Goal: Task Accomplishment & Management: Complete application form

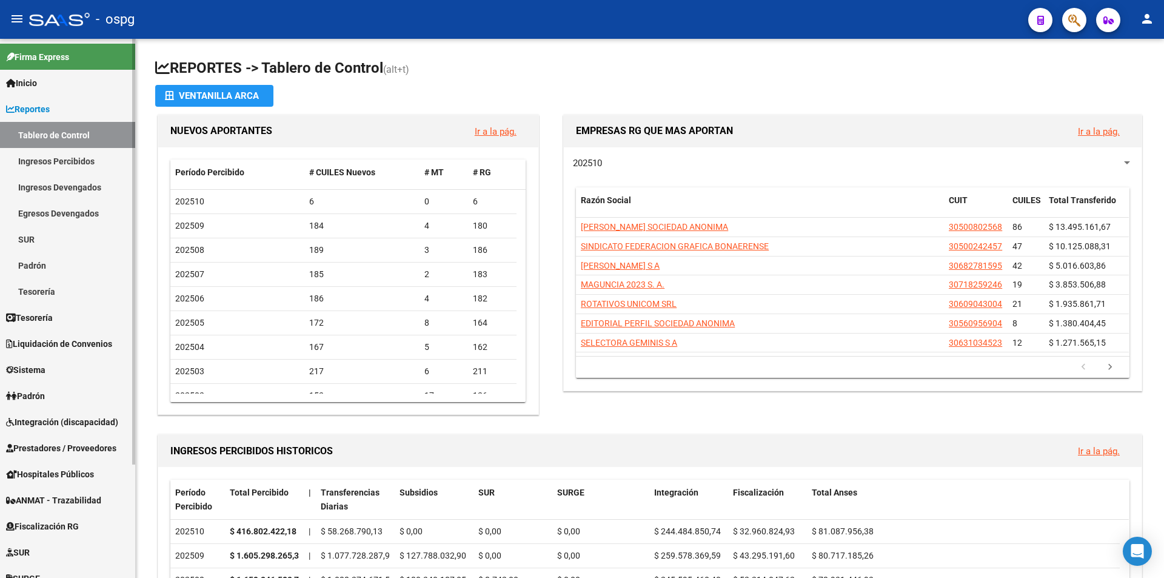
scroll to position [144, 0]
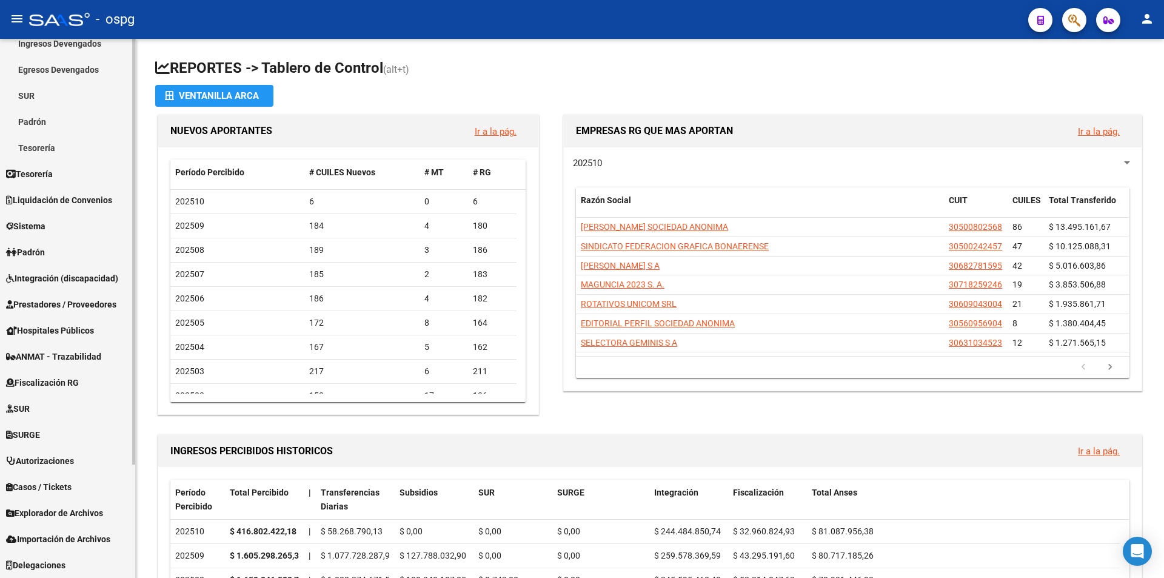
click at [67, 300] on span "Prestadores / Proveedores" at bounding box center [61, 304] width 110 height 13
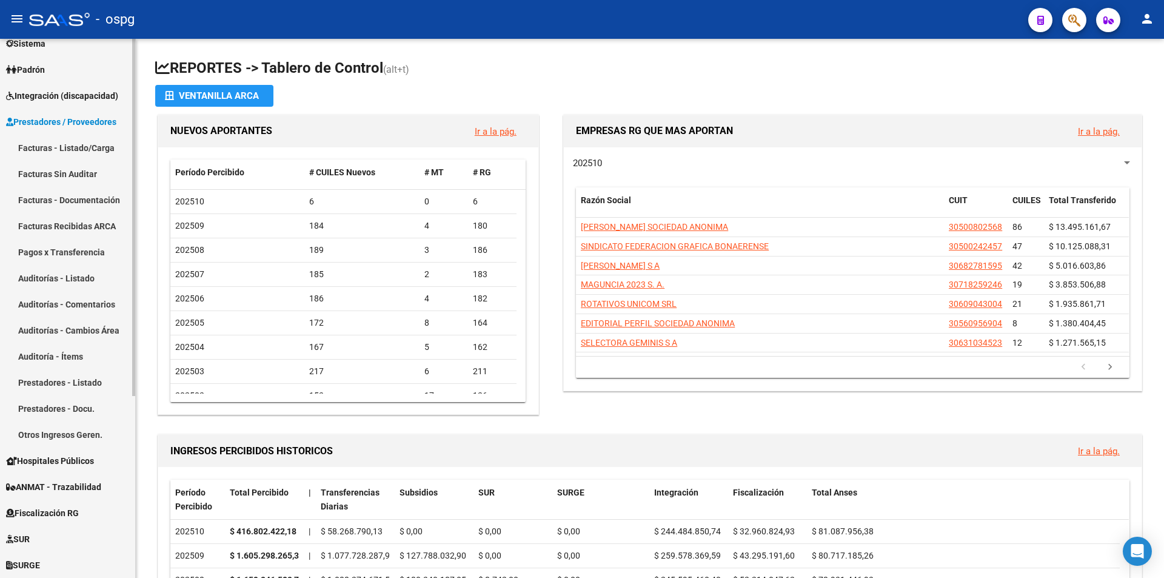
click at [86, 149] on link "Facturas - Listado/Carga" at bounding box center [67, 148] width 135 height 26
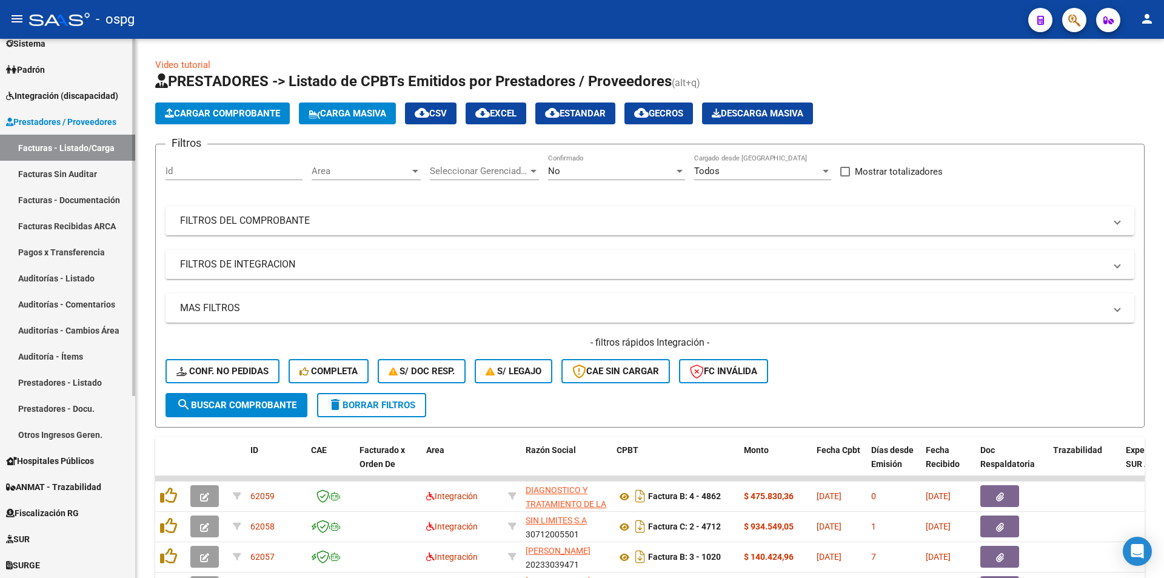
scroll to position [204, 0]
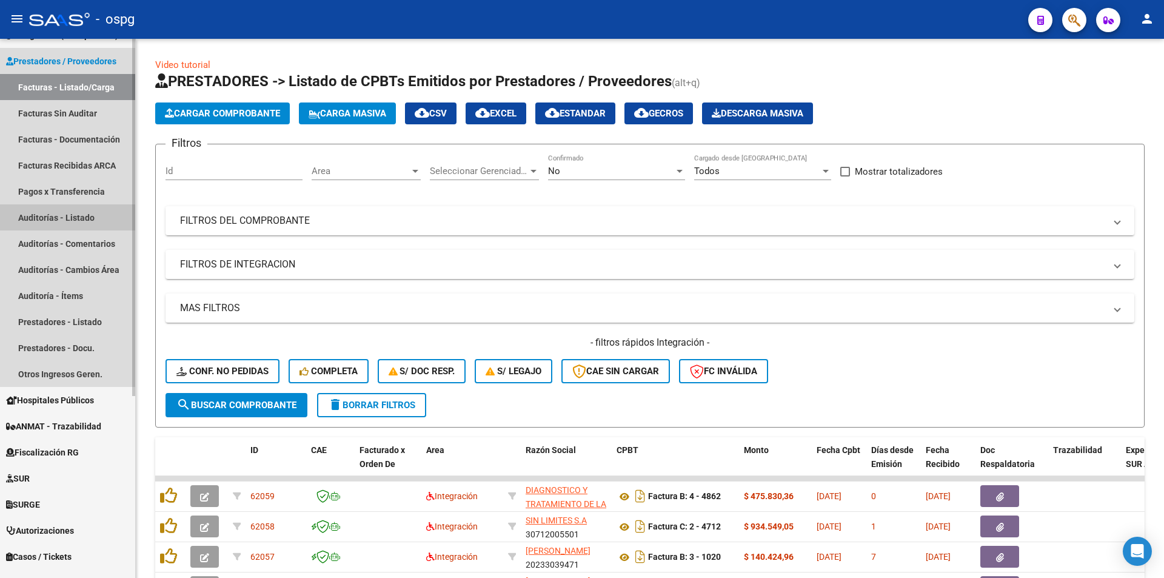
click at [65, 222] on link "Auditorías - Listado" at bounding box center [67, 217] width 135 height 26
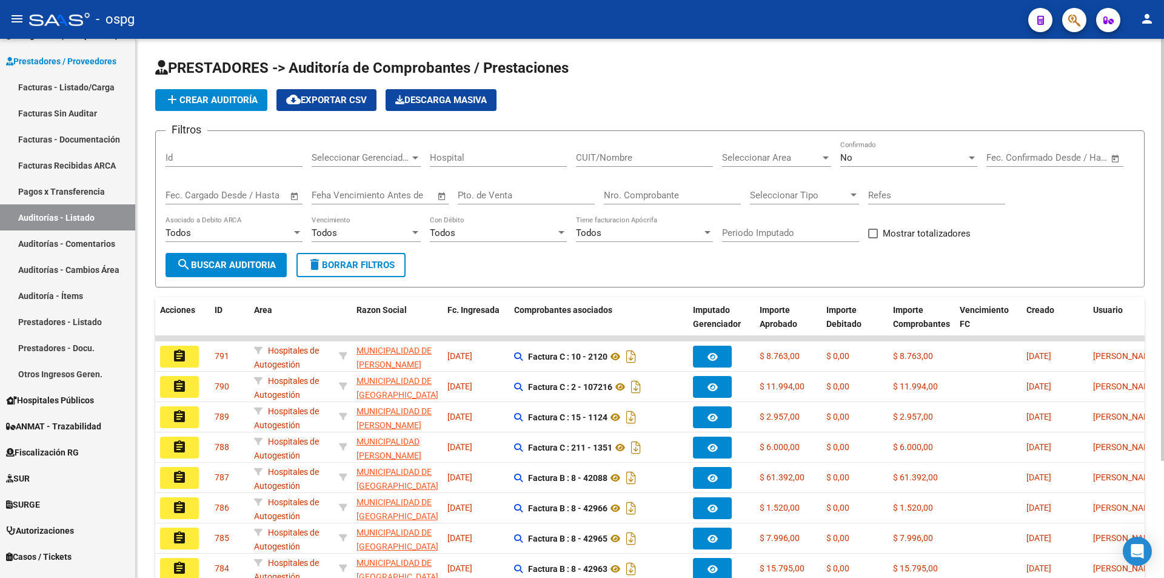
click at [219, 95] on span "add Crear Auditoría" at bounding box center [211, 100] width 93 height 11
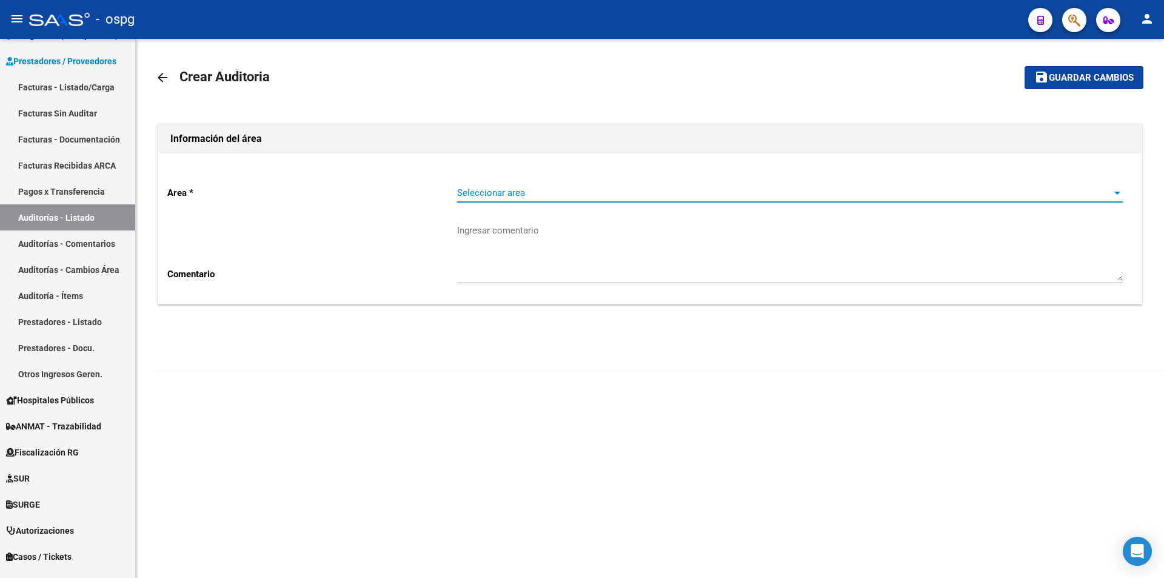
click at [649, 190] on span "Seleccionar area" at bounding box center [784, 192] width 655 height 11
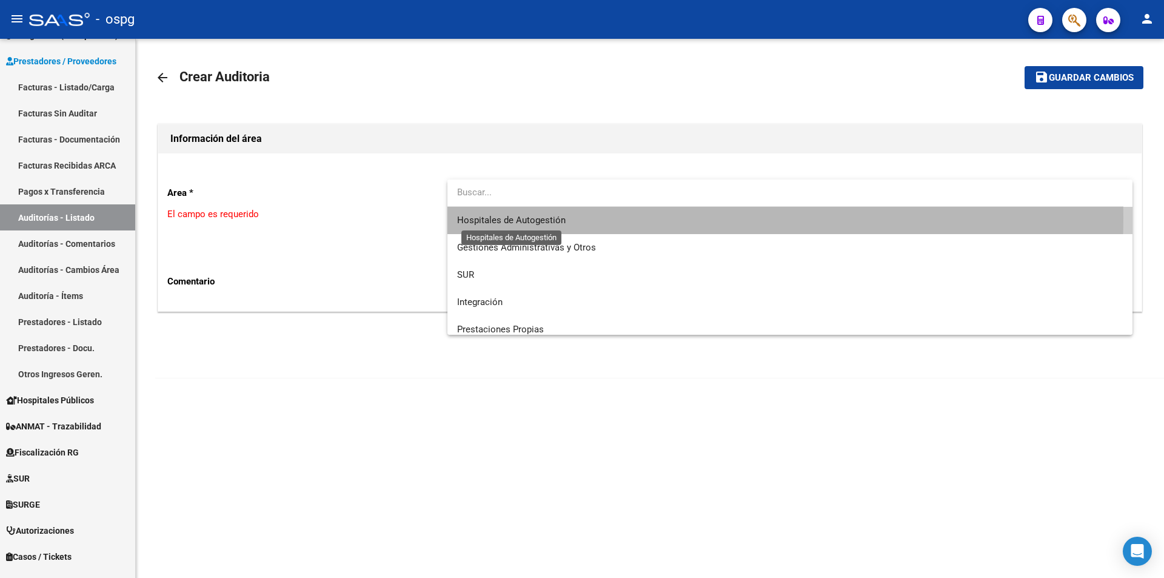
click at [527, 217] on span "Hospitales de Autogestión" at bounding box center [511, 220] width 109 height 11
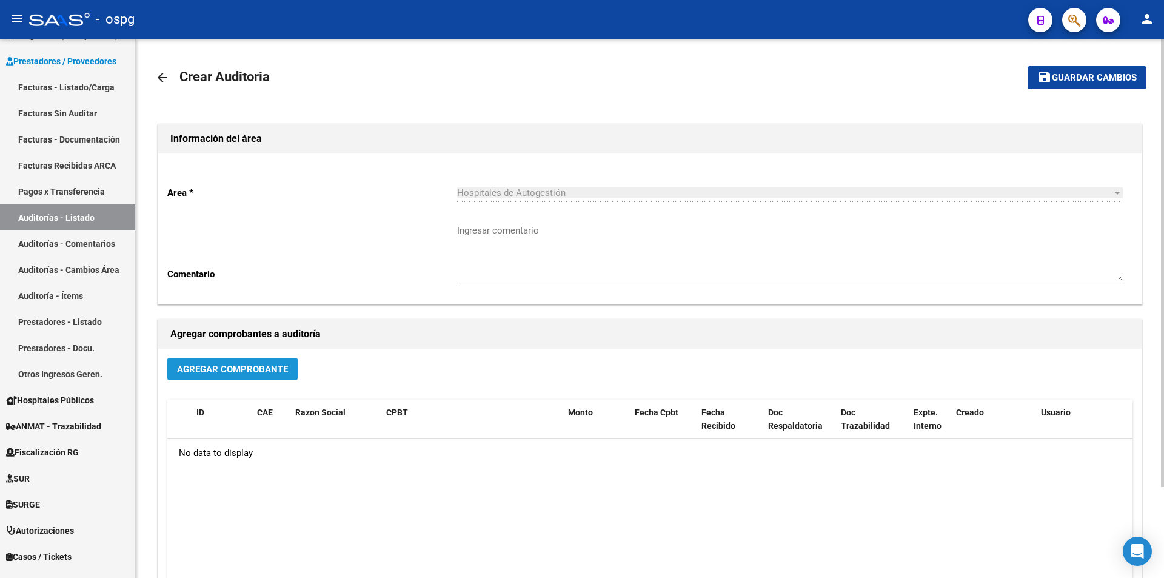
click at [256, 366] on span "Agregar Comprobante" at bounding box center [232, 369] width 111 height 11
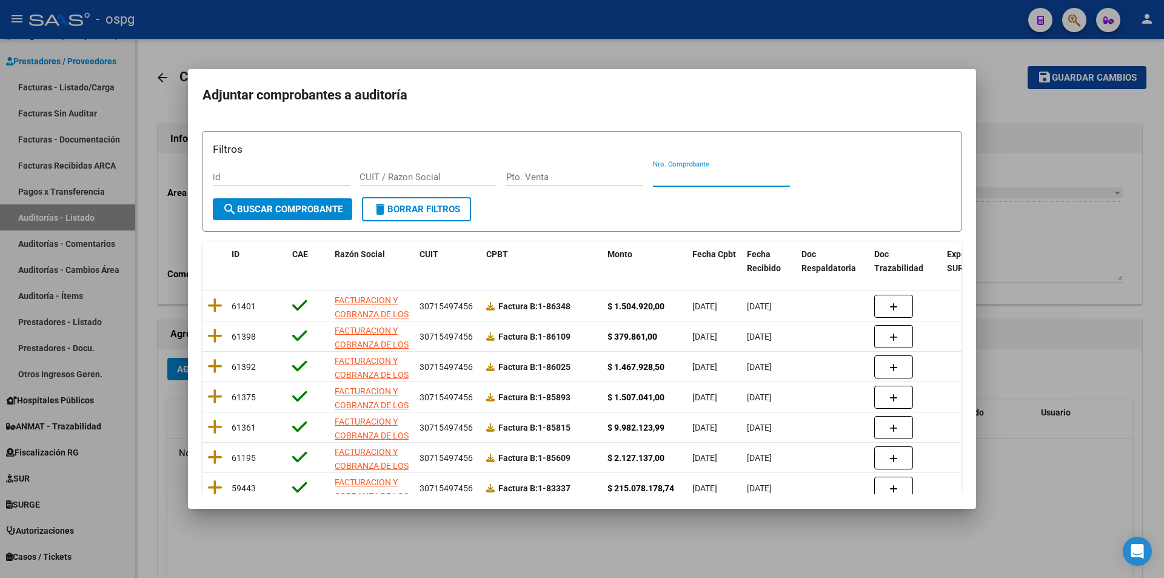
click at [689, 181] on input "Nro. Comprobante" at bounding box center [721, 177] width 137 height 11
click at [327, 209] on span "search Buscar Comprobante" at bounding box center [282, 209] width 120 height 11
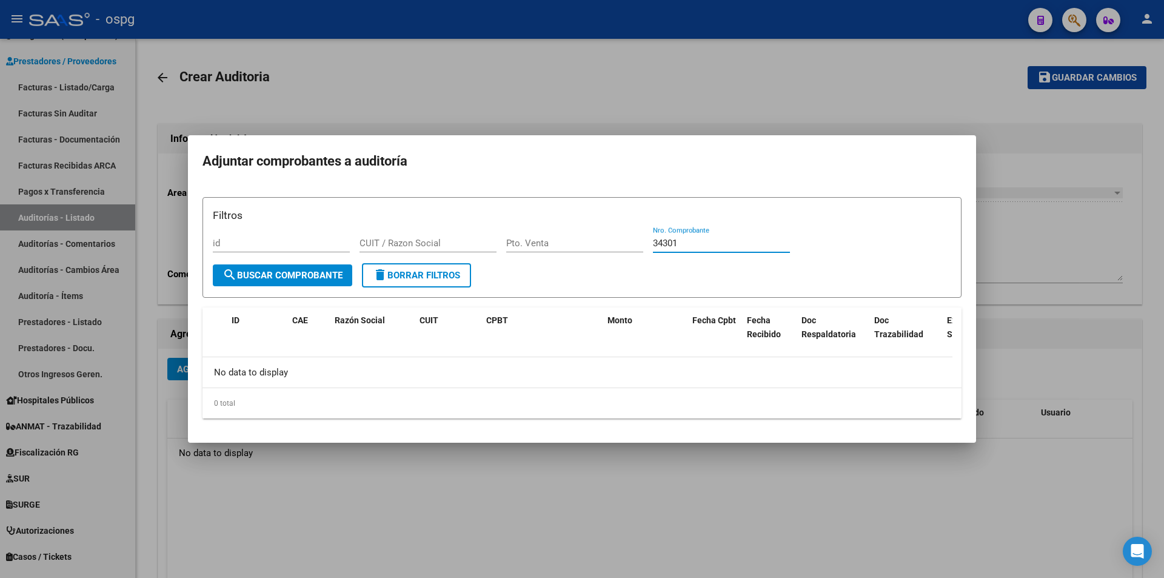
drag, startPoint x: 691, startPoint y: 241, endPoint x: 629, endPoint y: 241, distance: 61.8
click at [629, 241] on div "Filtros id CUIT / Razon Social Pto. Venta 34301 Nro. Comprobante" at bounding box center [582, 235] width 738 height 56
type input "85609"
click at [262, 276] on span "search Buscar Comprobante" at bounding box center [282, 275] width 120 height 11
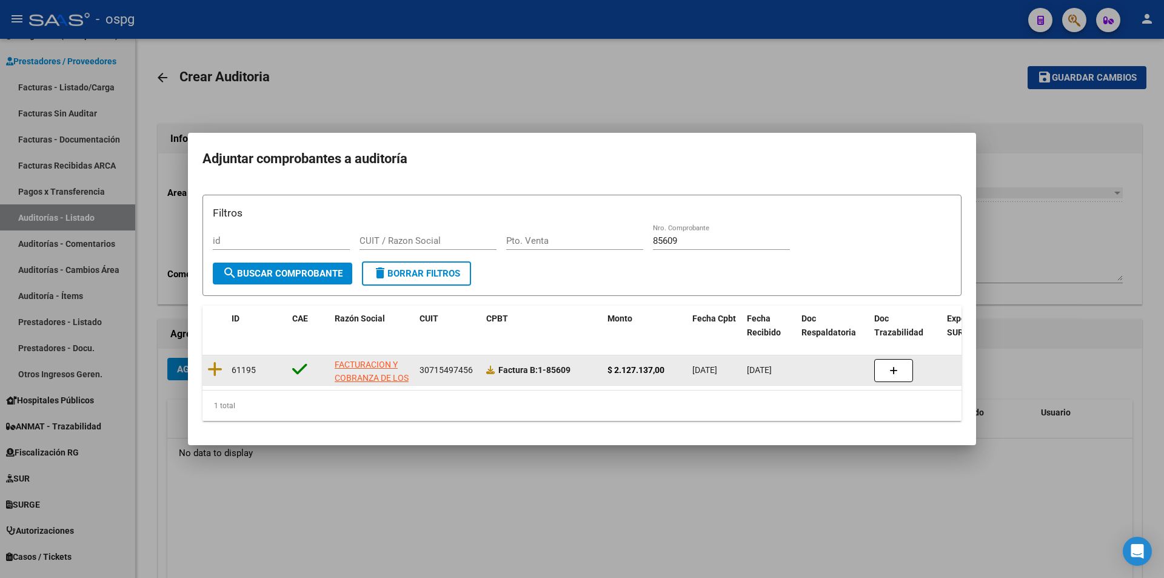
click at [206, 363] on datatable-body-cell at bounding box center [214, 370] width 24 height 30
click at [210, 366] on icon at bounding box center [214, 369] width 15 height 17
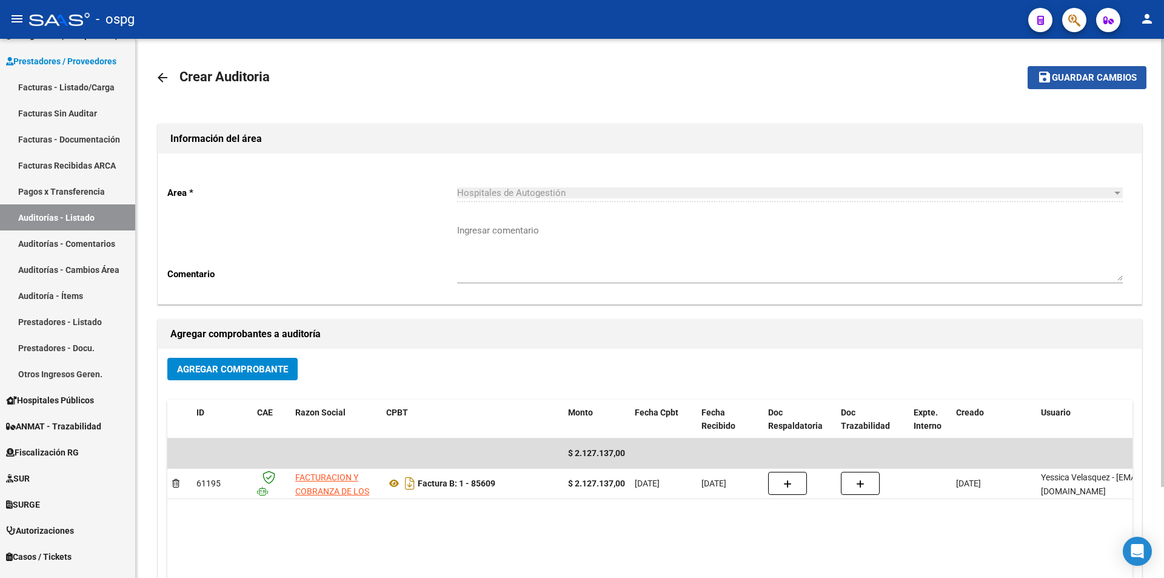
click at [1097, 79] on span "Guardar cambios" at bounding box center [1094, 78] width 85 height 11
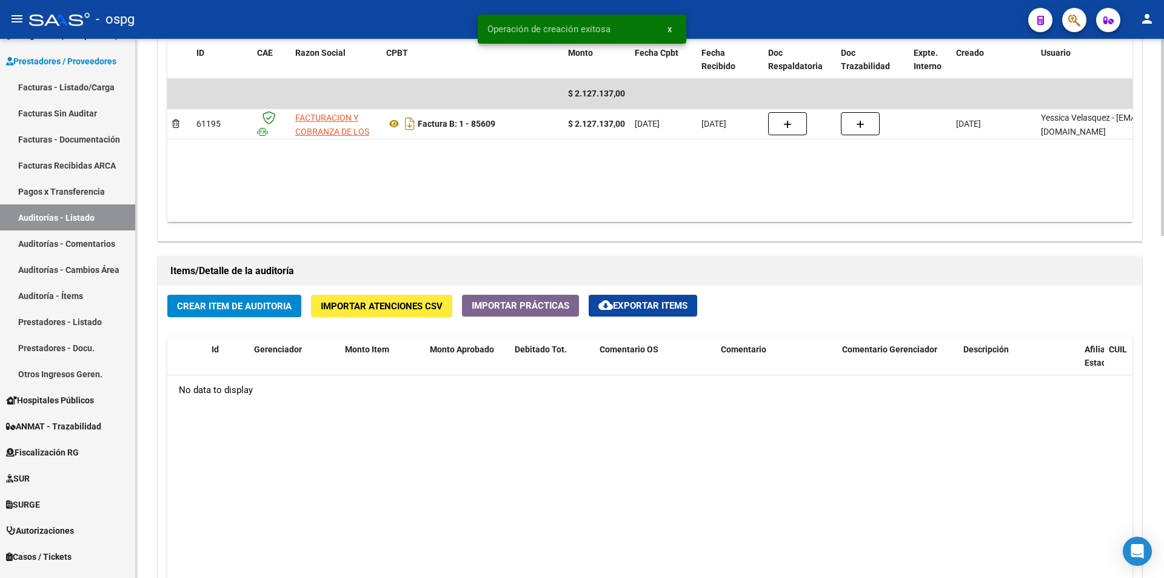
scroll to position [728, 0]
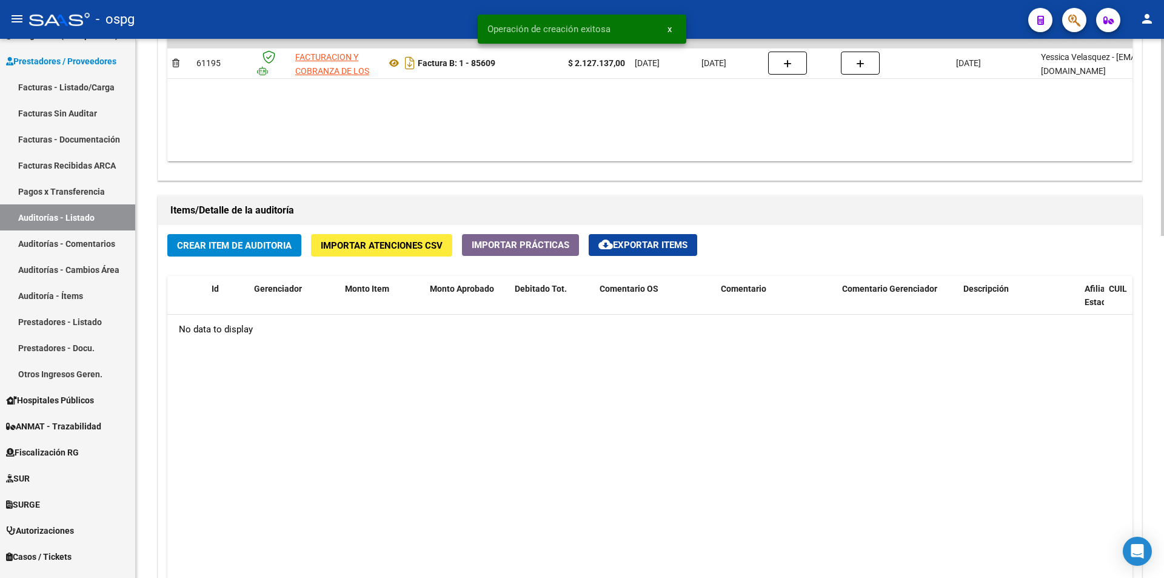
click at [361, 246] on span "Importar Atenciones CSV" at bounding box center [382, 245] width 122 height 11
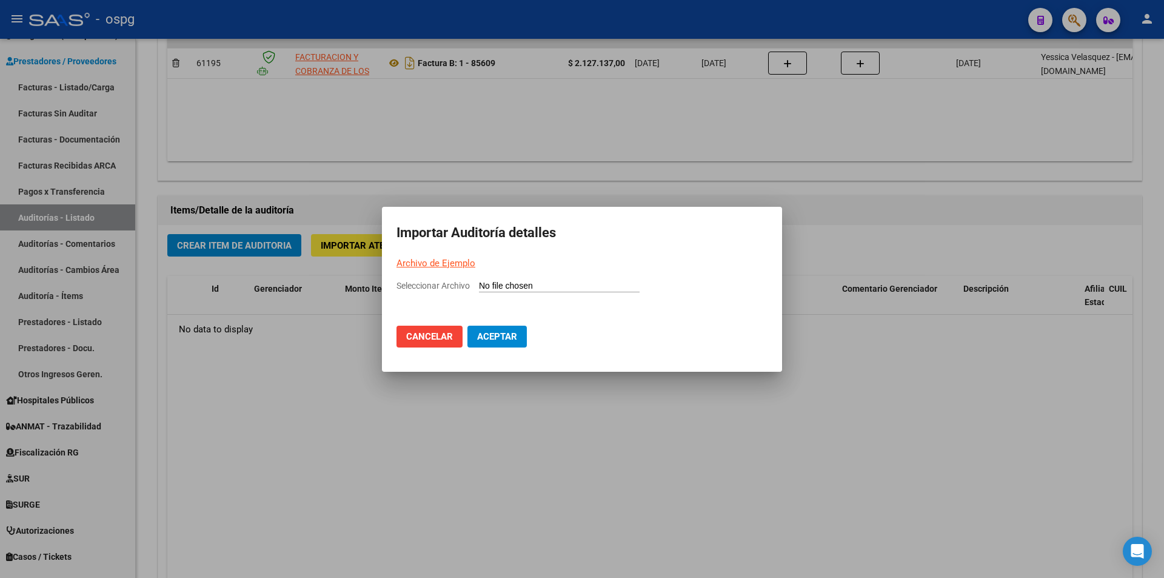
click at [423, 266] on link "Archivo de Ejemplo" at bounding box center [435, 263] width 79 height 11
click at [512, 286] on input "Seleccionar Archivo" at bounding box center [559, 287] width 161 height 12
type input "C:\fakepath\Auditoria-demo-saas-total (14).csv"
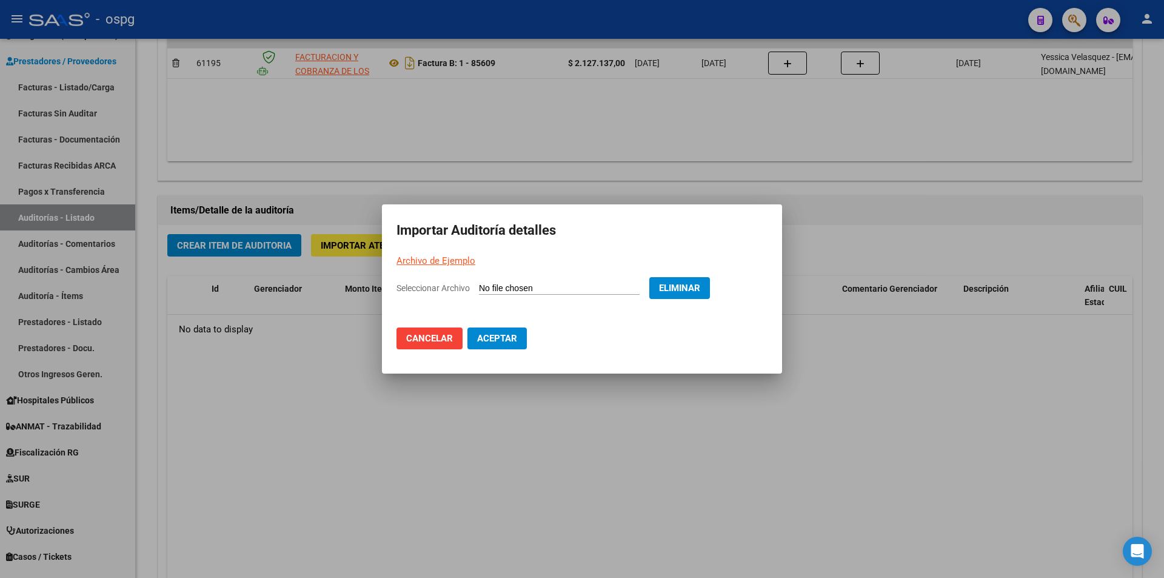
click at [504, 337] on span "Aceptar" at bounding box center [497, 338] width 40 height 11
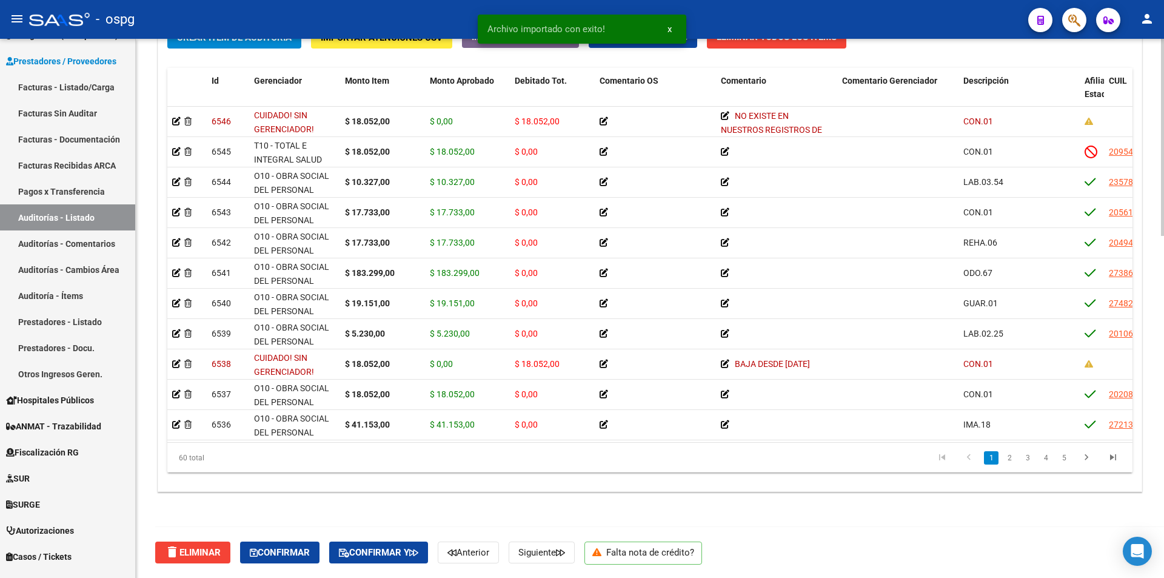
scroll to position [815, 0]
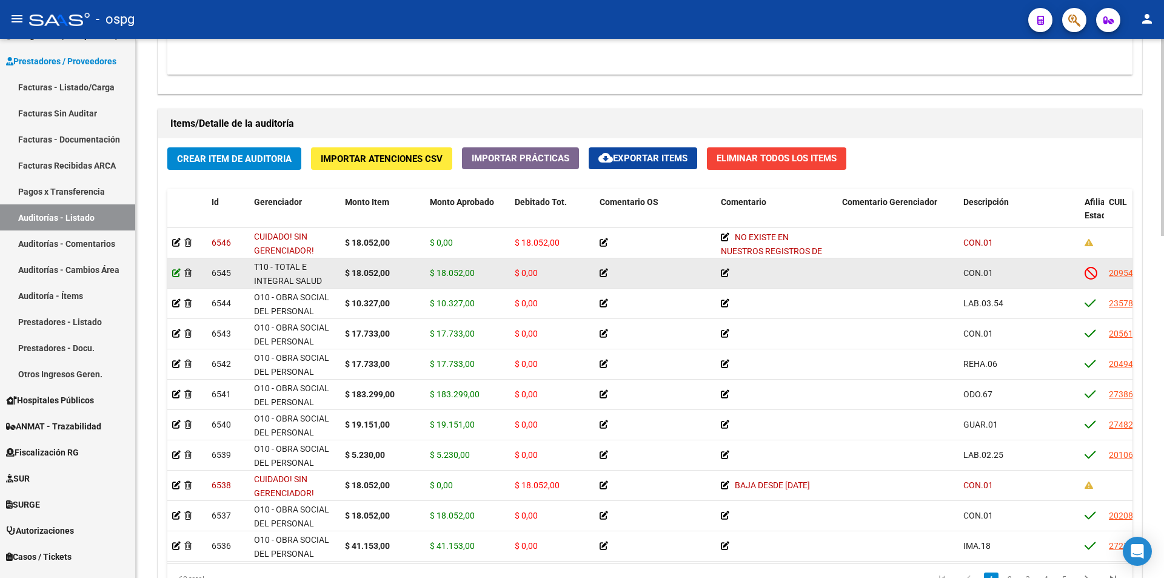
click at [176, 276] on icon at bounding box center [176, 273] width 8 height 8
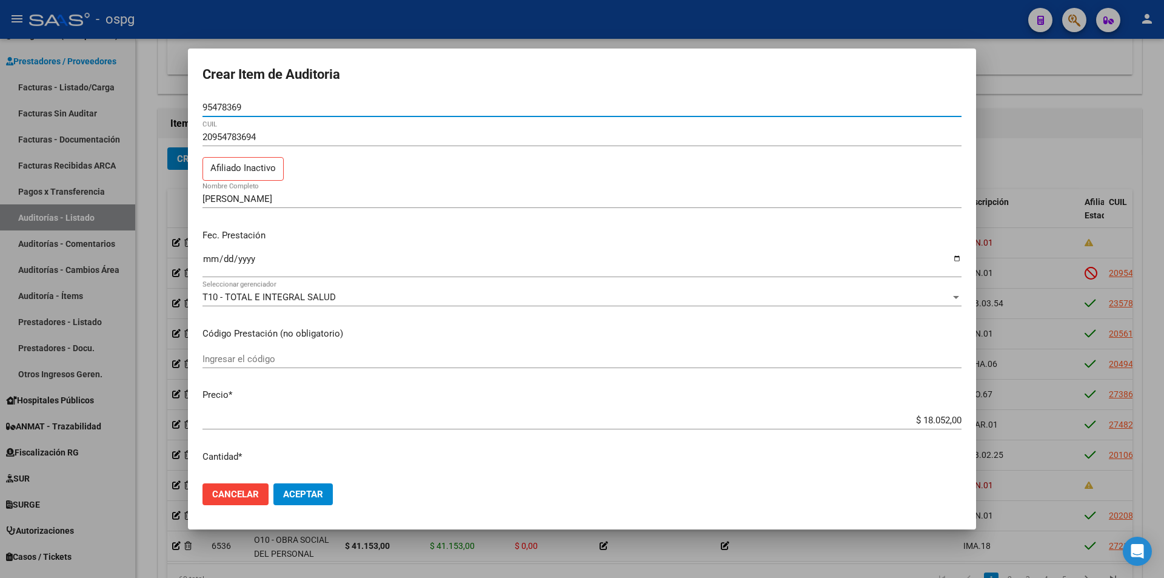
click at [248, 110] on input "95478369" at bounding box center [581, 107] width 759 height 11
drag, startPoint x: 250, startPoint y: 107, endPoint x: 166, endPoint y: 114, distance: 85.1
click at [166, 114] on div "Crear Item de Auditoria 95478369 Nro Documento 20954783694 CUIL Afiliado Inacti…" at bounding box center [582, 289] width 1164 height 578
paste input "95478369"
type input "95478369"
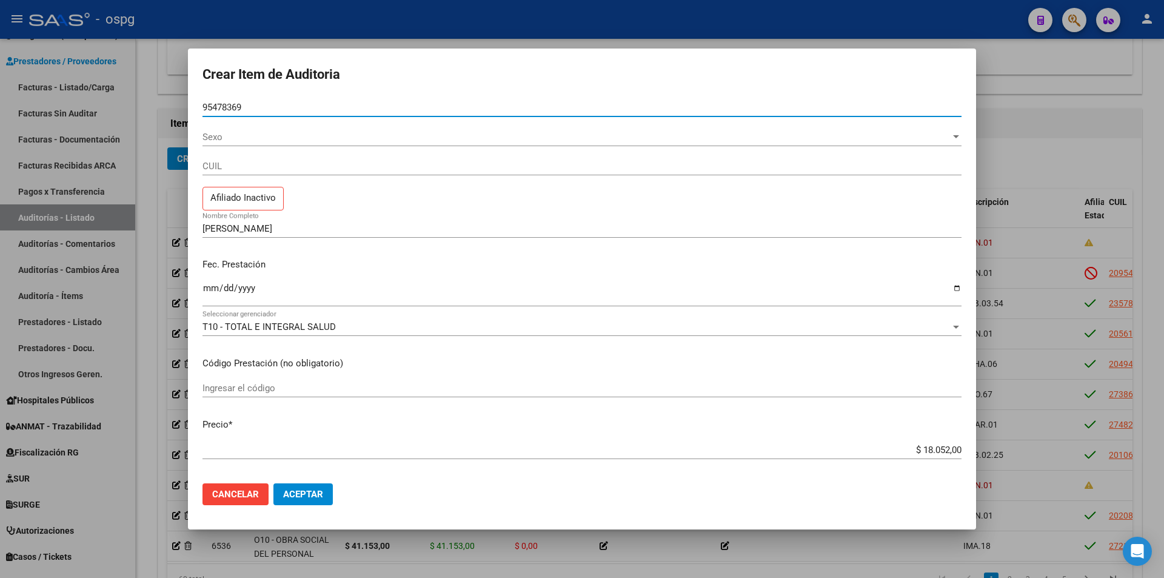
click at [238, 136] on span "Sexo" at bounding box center [576, 137] width 748 height 11
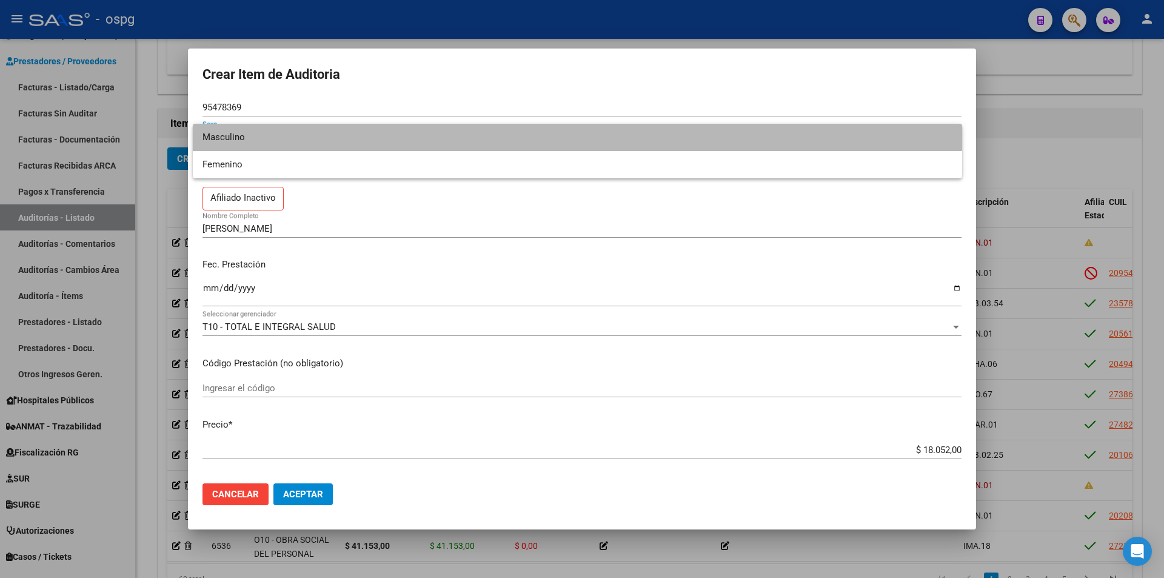
click at [251, 135] on span "Masculino" at bounding box center [577, 137] width 750 height 27
type input "20954783694"
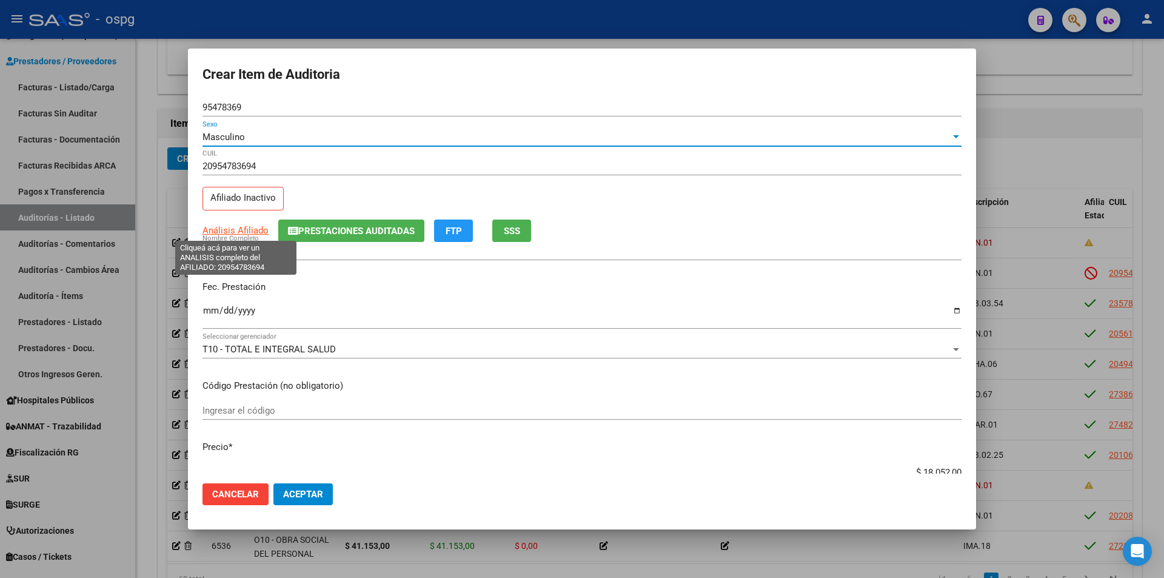
click at [260, 229] on span "Análisis Afiliado" at bounding box center [235, 230] width 66 height 11
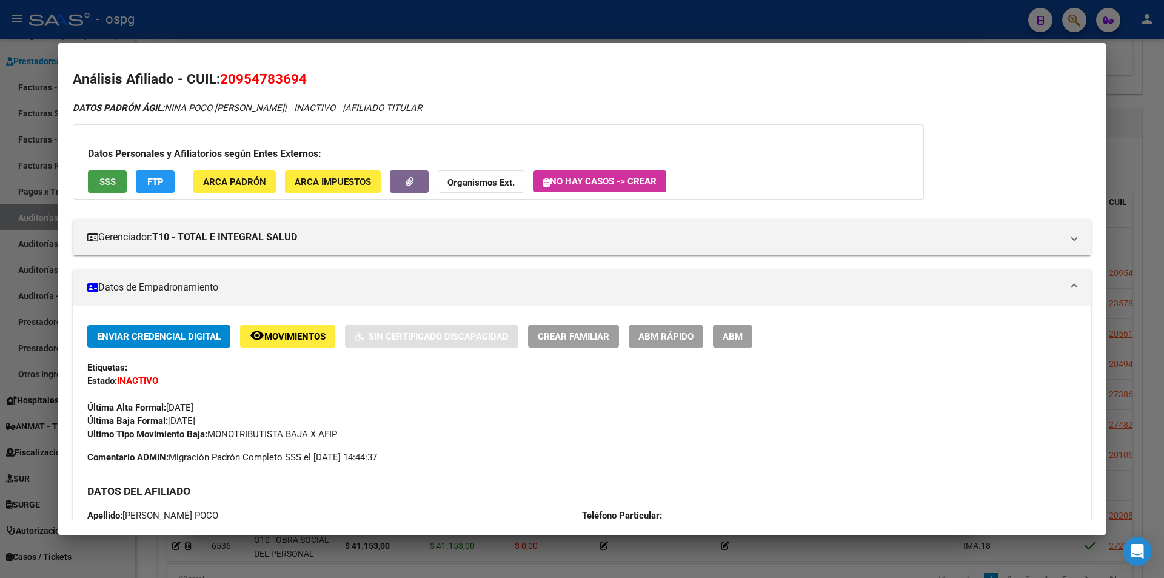
click at [106, 185] on span "SSS" at bounding box center [107, 181] width 16 height 11
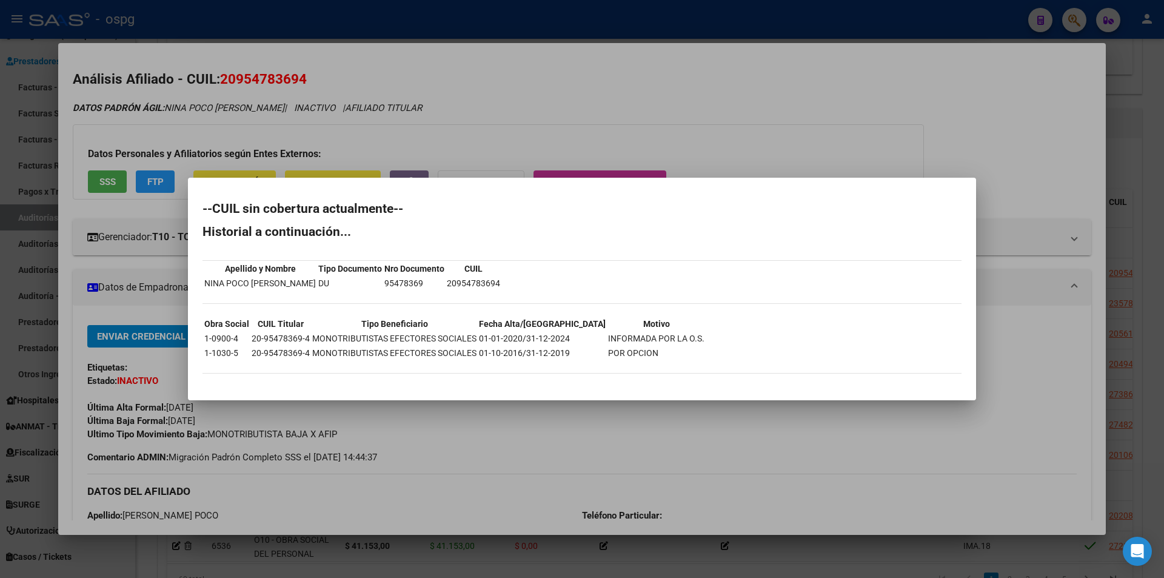
click at [667, 139] on div at bounding box center [582, 289] width 1164 height 578
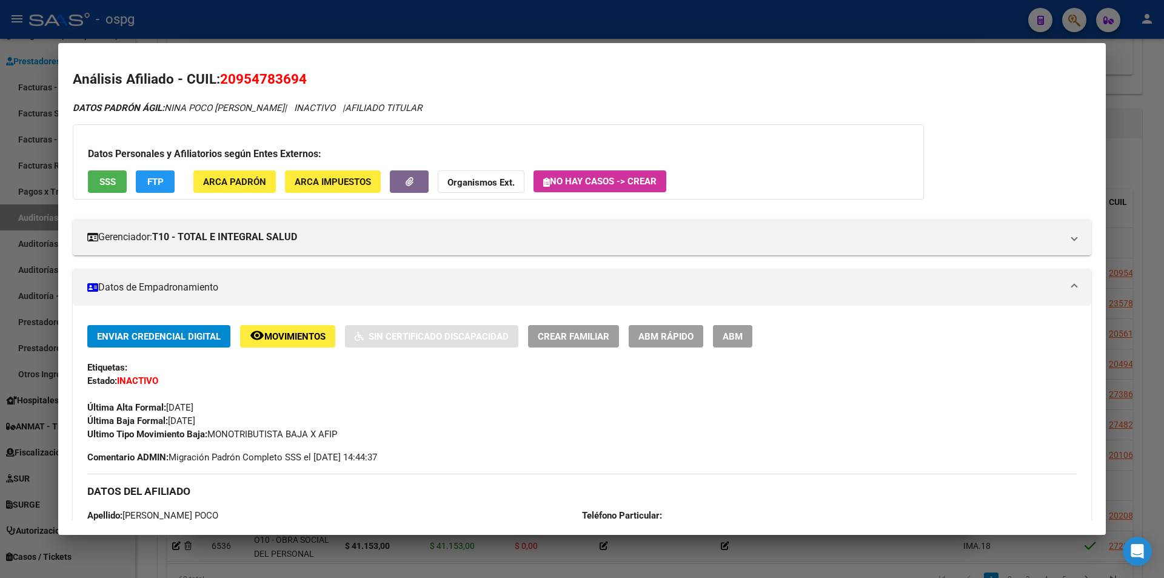
click at [465, 30] on div at bounding box center [582, 289] width 1164 height 578
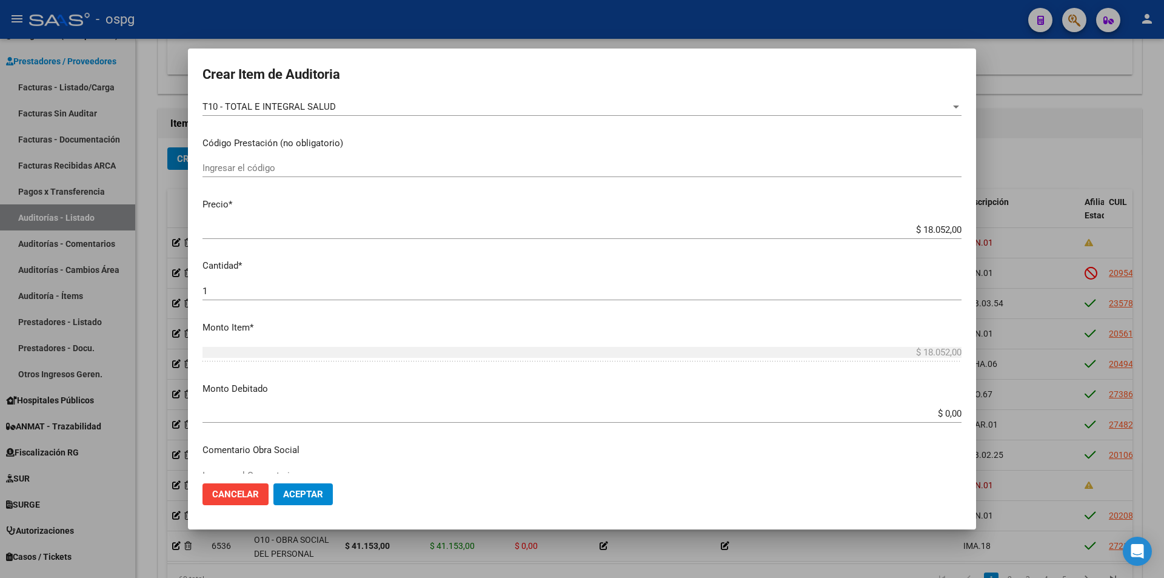
scroll to position [303, 0]
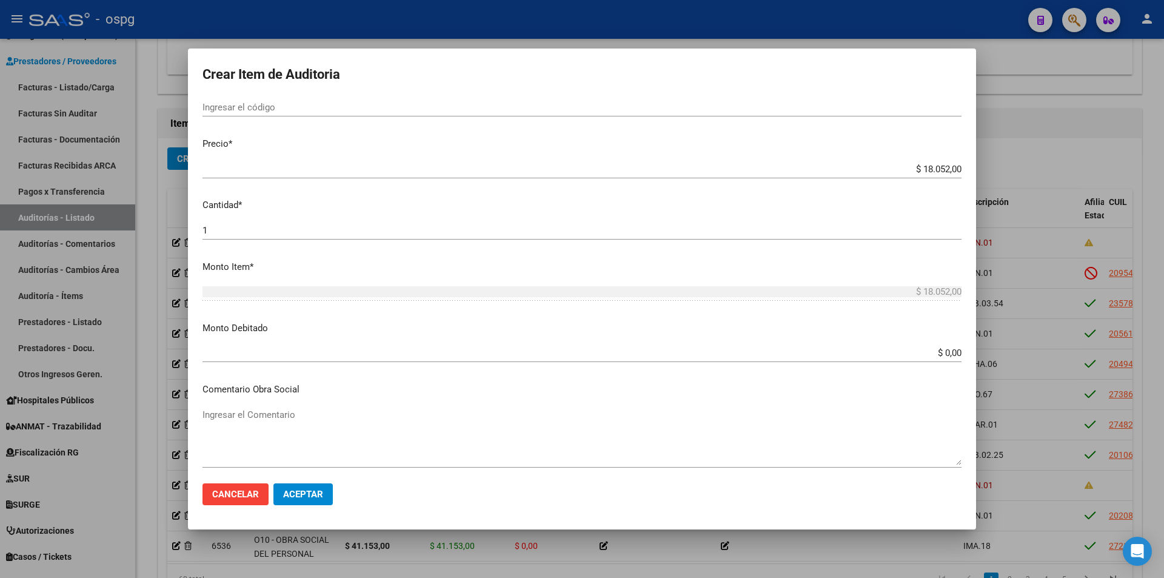
click at [920, 365] on div "$ 0,00 Ingresar el monto" at bounding box center [581, 359] width 759 height 30
drag, startPoint x: 914, startPoint y: 351, endPoint x: 970, endPoint y: 357, distance: 56.7
click at [970, 357] on mat-dialog-content "95478369 Nro Documento Masculino Sexo 20954783694 CUIL Afiliado Inactivo Anális…" at bounding box center [582, 285] width 788 height 375
type input "$ 18.052,00"
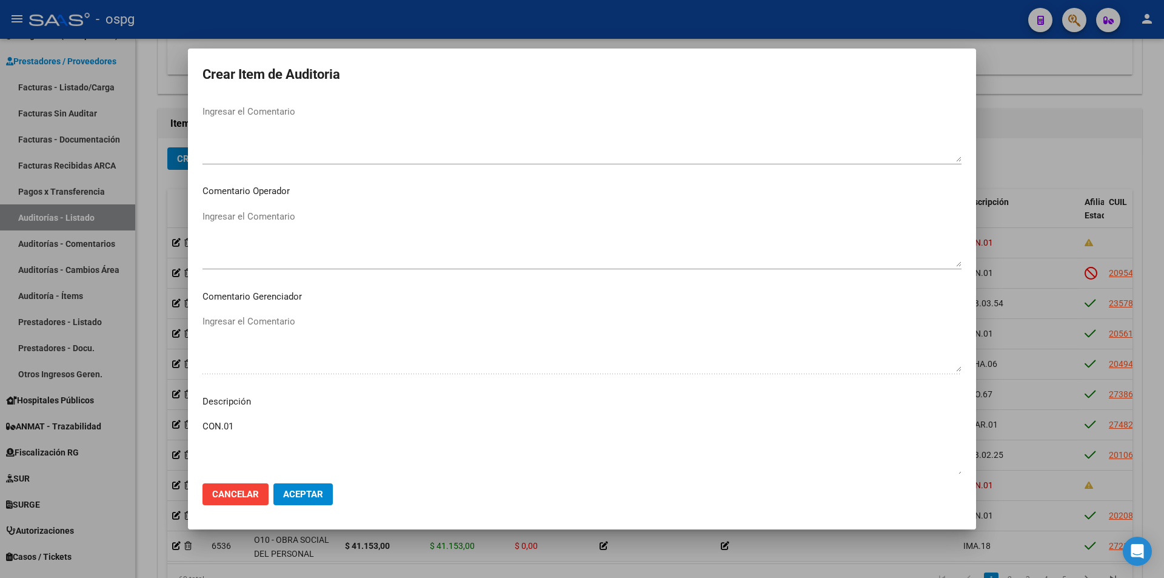
scroll to position [746, 0]
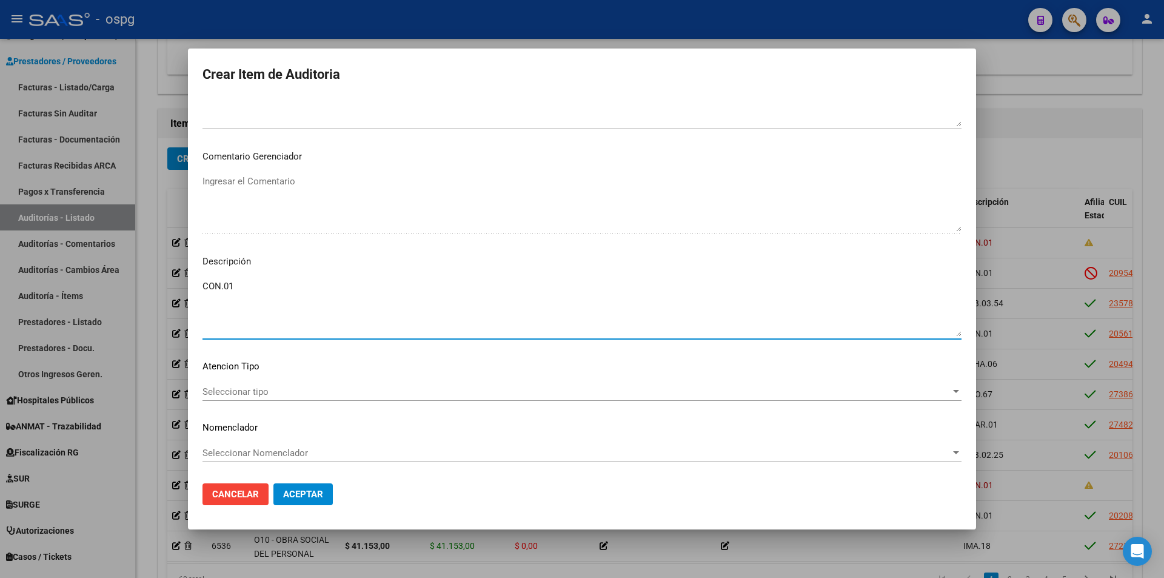
click at [244, 288] on textarea "CON.01" at bounding box center [581, 307] width 759 height 57
type textarea "CON.01 BAJA DESDE [DATE]"
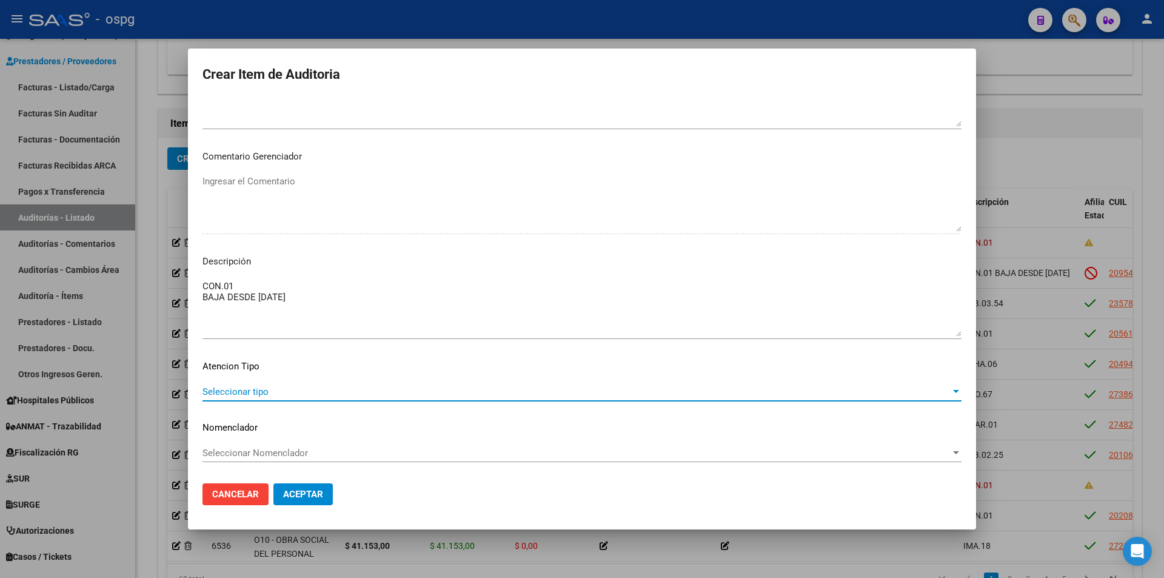
click at [250, 395] on span "Seleccionar tipo" at bounding box center [576, 391] width 748 height 11
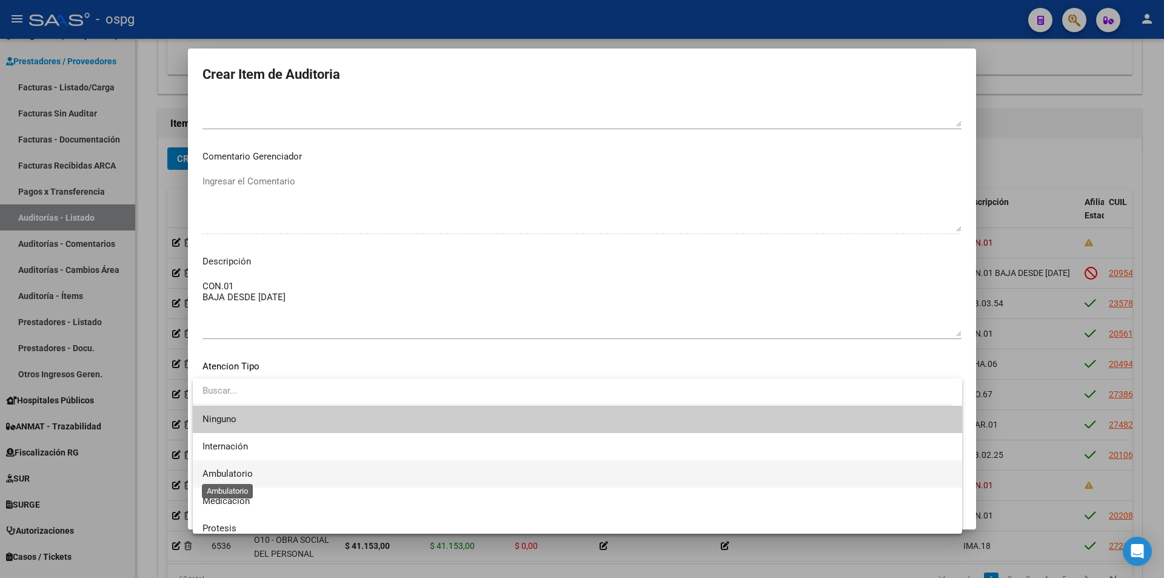
click at [250, 469] on span "Ambulatorio" at bounding box center [227, 473] width 50 height 11
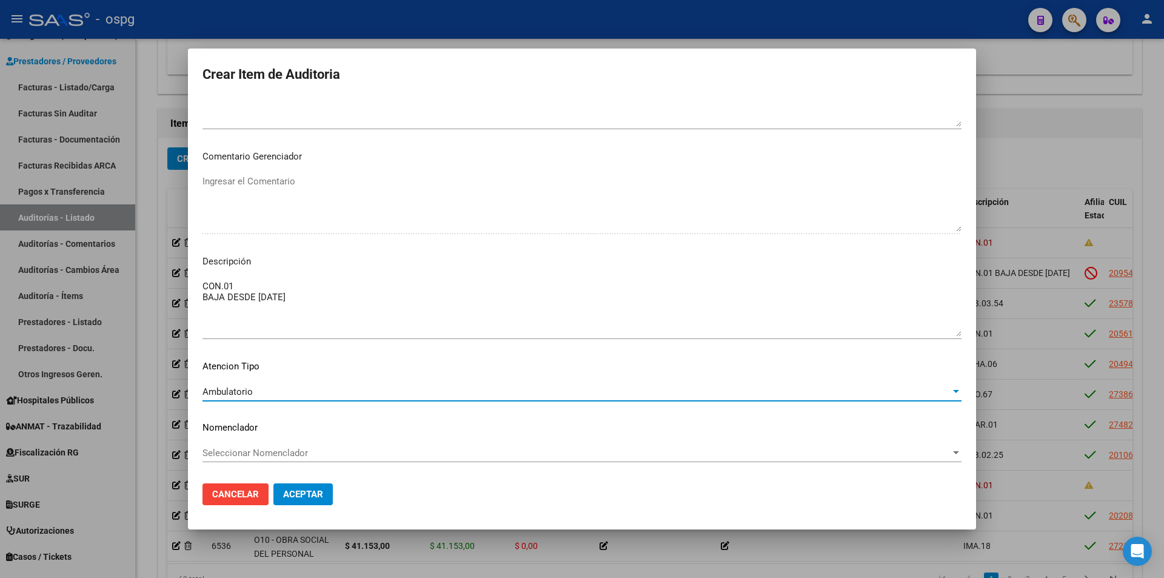
click at [294, 492] on span "Aceptar" at bounding box center [303, 494] width 40 height 11
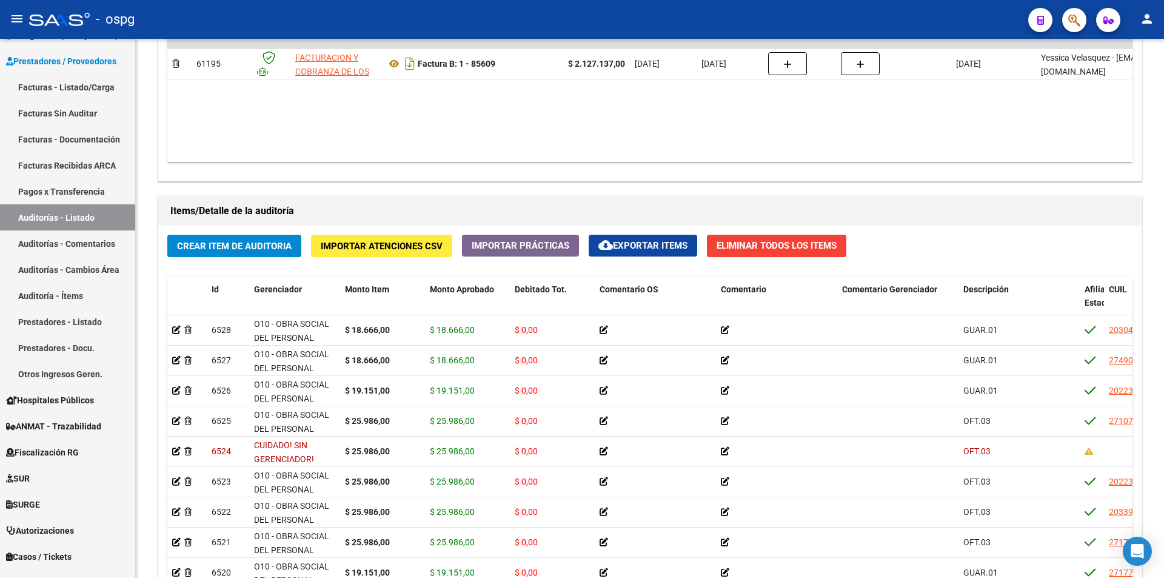
scroll to position [606, 0]
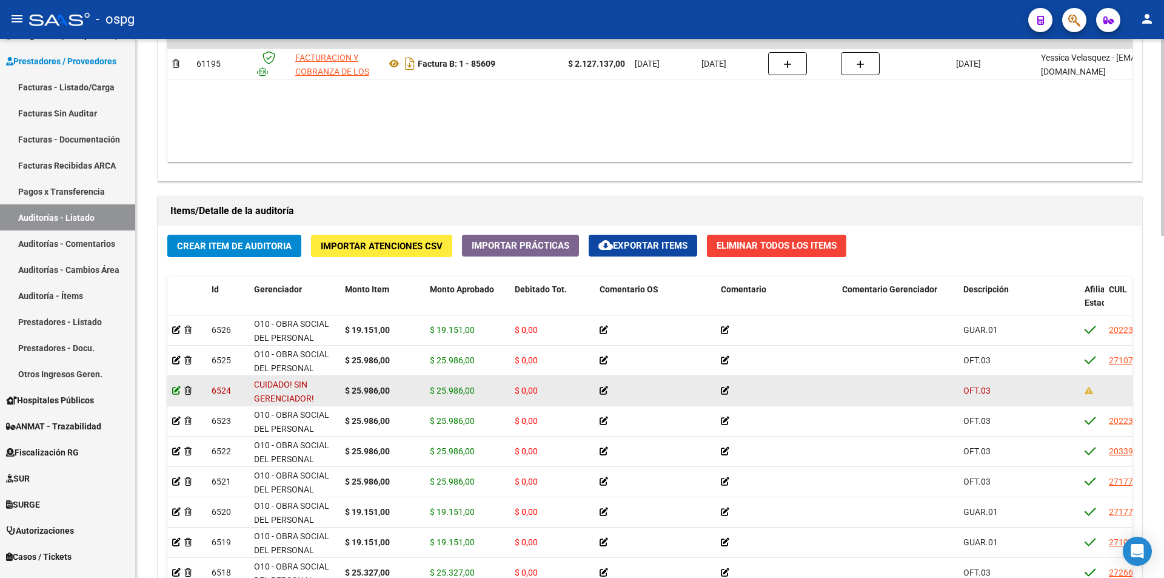
click at [175, 389] on icon at bounding box center [176, 390] width 8 height 8
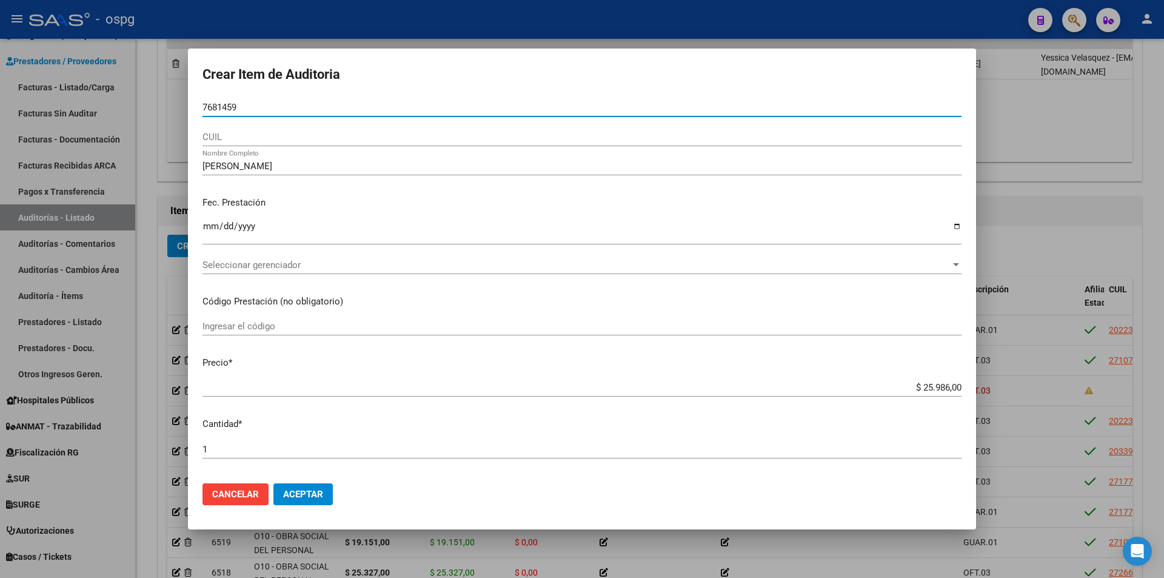
click at [206, 109] on input "7681459" at bounding box center [581, 107] width 759 height 11
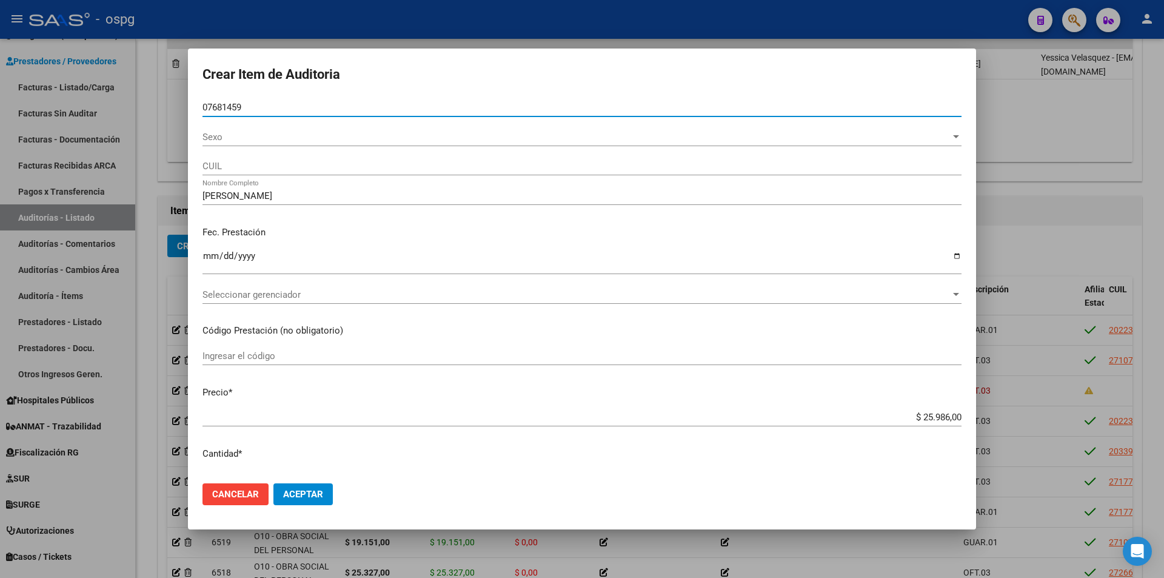
type input "07681459"
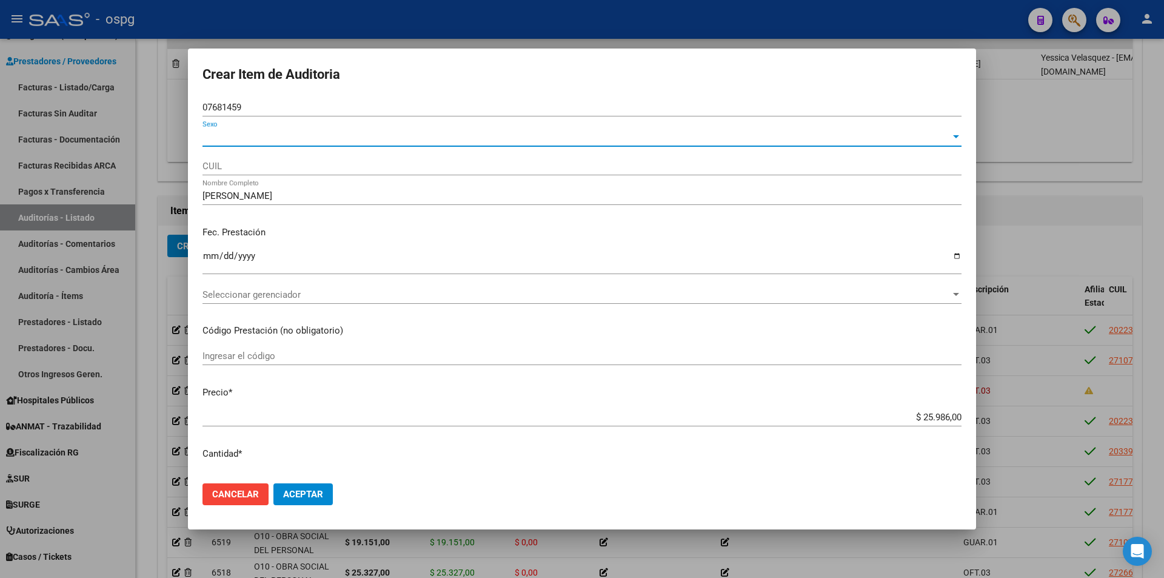
click at [229, 141] on span "Sexo" at bounding box center [576, 137] width 748 height 11
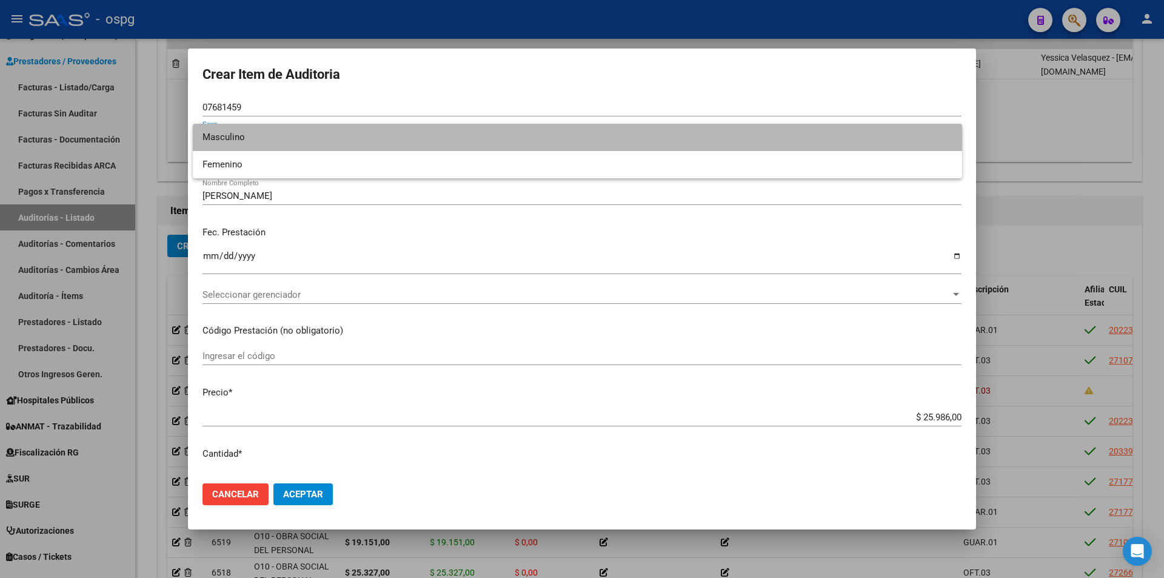
click at [256, 138] on span "Masculino" at bounding box center [577, 137] width 750 height 27
type input "20076814598"
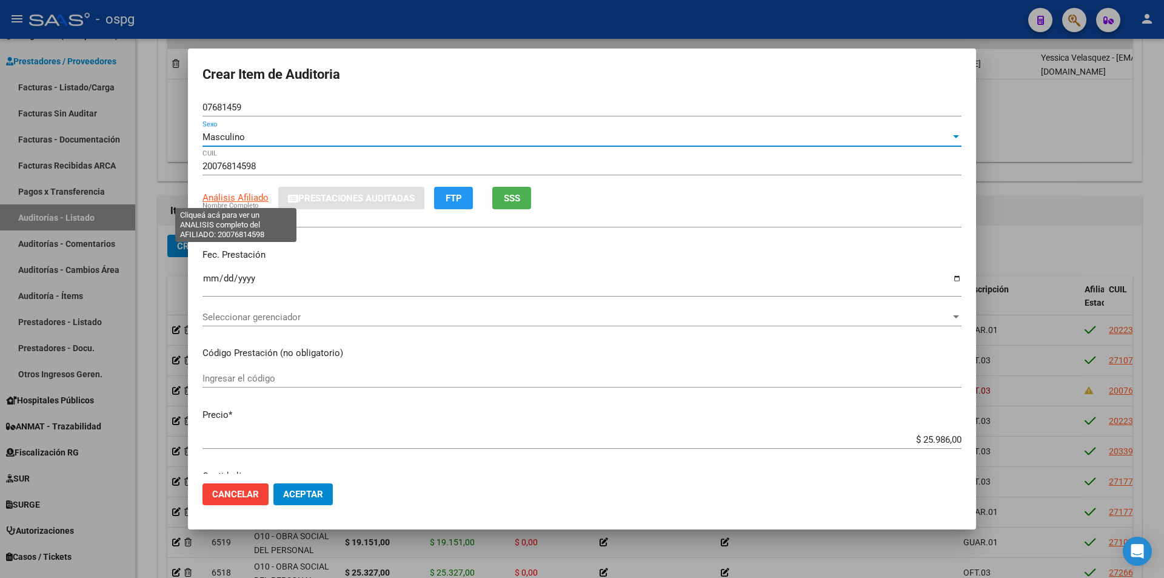
click at [247, 196] on span "Análisis Afiliado" at bounding box center [235, 197] width 66 height 11
type textarea "20076814598"
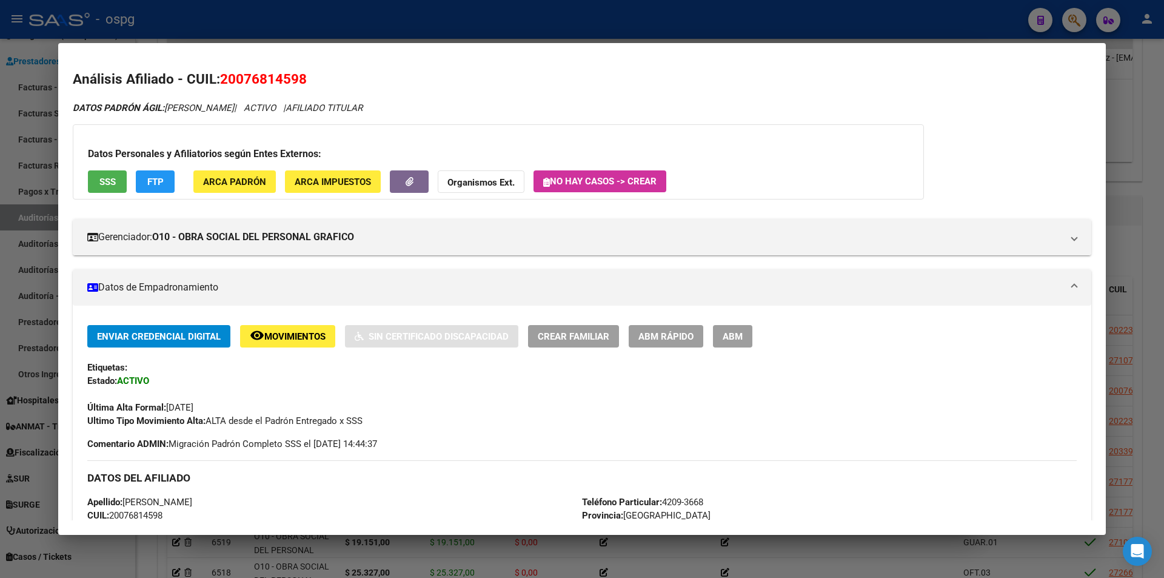
click at [313, 37] on div at bounding box center [582, 289] width 1164 height 578
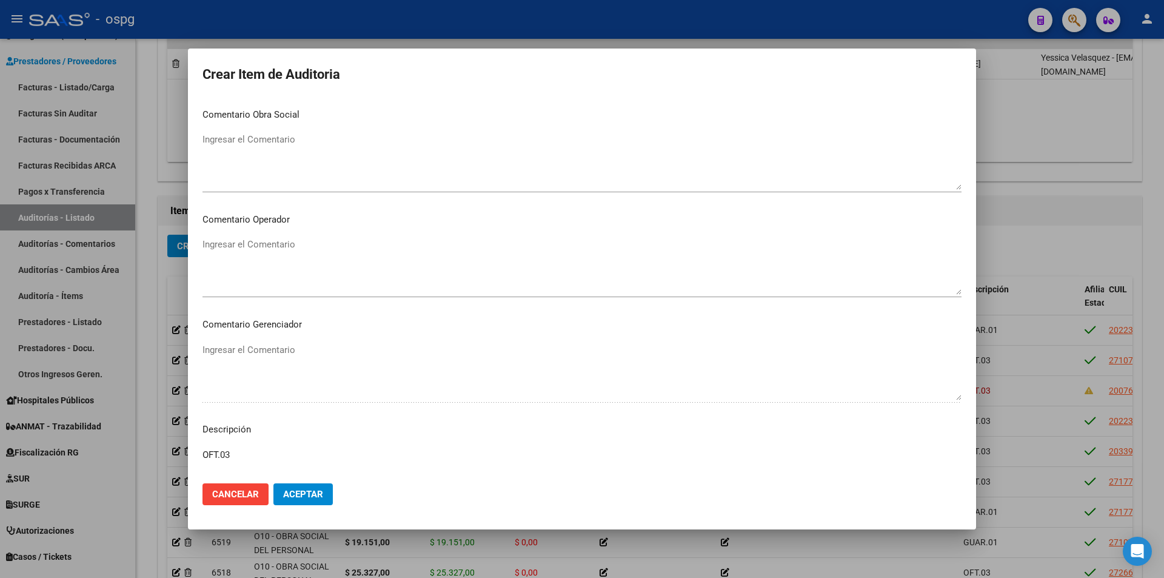
scroll to position [714, 0]
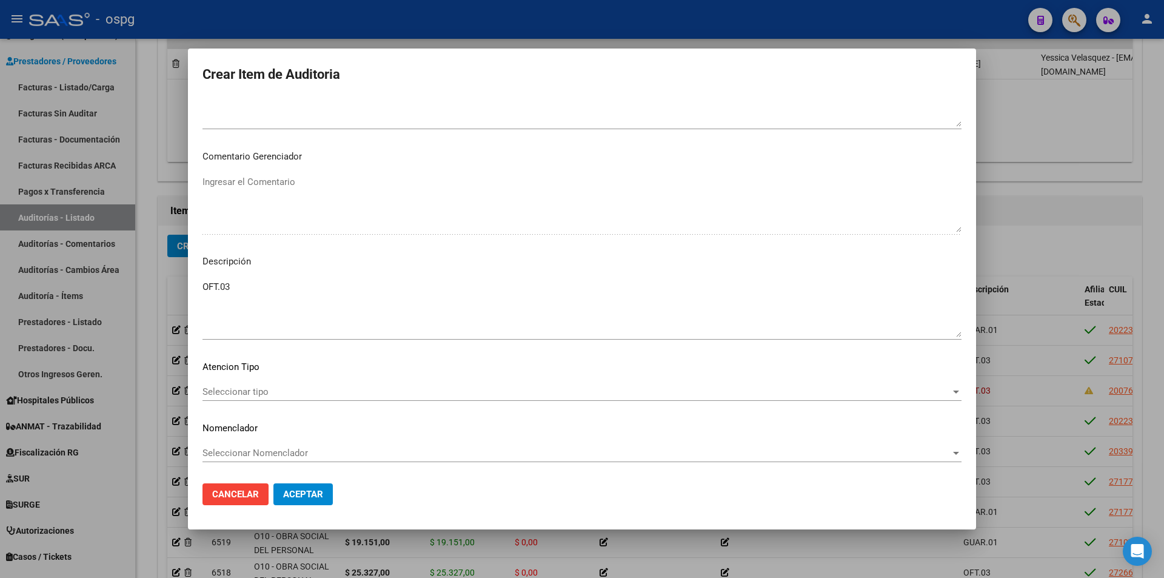
click at [303, 492] on span "Aceptar" at bounding box center [303, 494] width 40 height 11
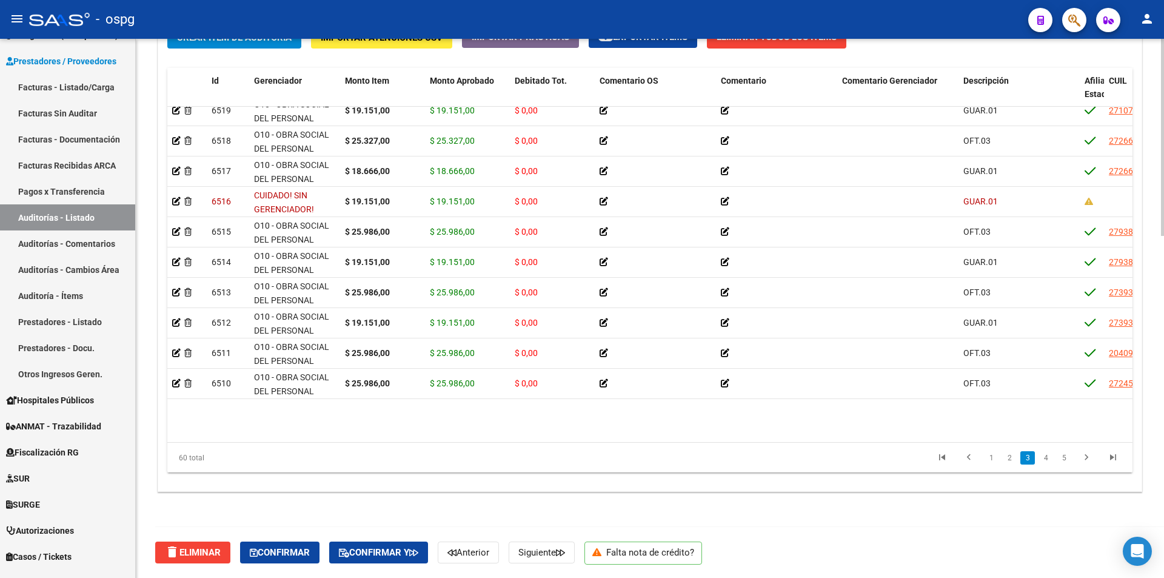
scroll to position [769, 0]
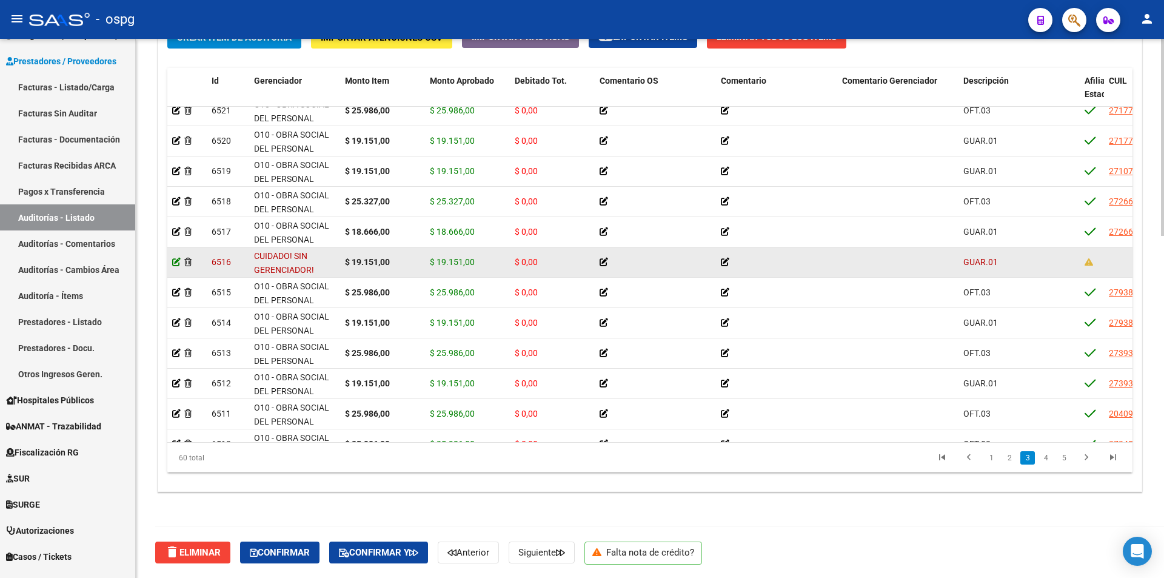
click at [176, 261] on icon at bounding box center [176, 262] width 8 height 8
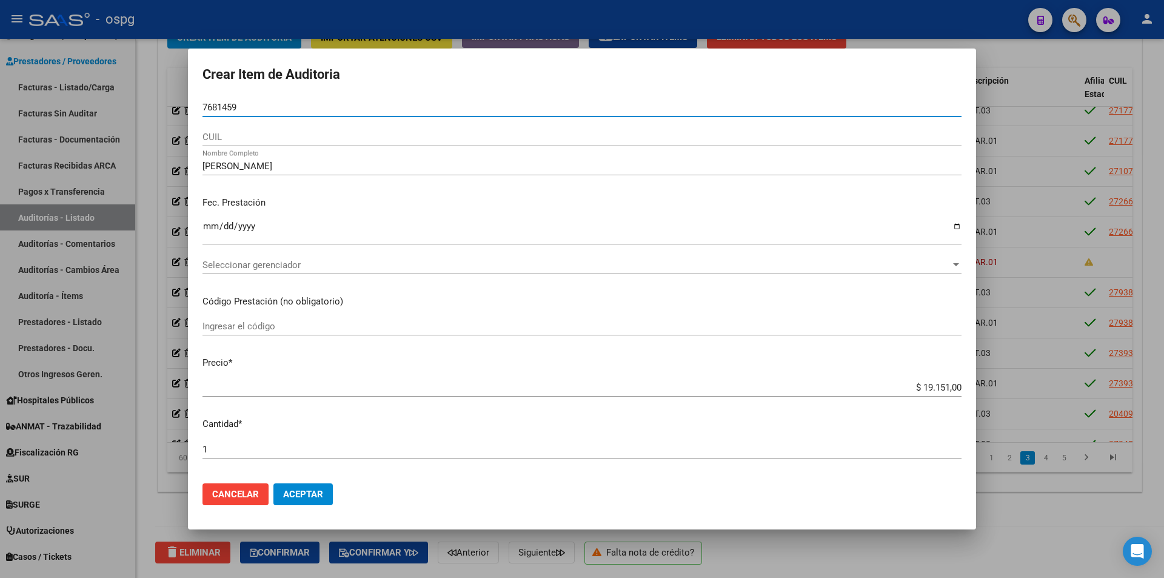
click at [206, 106] on input "7681459" at bounding box center [581, 107] width 759 height 11
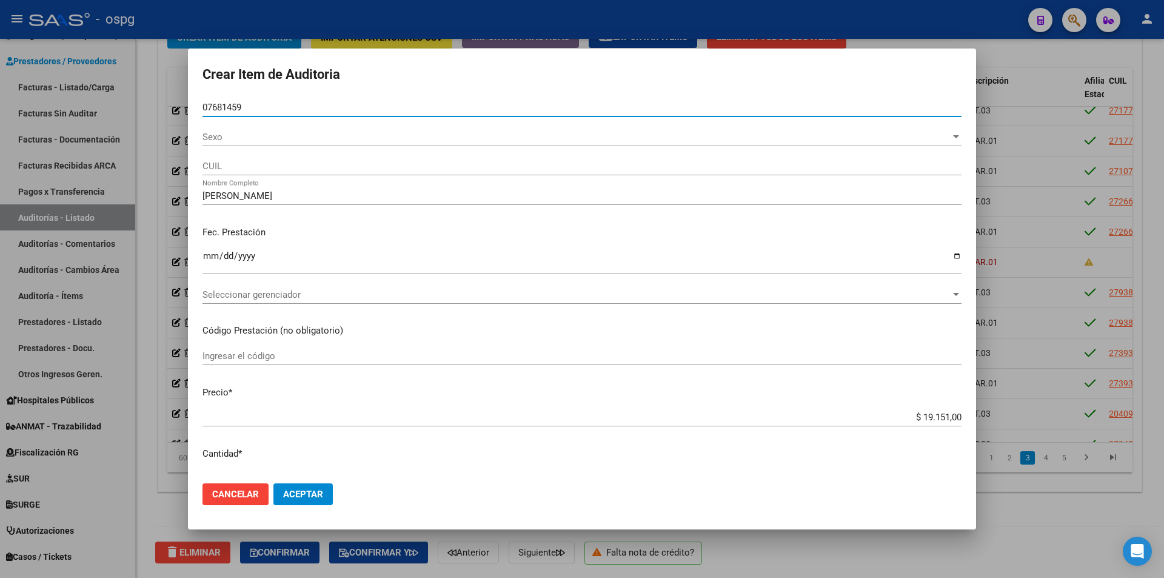
type input "07681459"
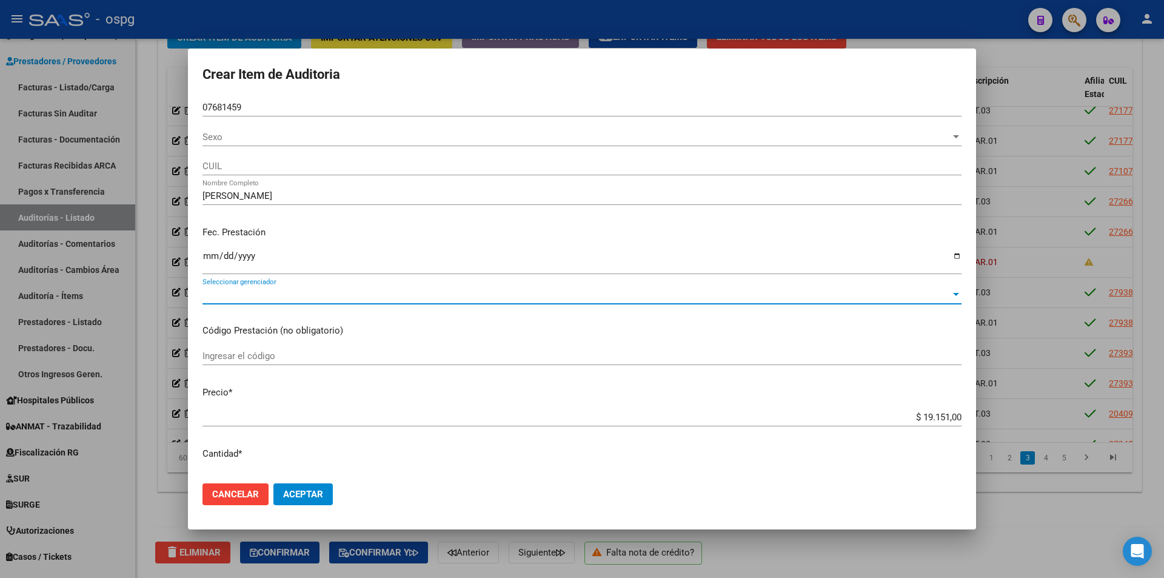
click at [247, 292] on span "Seleccionar gerenciador" at bounding box center [576, 294] width 748 height 11
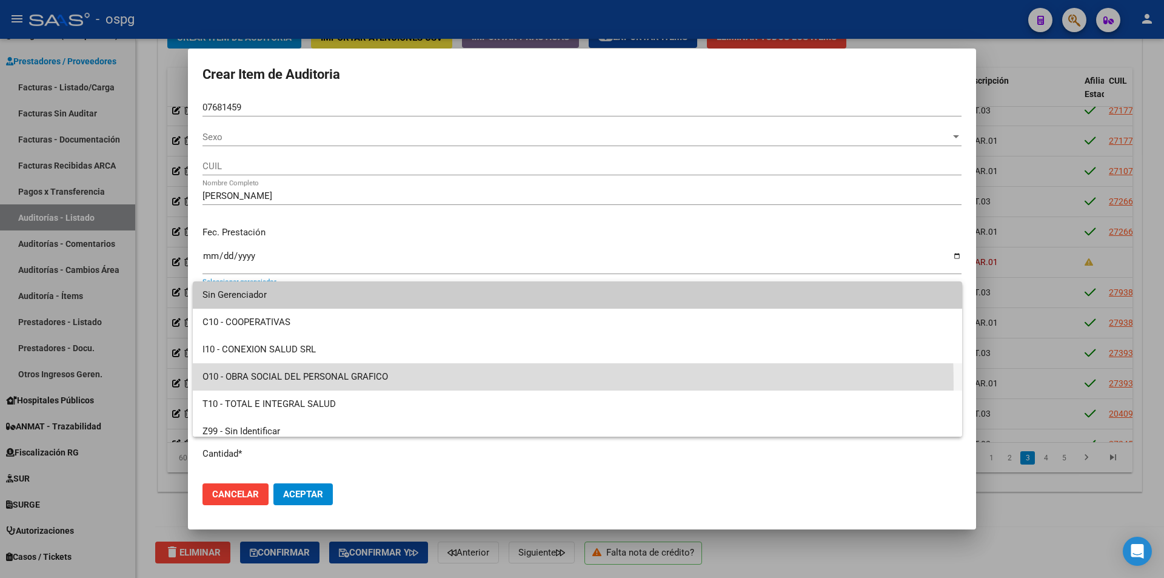
click at [258, 386] on span "O10 - OBRA SOCIAL DEL PERSONAL GRAFICO" at bounding box center [577, 376] width 750 height 27
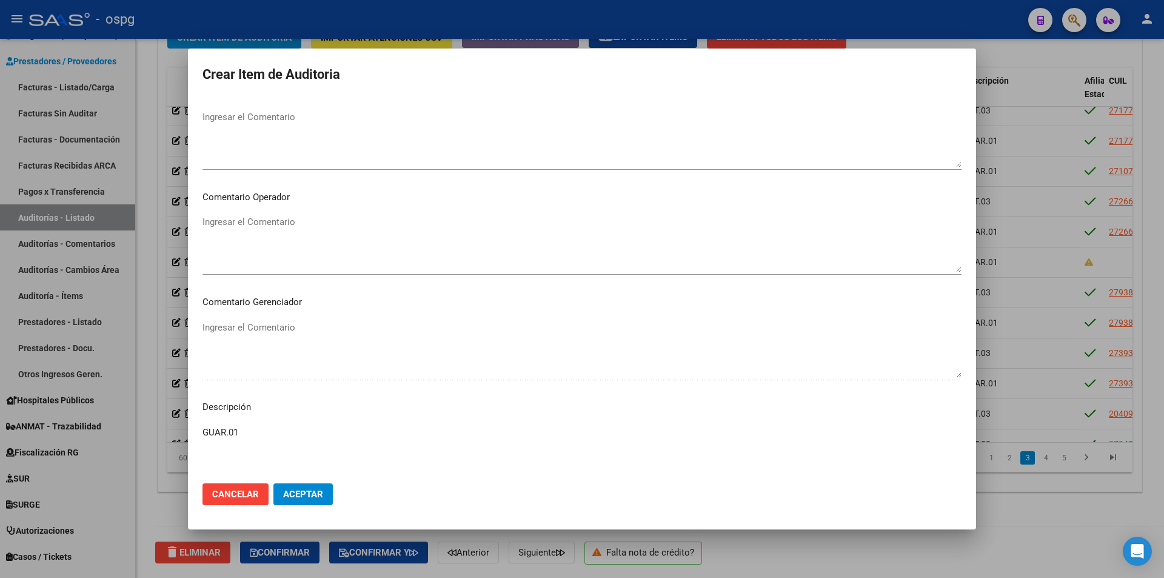
scroll to position [606, 0]
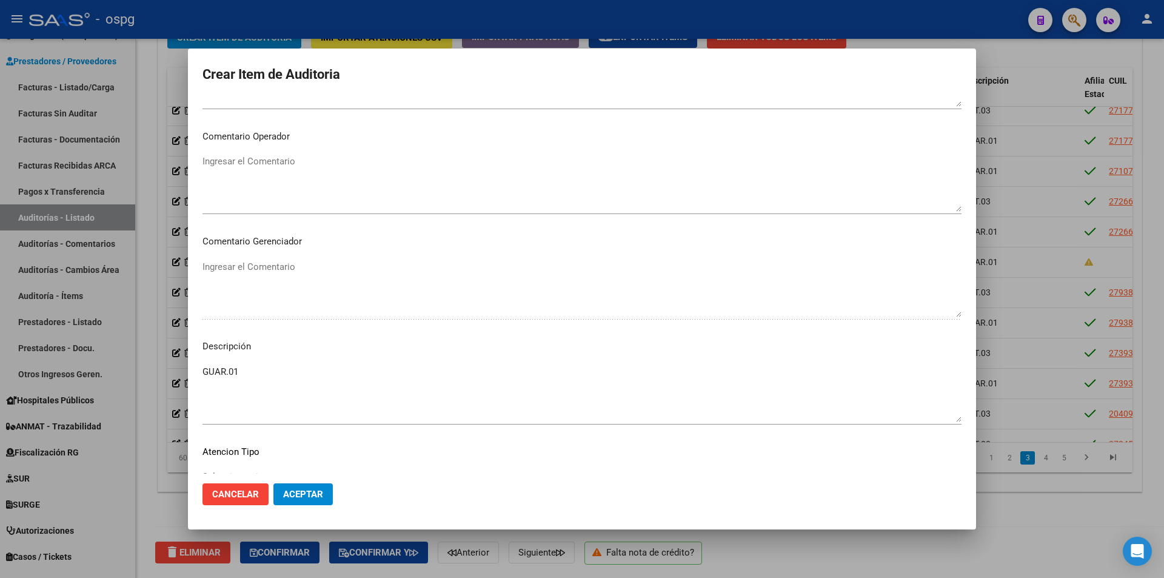
click at [315, 490] on span "Aceptar" at bounding box center [303, 494] width 40 height 11
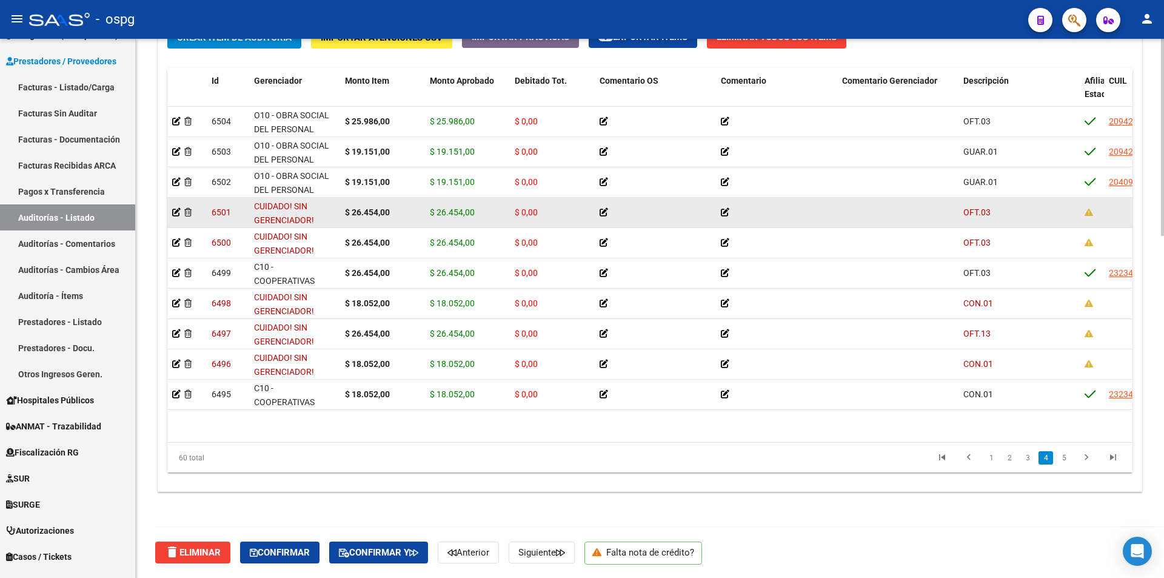
scroll to position [1213, 0]
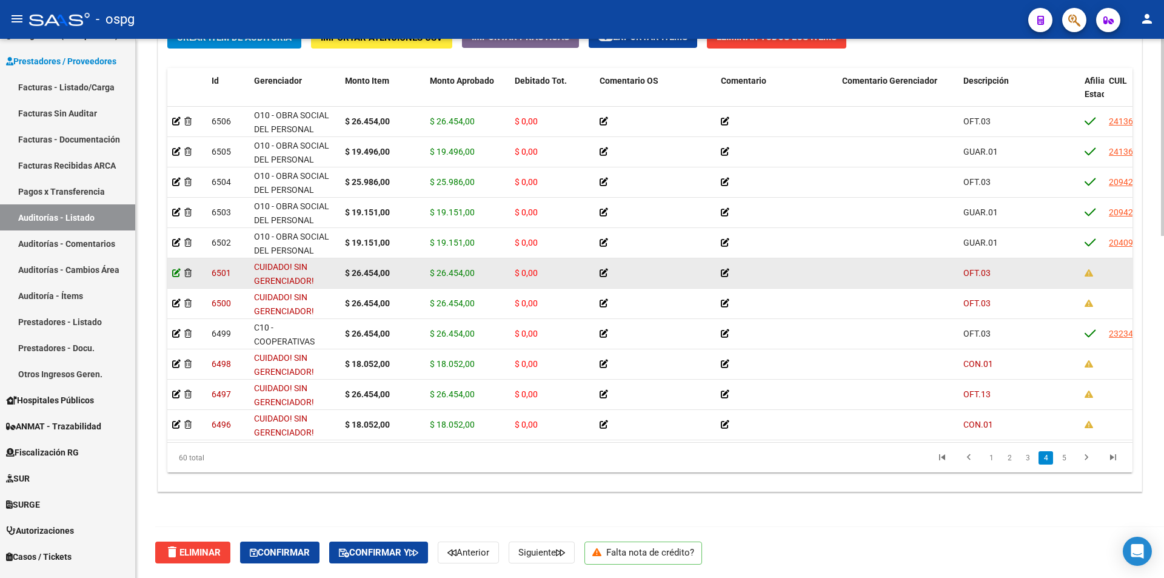
click at [173, 270] on icon at bounding box center [176, 273] width 8 height 8
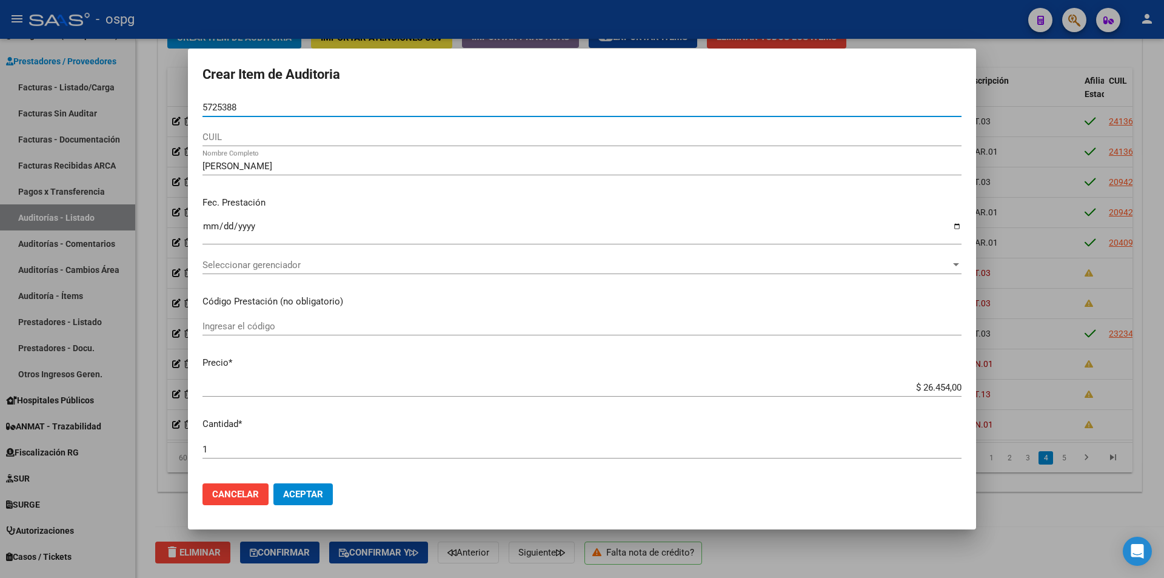
click at [206, 107] on input "5725388" at bounding box center [581, 107] width 759 height 11
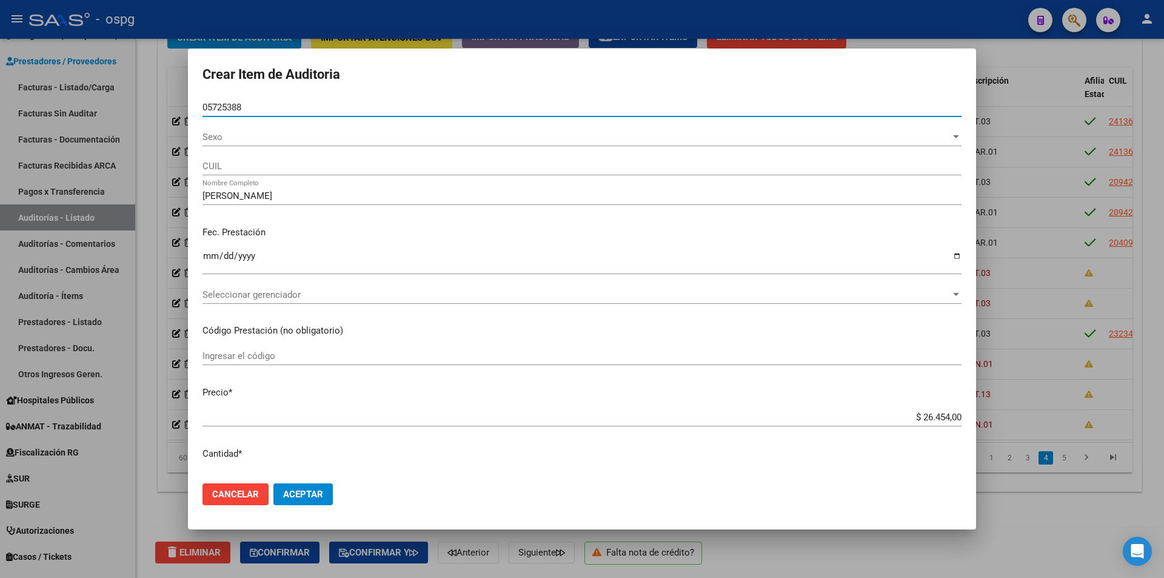
type input "05725388"
click at [229, 137] on span "Sexo" at bounding box center [576, 137] width 748 height 11
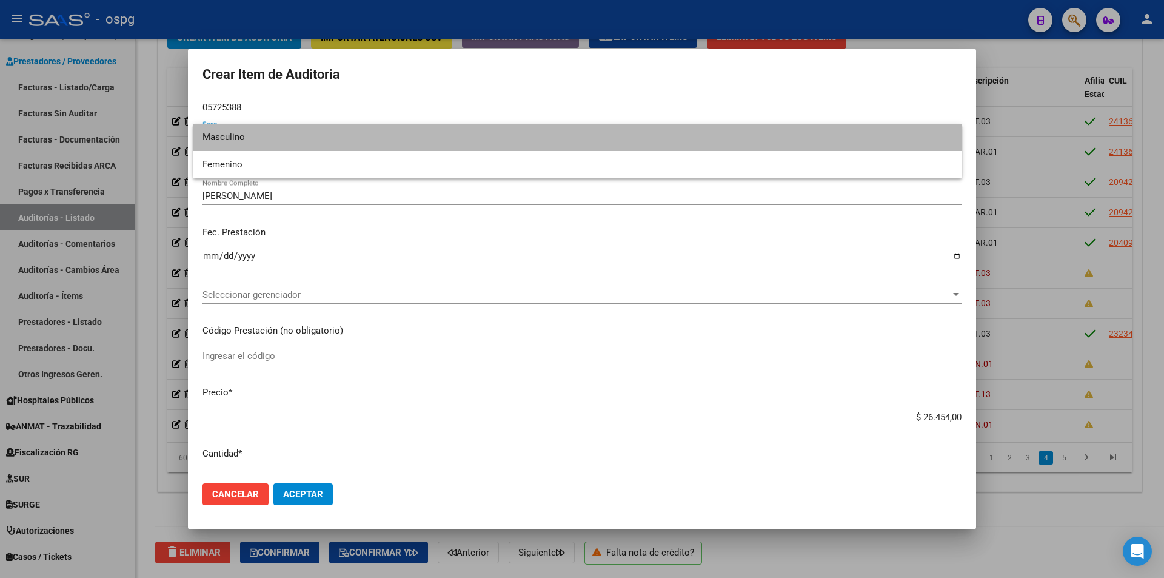
click at [229, 137] on span "Masculino" at bounding box center [577, 137] width 750 height 27
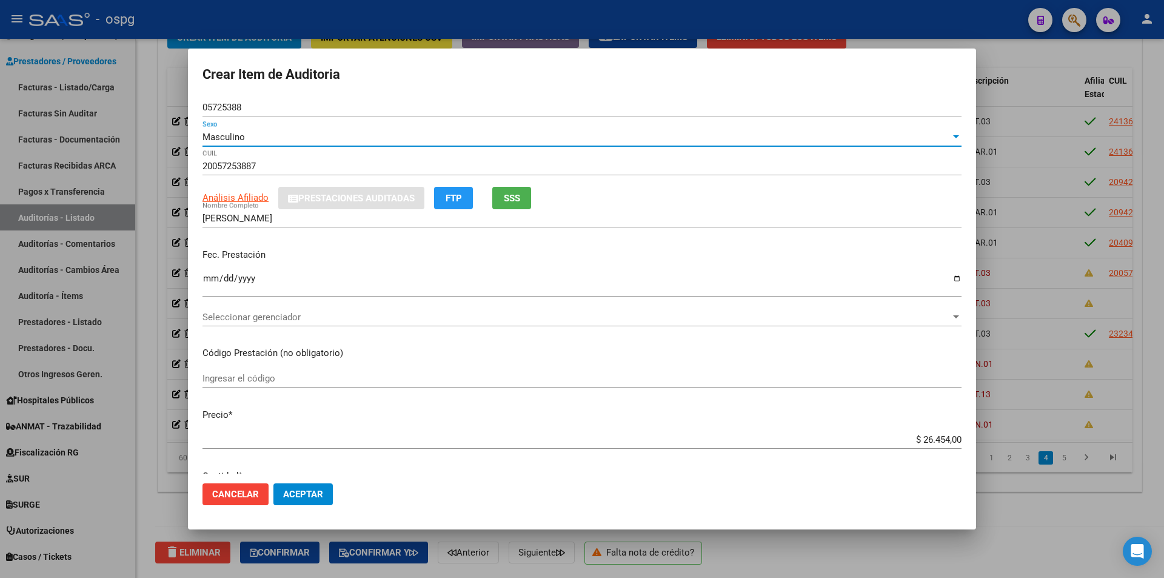
click at [229, 137] on span "Masculino" at bounding box center [223, 137] width 42 height 11
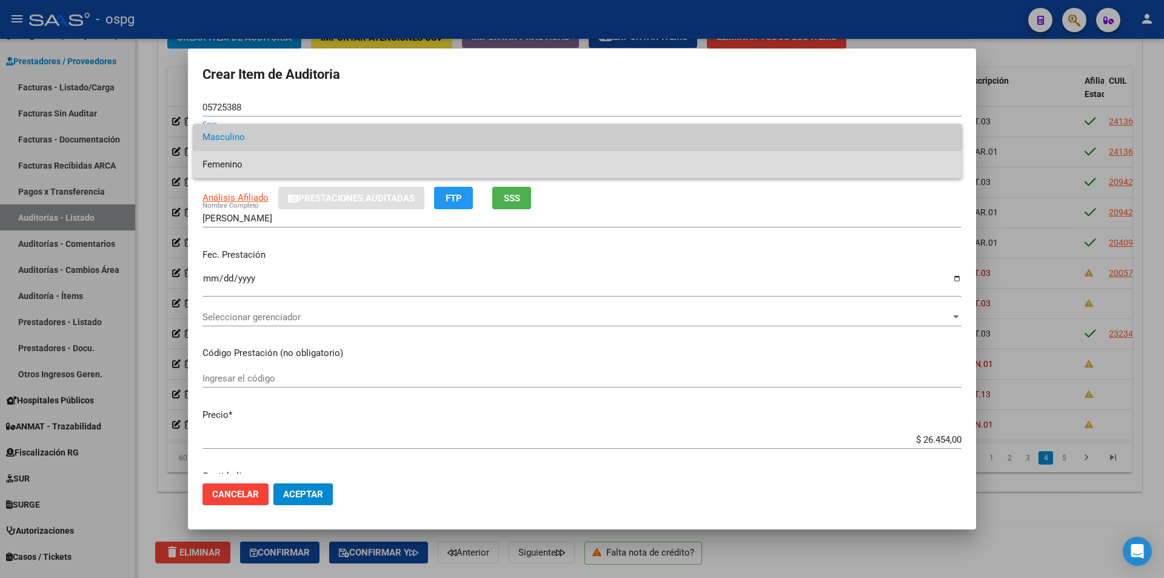
click at [239, 165] on span "Femenino" at bounding box center [577, 164] width 750 height 27
type input "27057253881"
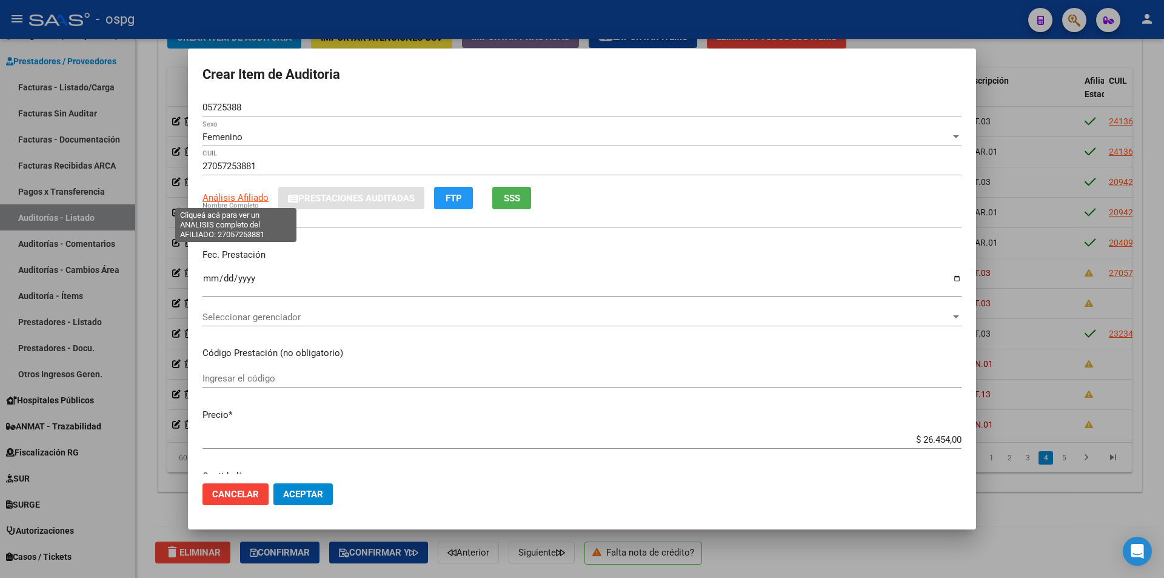
click at [234, 194] on span "Análisis Afiliado" at bounding box center [235, 197] width 66 height 11
type textarea "27057253881"
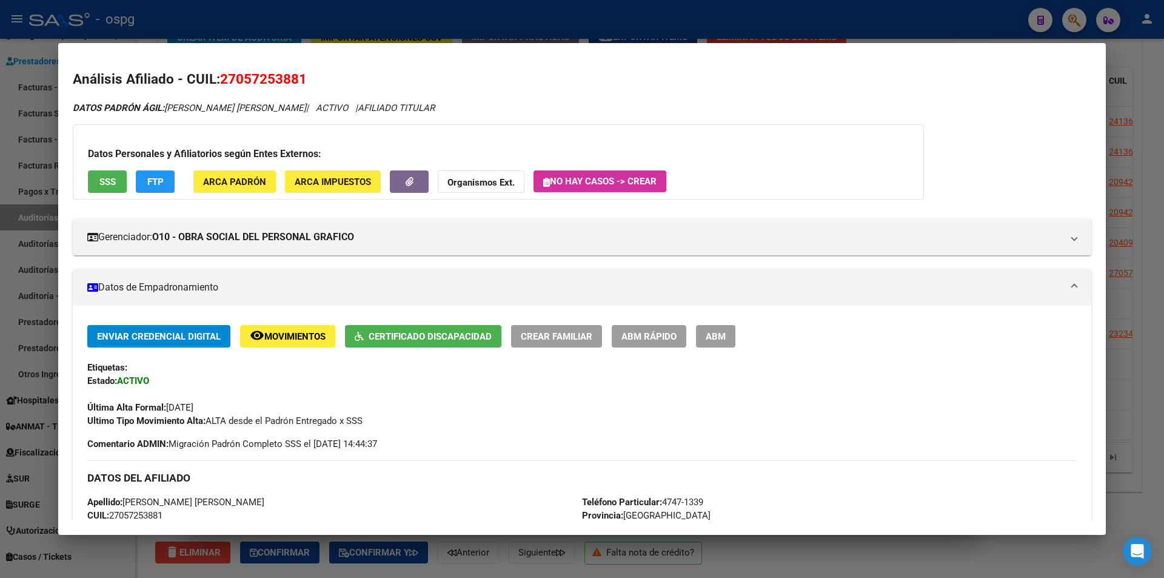
click at [384, 30] on div at bounding box center [582, 289] width 1164 height 578
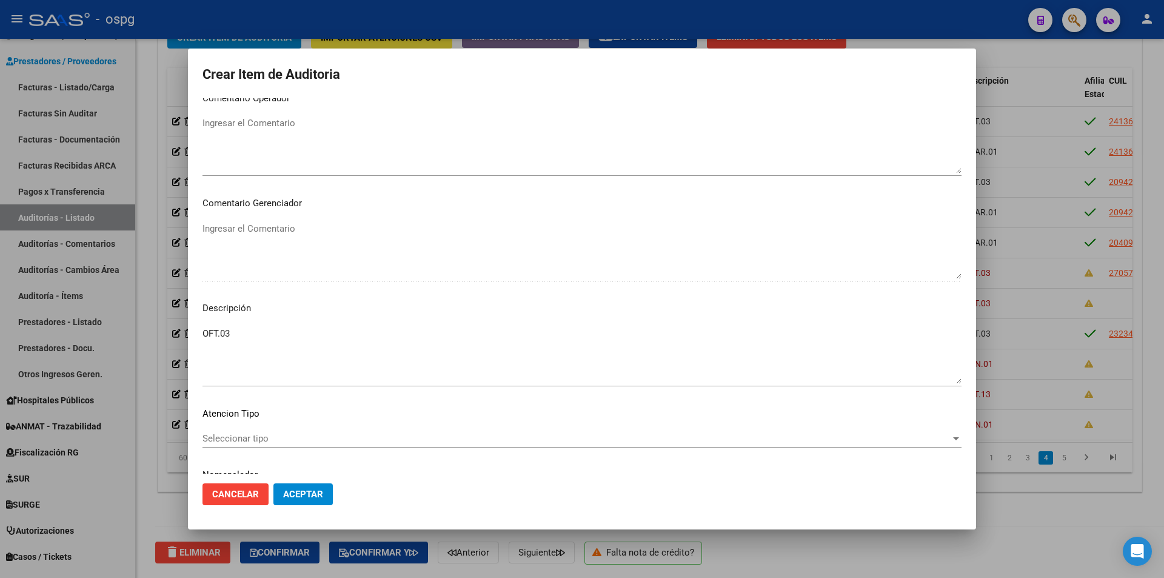
scroll to position [714, 0]
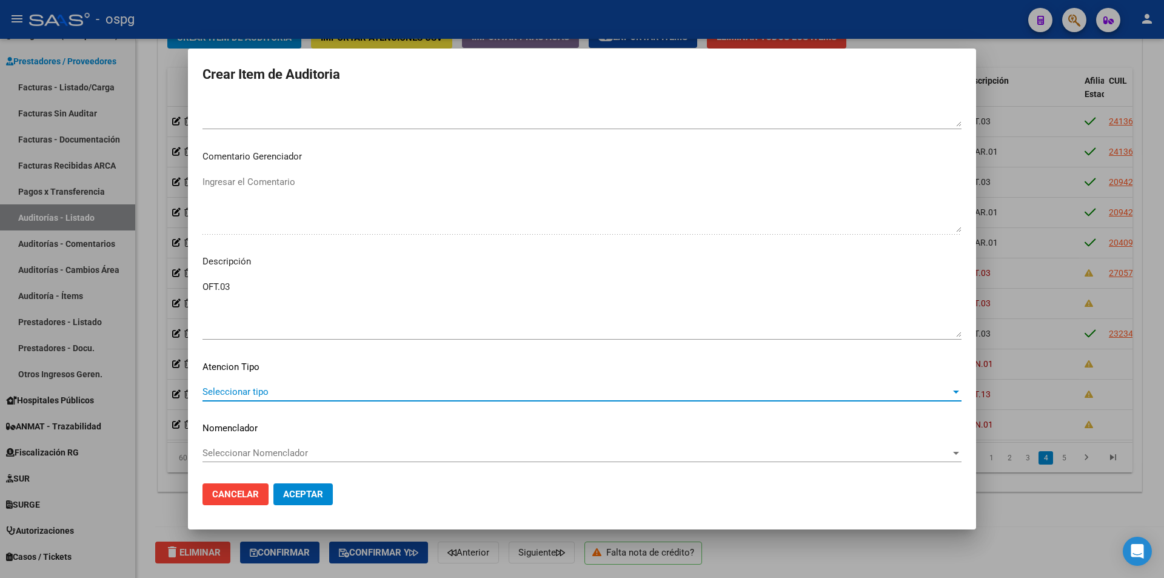
click at [270, 395] on span "Seleccionar tipo" at bounding box center [576, 391] width 748 height 11
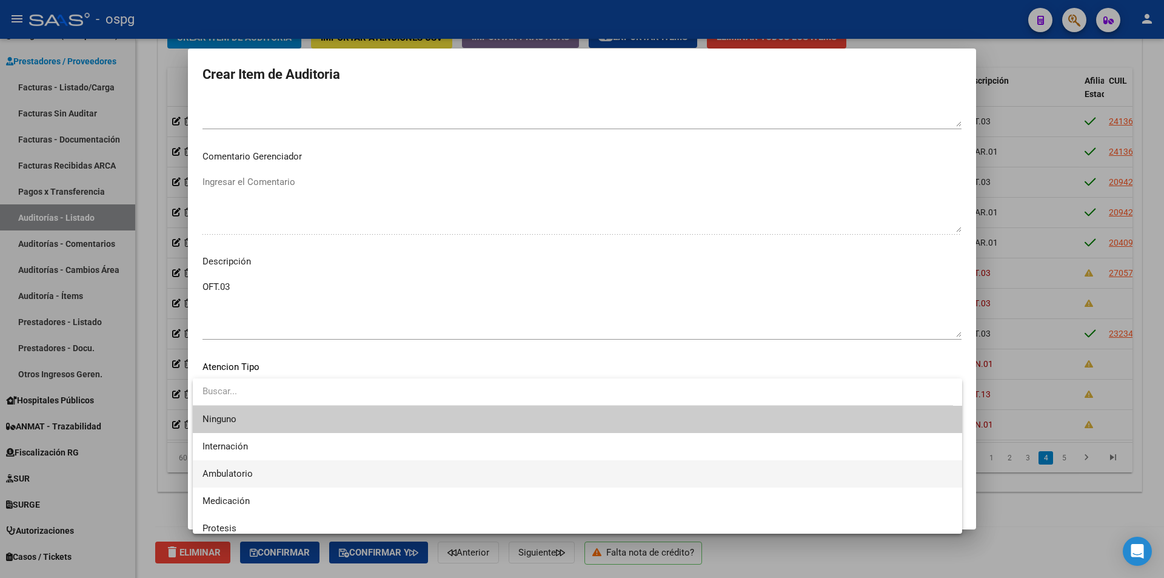
click at [246, 466] on span "Ambulatorio" at bounding box center [577, 473] width 750 height 27
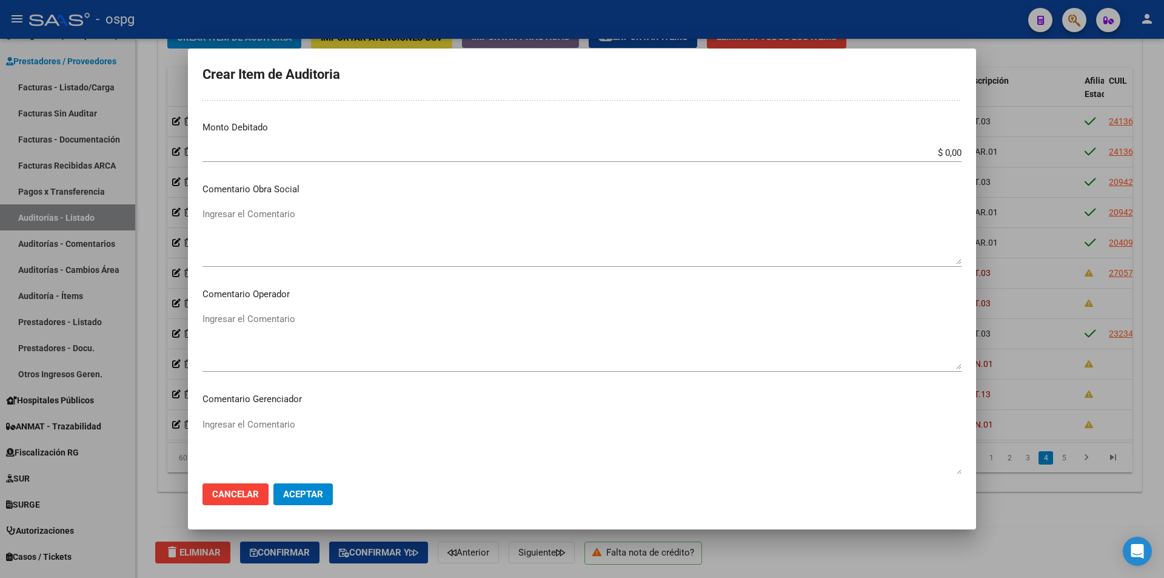
scroll to position [168, 0]
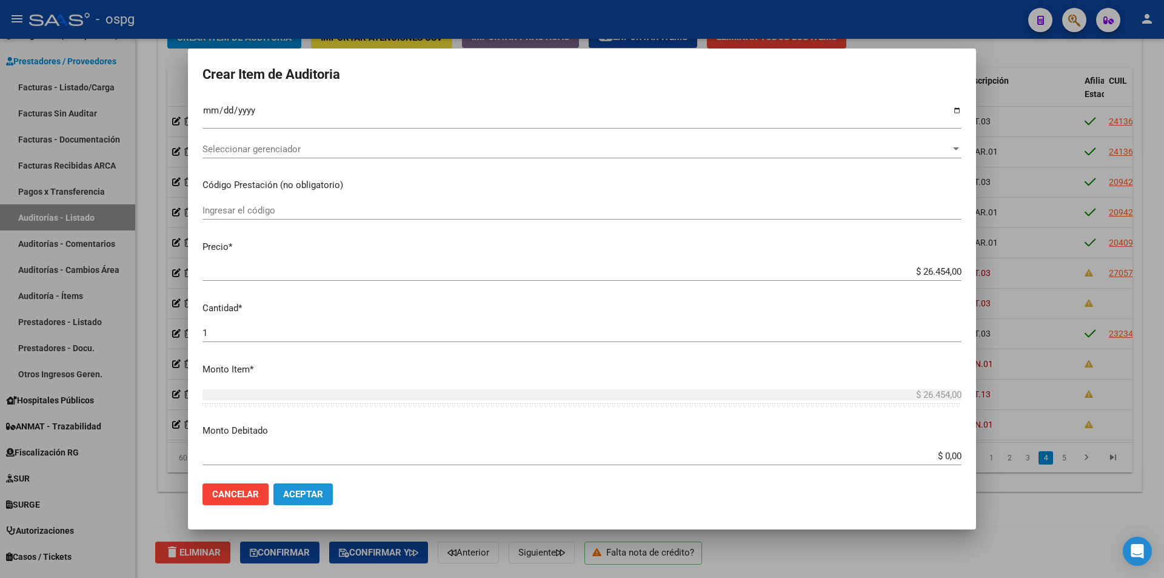
click at [298, 494] on span "Aceptar" at bounding box center [303, 494] width 40 height 11
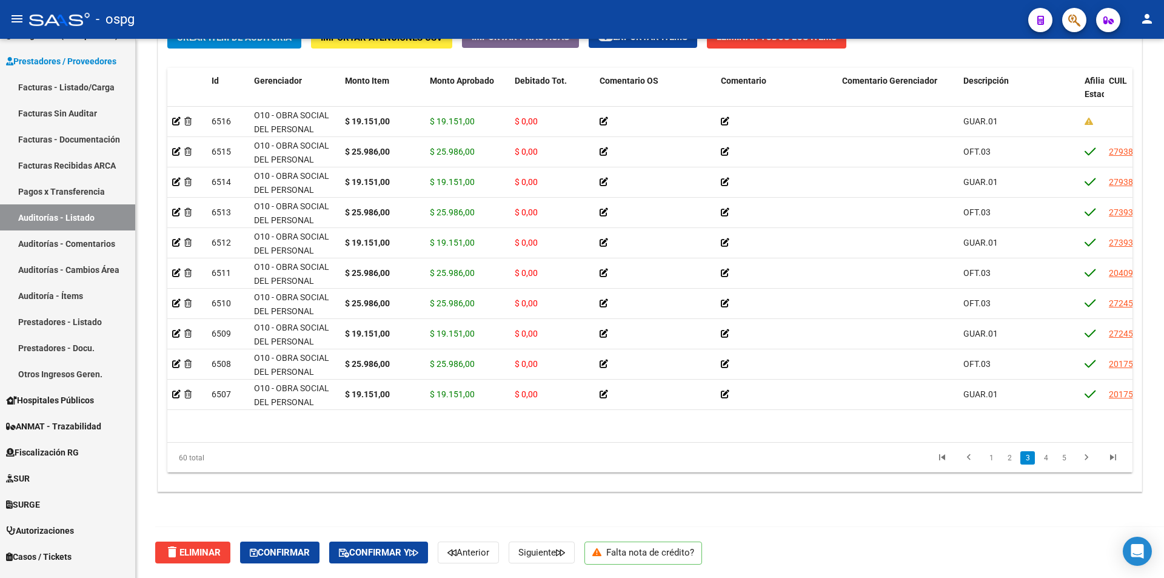
scroll to position [728, 0]
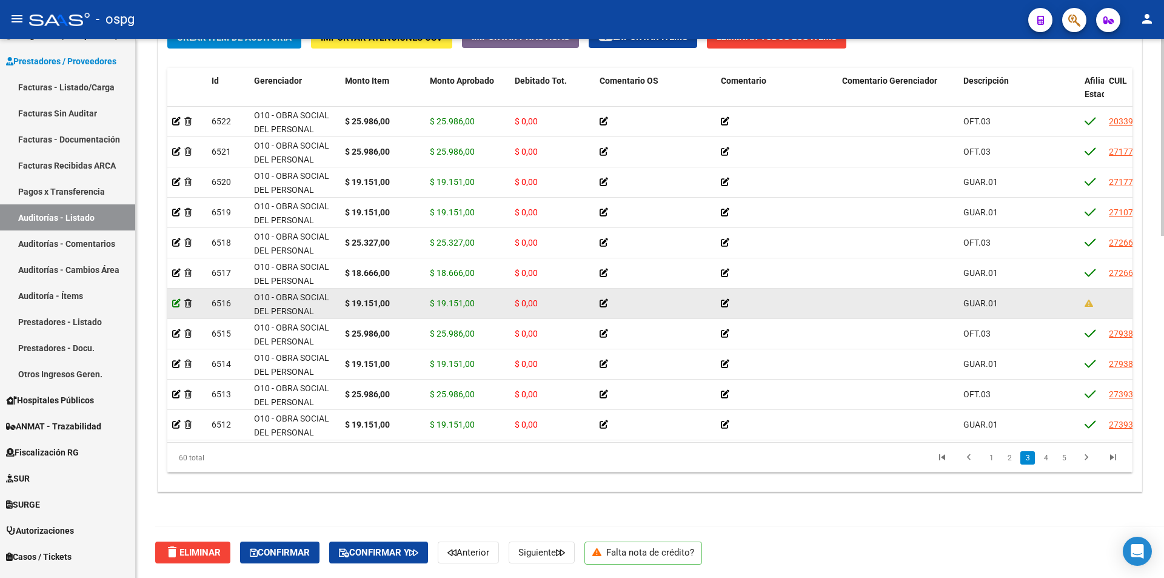
click at [173, 305] on icon at bounding box center [176, 303] width 8 height 8
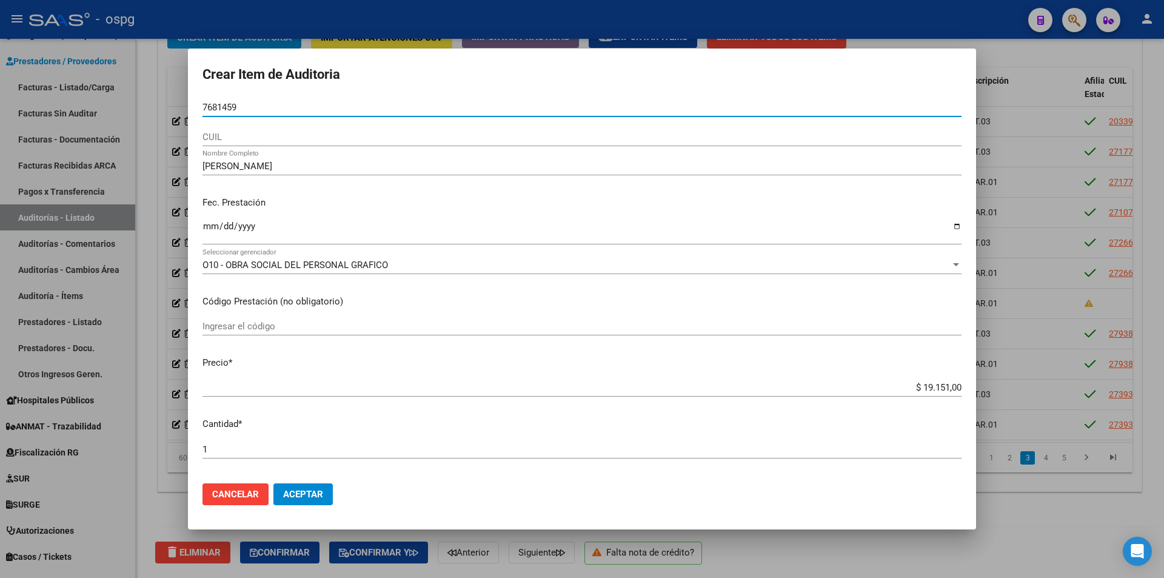
click at [206, 105] on input "7681459" at bounding box center [581, 107] width 759 height 11
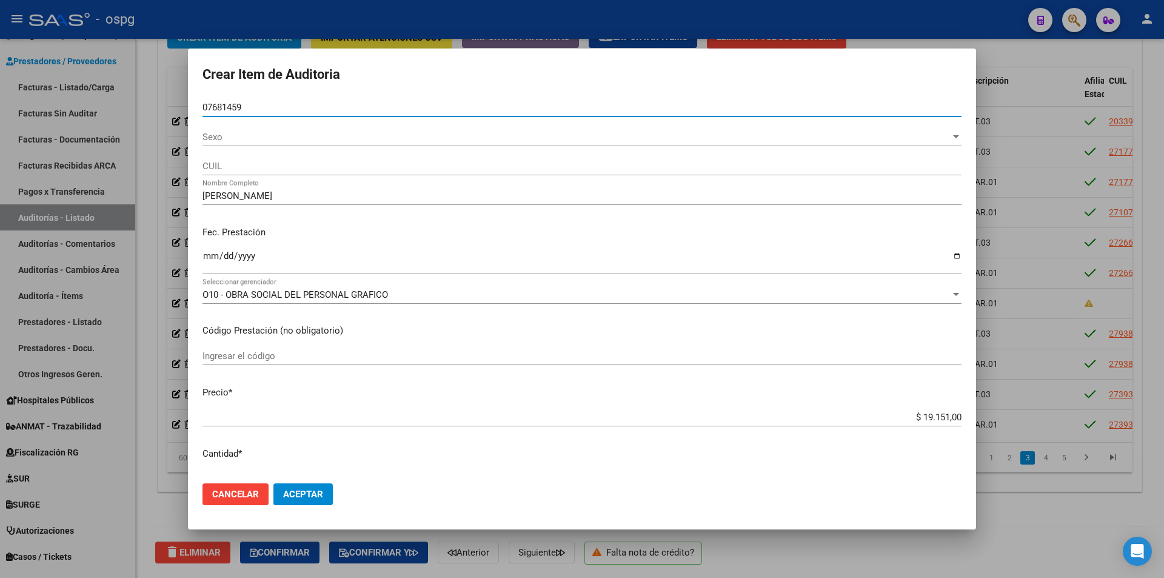
type input "07681459"
click at [245, 144] on div "Sexo Sexo" at bounding box center [581, 137] width 759 height 18
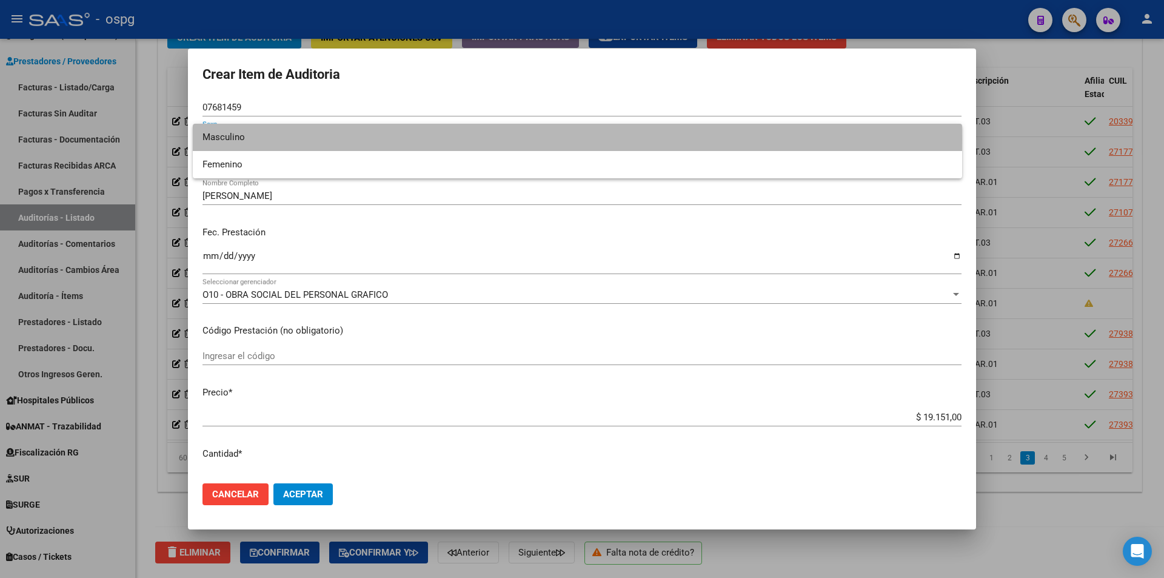
click at [256, 139] on span "Masculino" at bounding box center [577, 137] width 750 height 27
type input "20076814598"
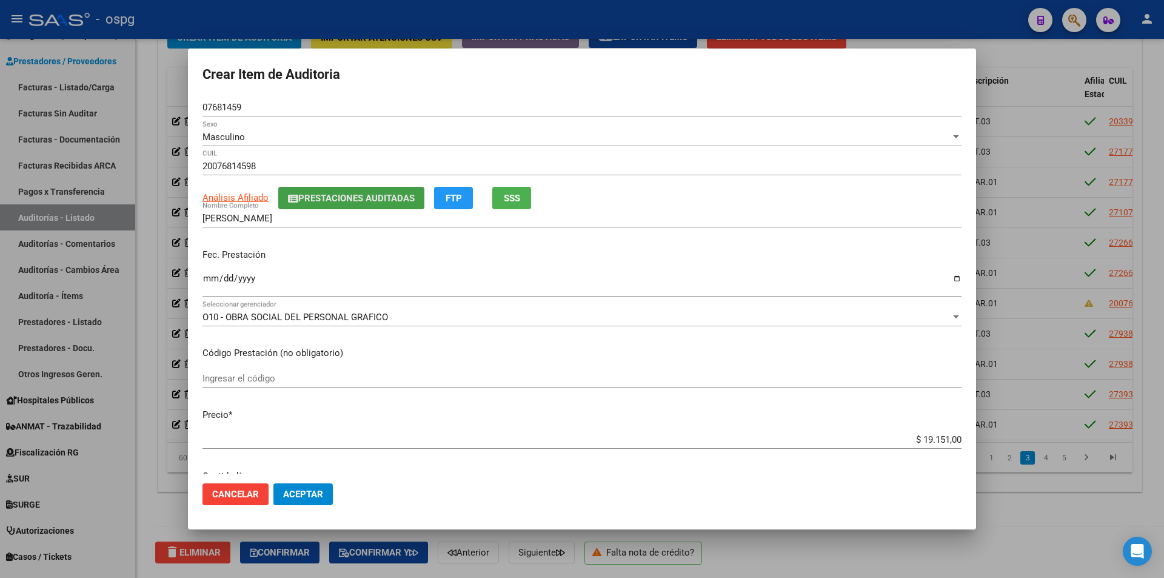
click at [307, 193] on span "Prestaciones Auditadas" at bounding box center [356, 198] width 116 height 11
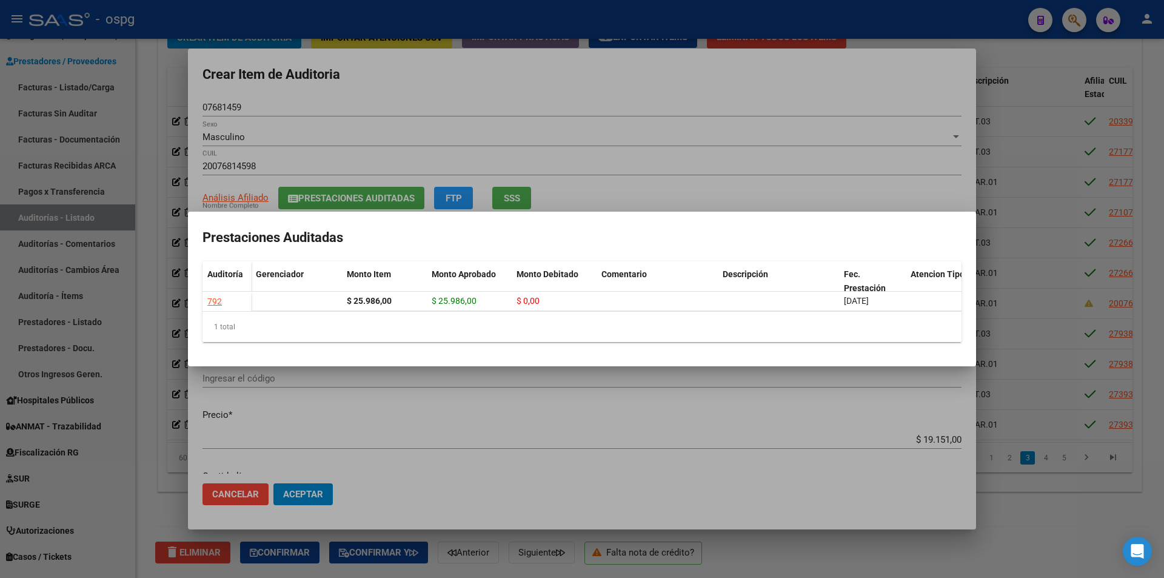
click at [517, 130] on div at bounding box center [582, 289] width 1164 height 578
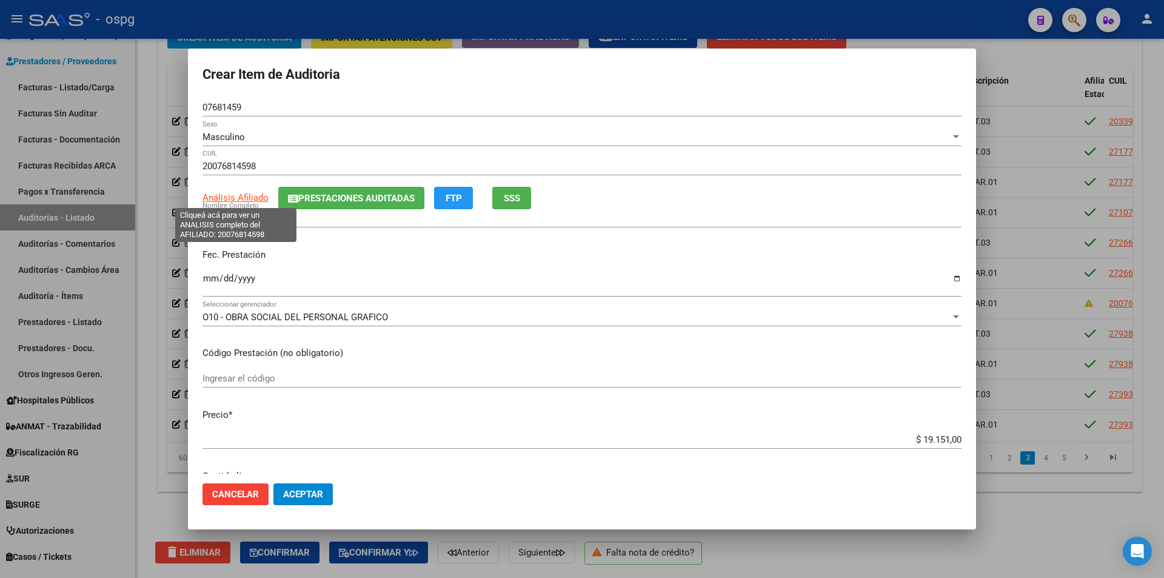
click at [239, 197] on span "Análisis Afiliado" at bounding box center [235, 197] width 66 height 11
type textarea "20076814598"
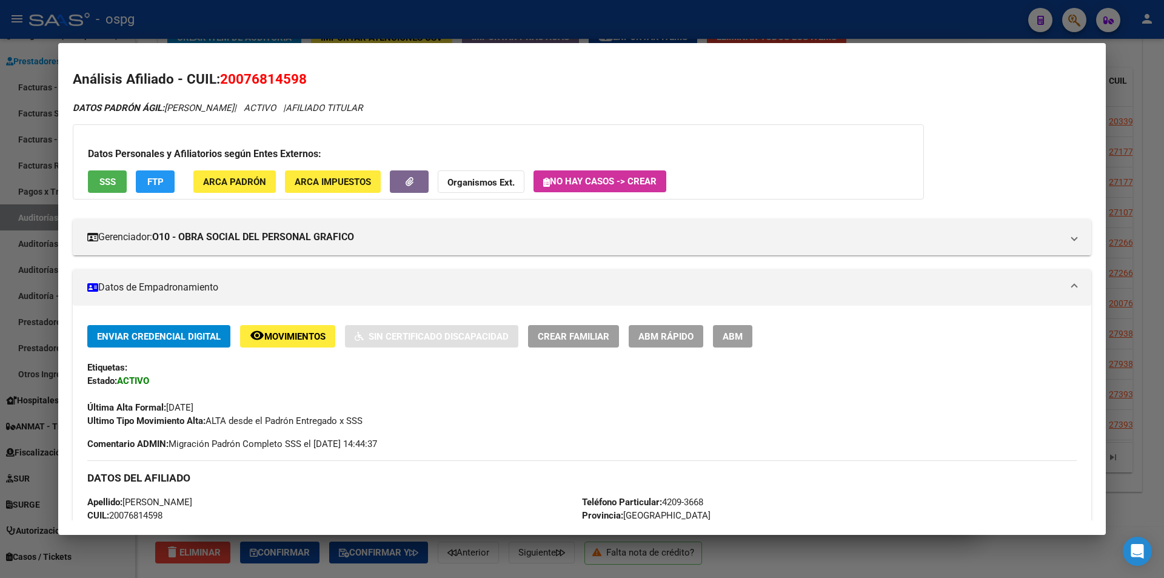
click at [316, 33] on div at bounding box center [582, 289] width 1164 height 578
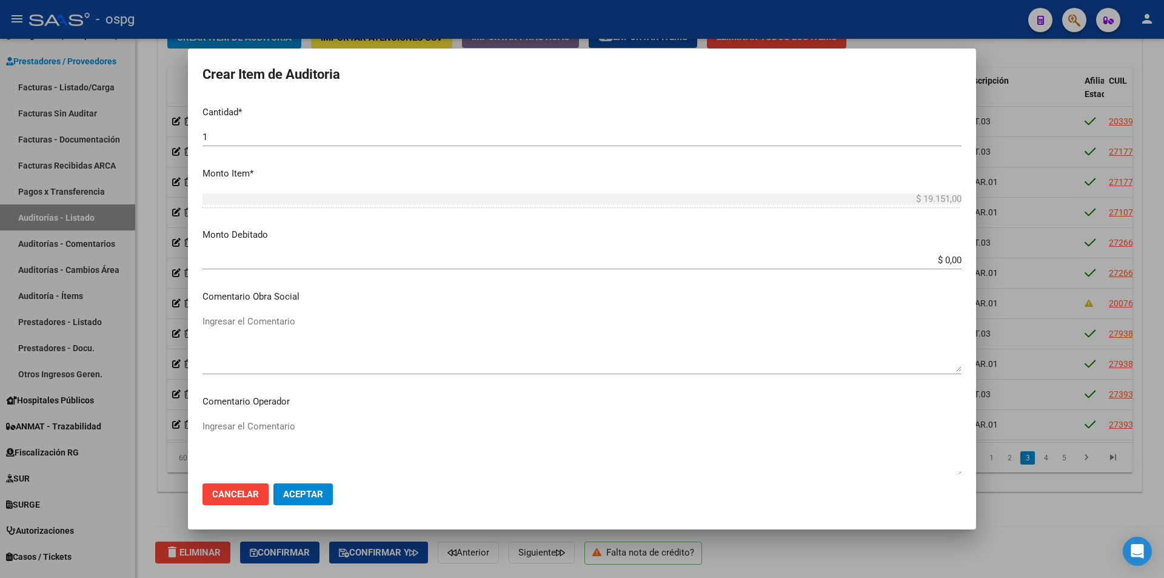
scroll to position [714, 0]
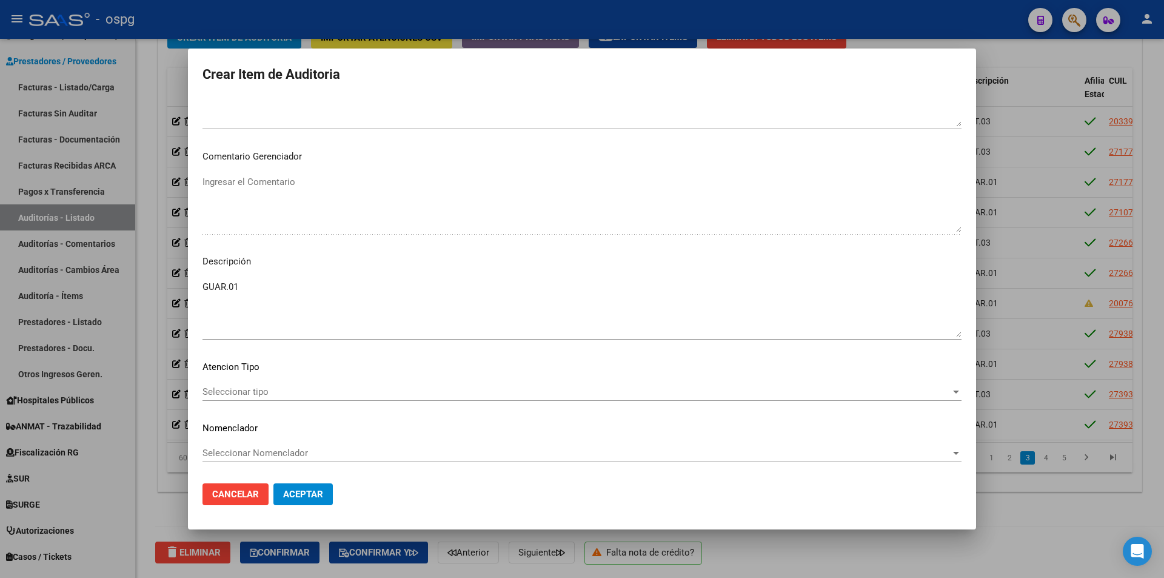
click at [273, 388] on span "Seleccionar tipo" at bounding box center [576, 391] width 748 height 11
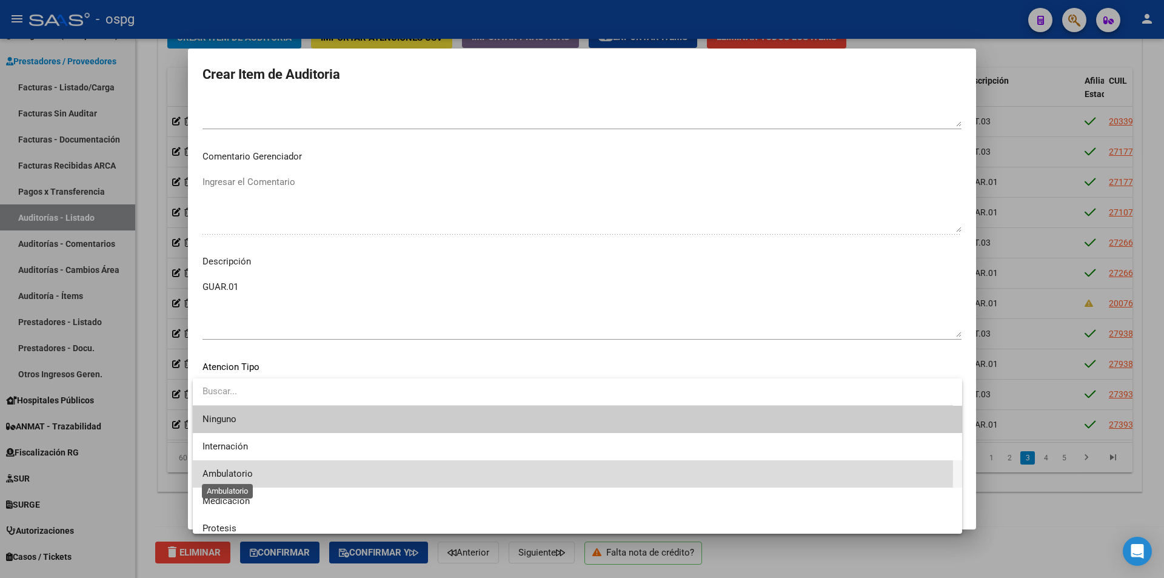
click at [242, 469] on span "Ambulatorio" at bounding box center [227, 473] width 50 height 11
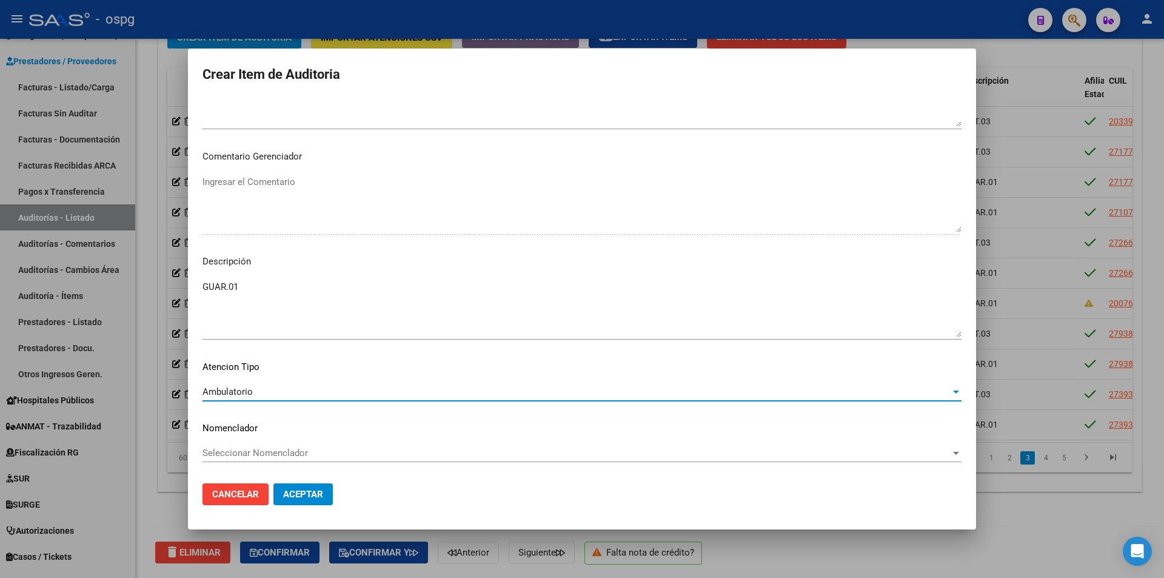
click at [308, 495] on span "Aceptar" at bounding box center [303, 494] width 40 height 11
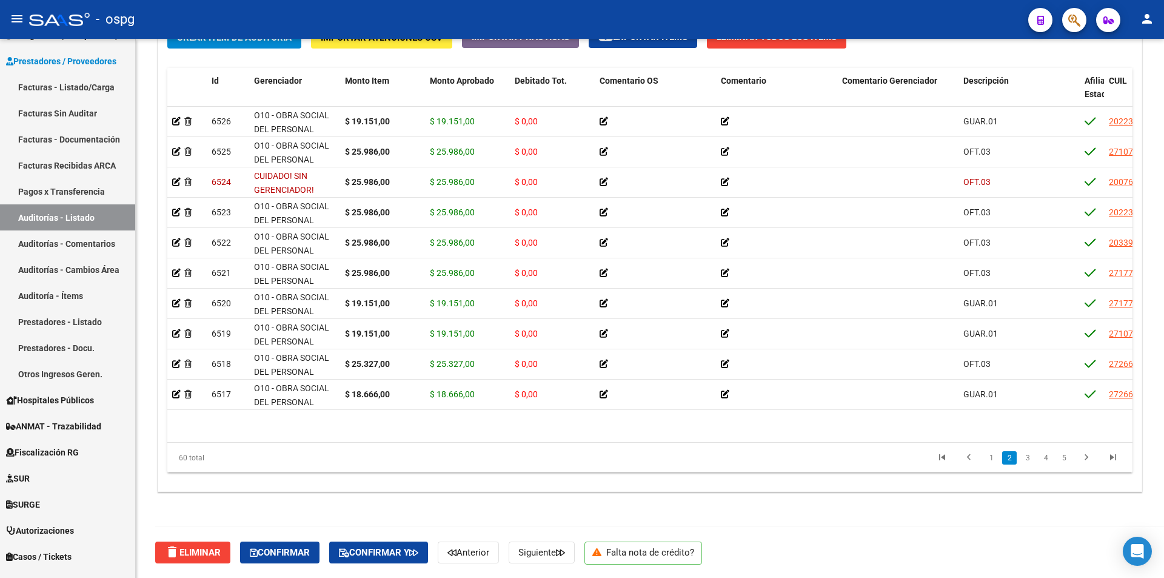
scroll to position [546, 0]
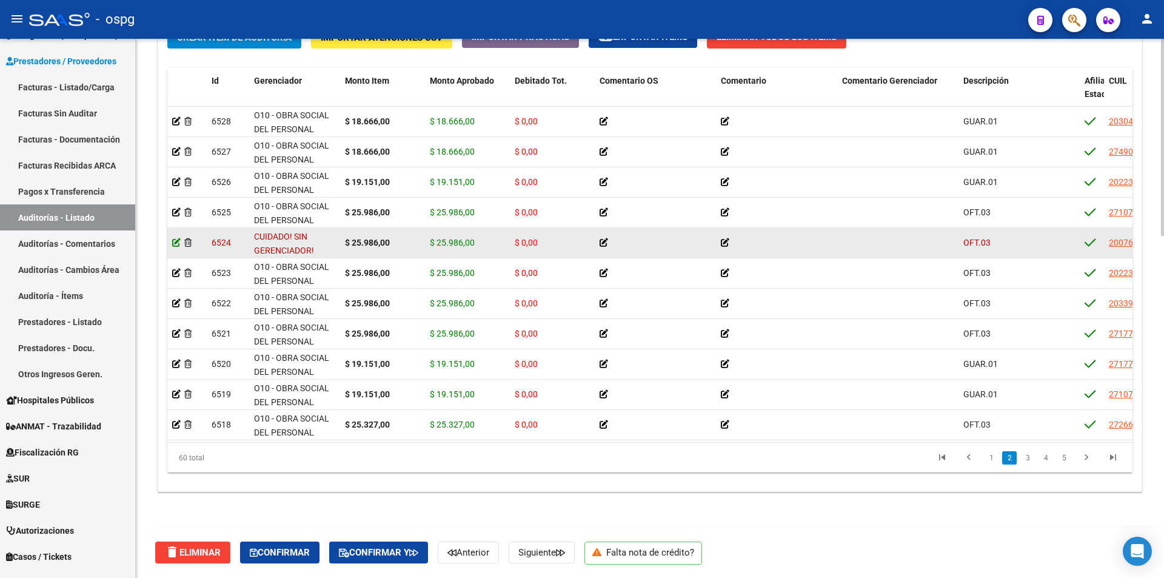
click at [178, 243] on icon at bounding box center [176, 242] width 8 height 8
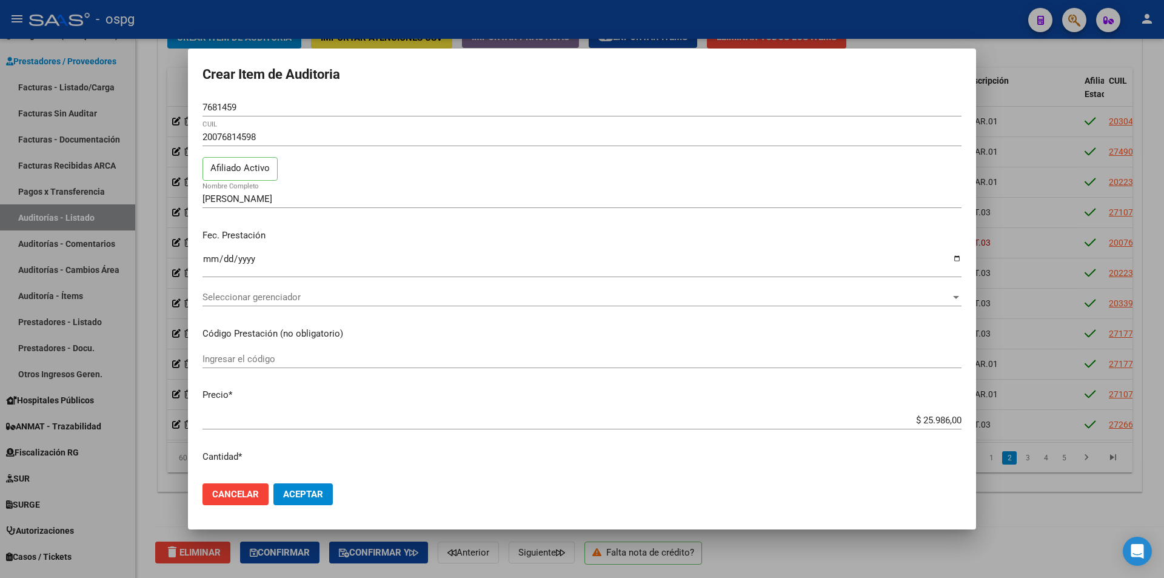
click at [337, 39] on div at bounding box center [582, 289] width 1164 height 578
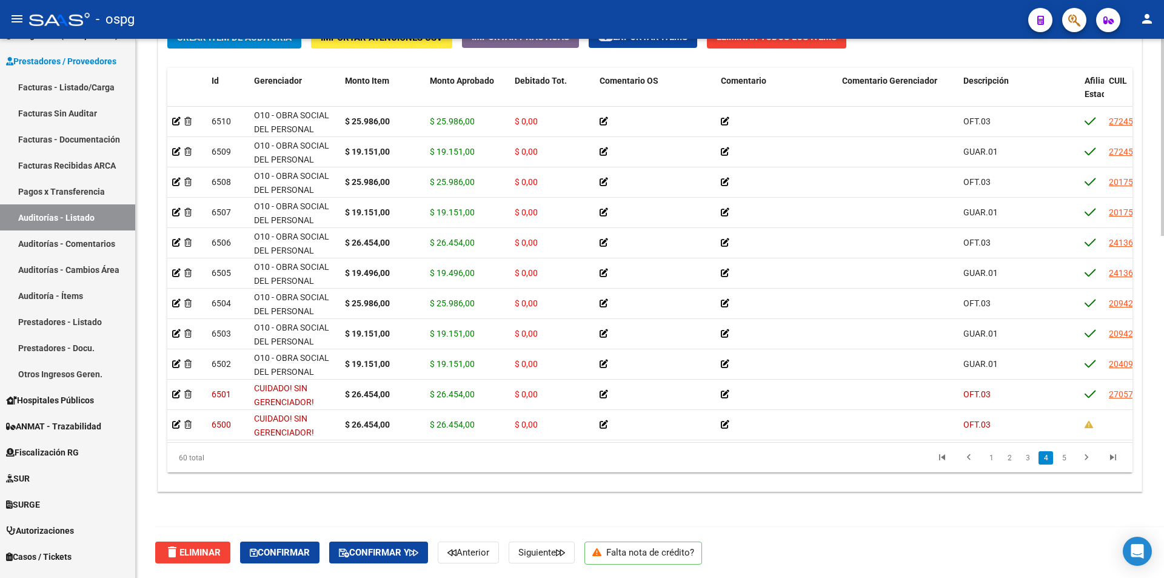
scroll to position [1152, 0]
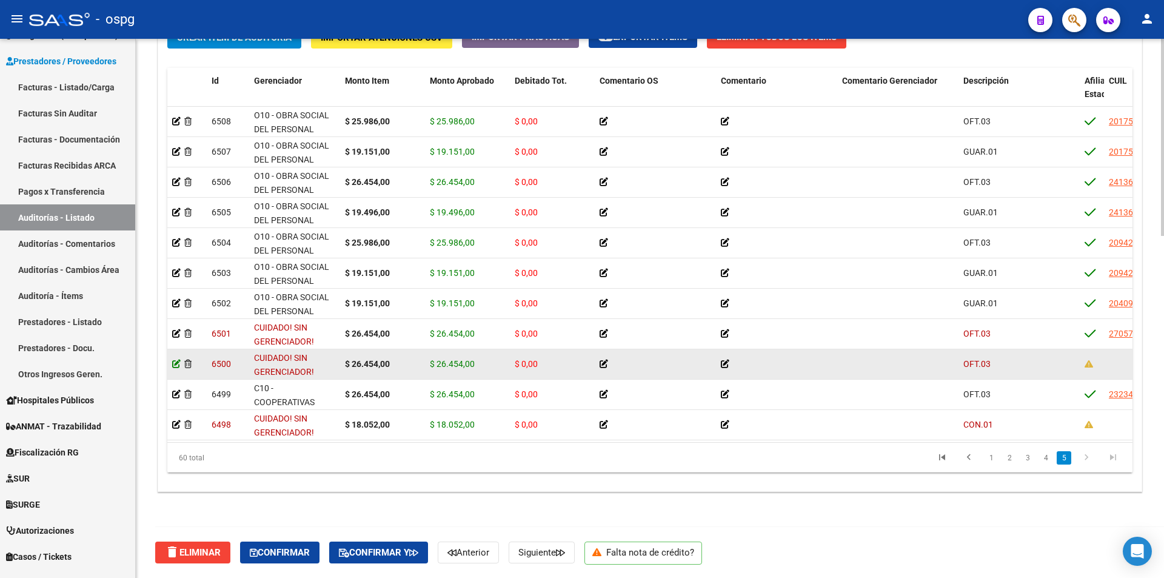
click at [177, 363] on icon at bounding box center [176, 364] width 8 height 8
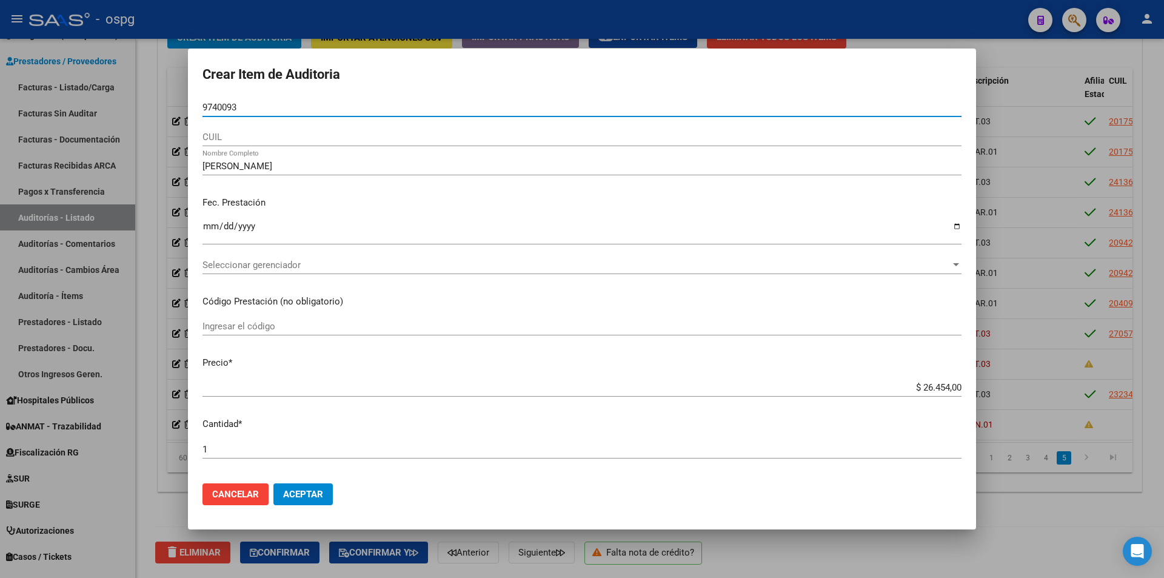
click at [203, 107] on input "9740093" at bounding box center [581, 107] width 759 height 11
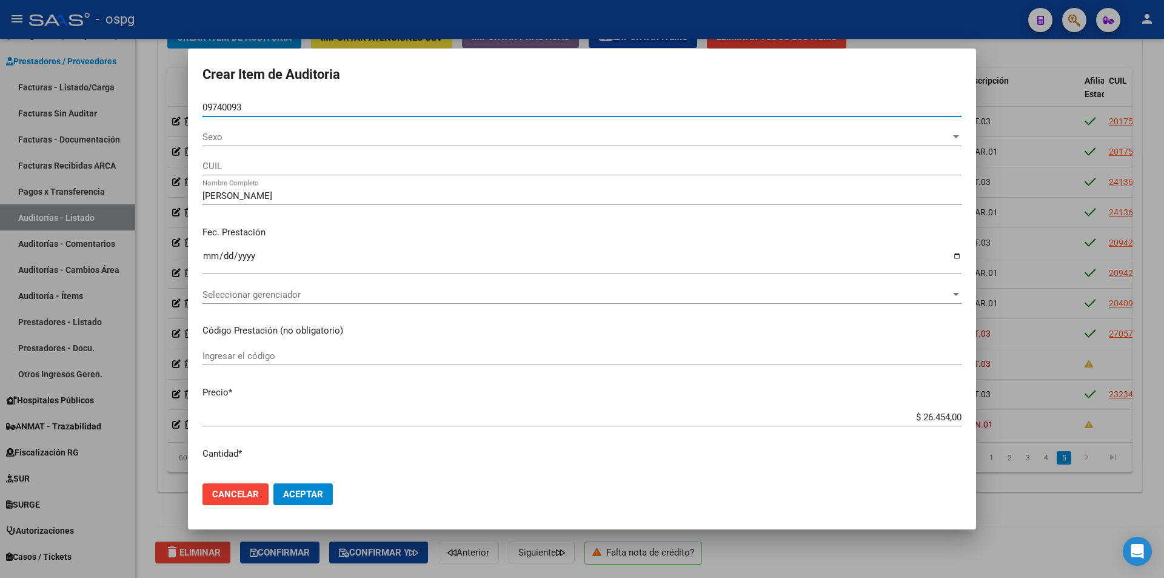
type input "09740093"
click at [233, 140] on span "Sexo" at bounding box center [576, 137] width 748 height 11
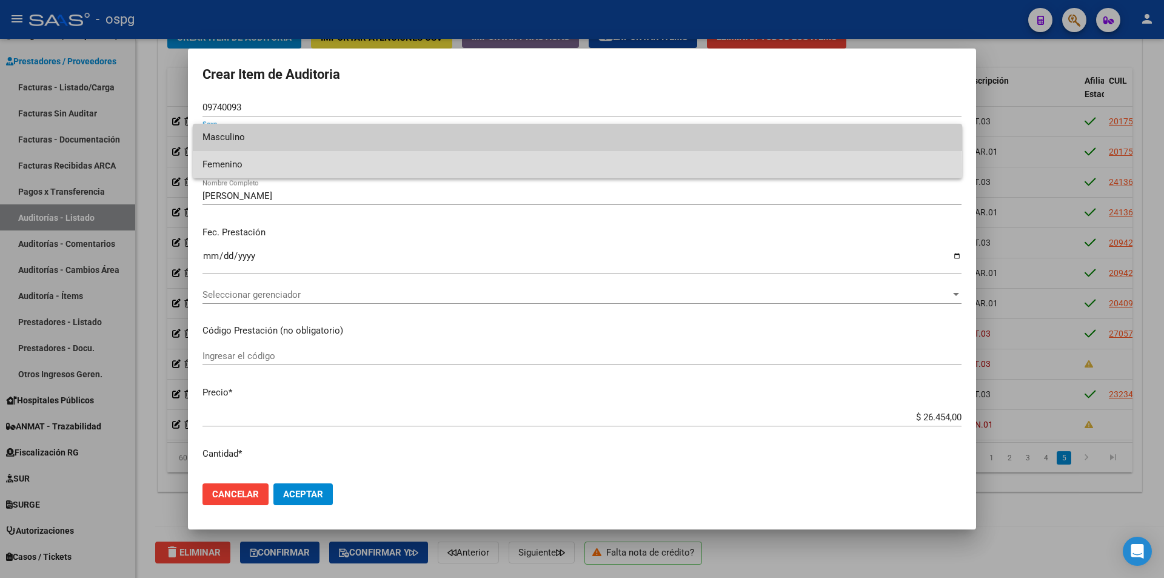
click at [239, 170] on span "Femenino" at bounding box center [577, 164] width 750 height 27
type input "27097400933"
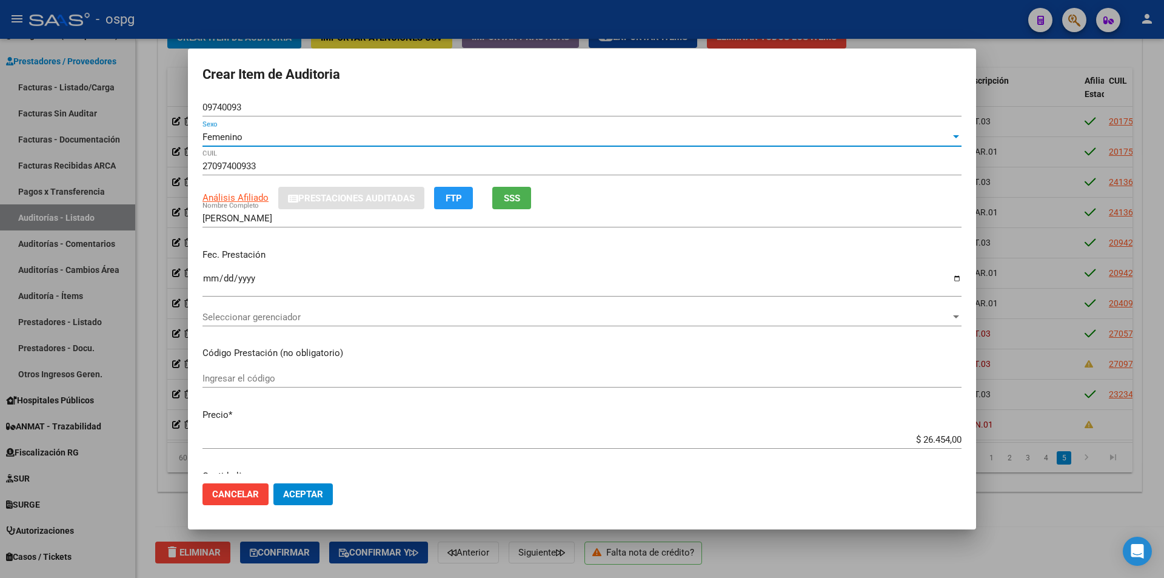
click at [221, 195] on span "Análisis Afiliado" at bounding box center [235, 197] width 66 height 11
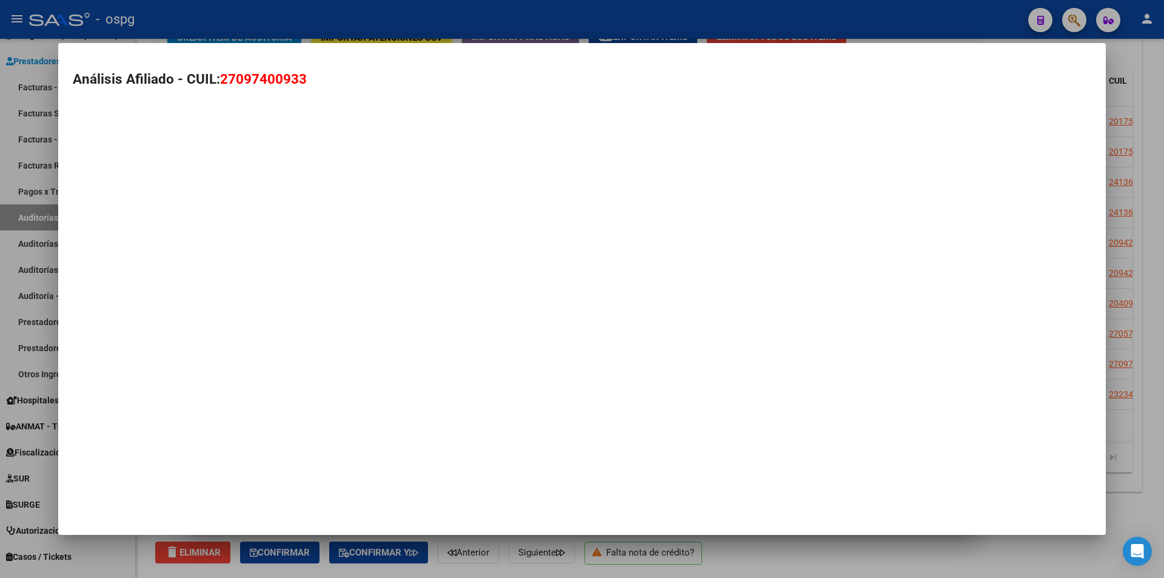
type textarea "27097400933"
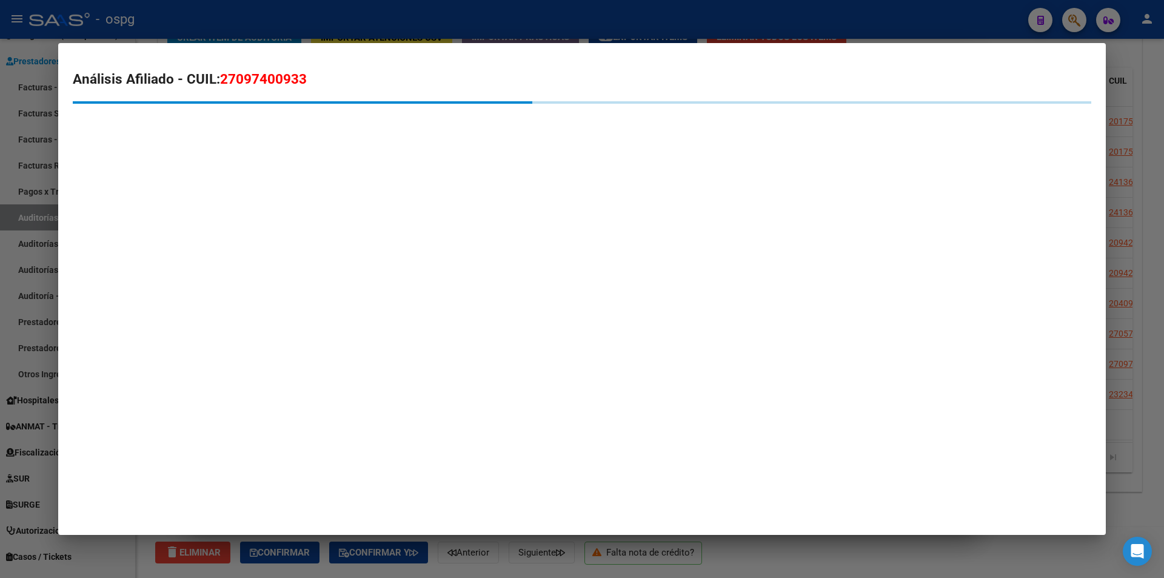
click at [223, 199] on mat-dialog-container "Análisis Afiliado - CUIL: 27097400933" at bounding box center [582, 288] width 1048 height 491
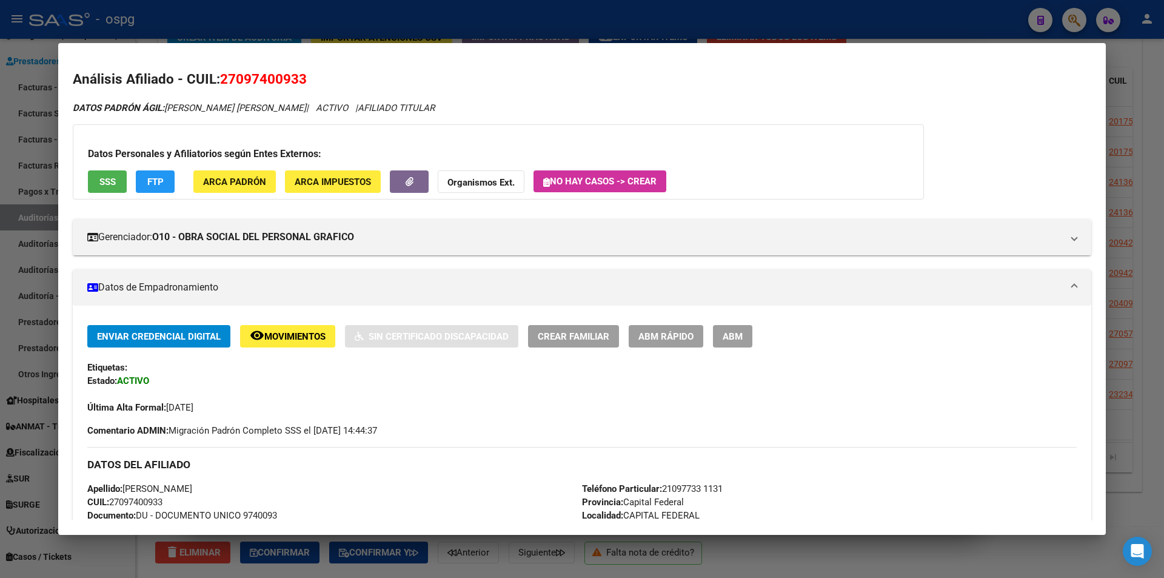
click at [397, 37] on div at bounding box center [582, 289] width 1164 height 578
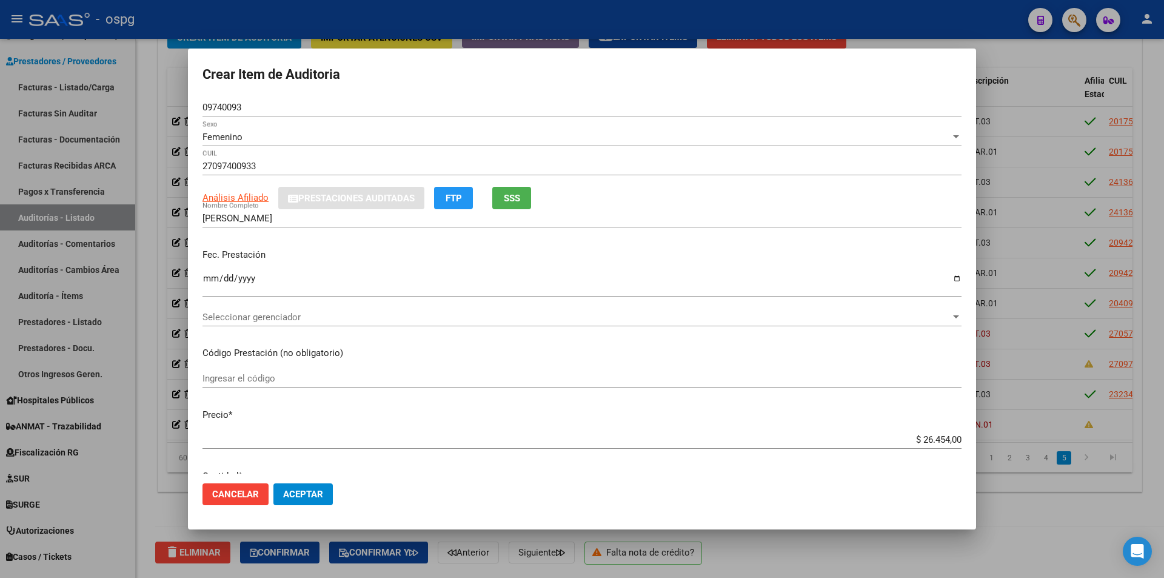
click at [326, 316] on span "Seleccionar gerenciador" at bounding box center [576, 317] width 748 height 11
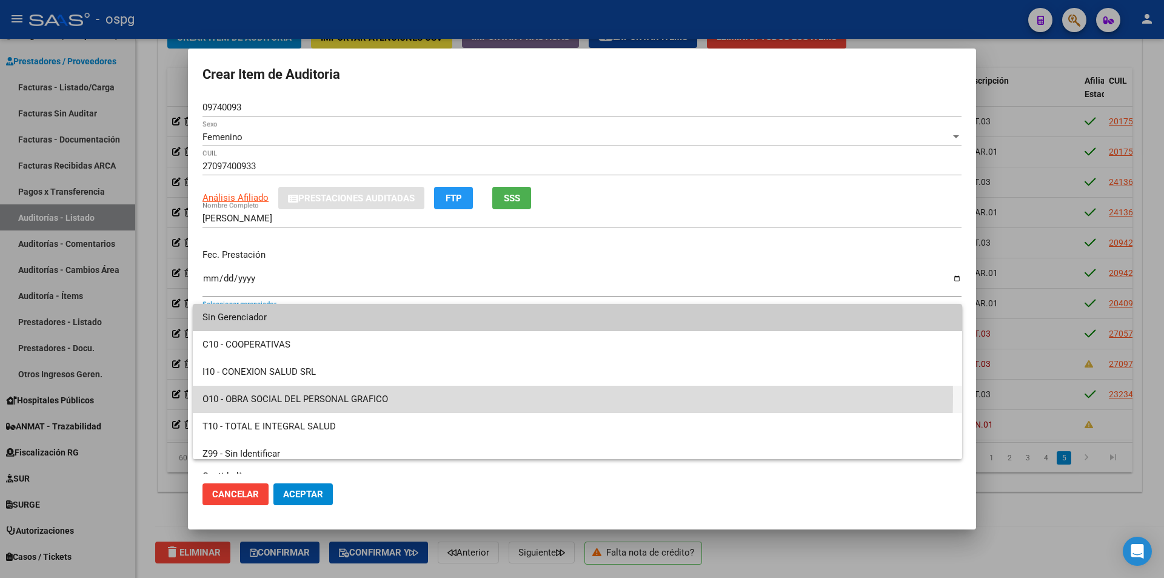
click at [339, 395] on span "O10 - OBRA SOCIAL DEL PERSONAL GRAFICO" at bounding box center [577, 399] width 750 height 27
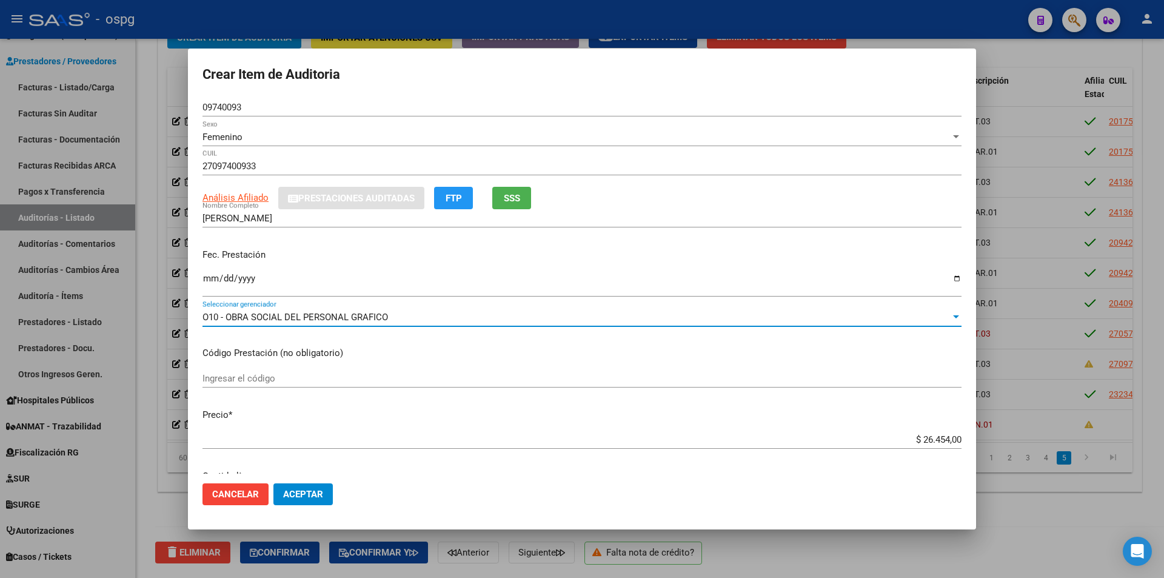
click at [306, 493] on span "Aceptar" at bounding box center [303, 494] width 40 height 11
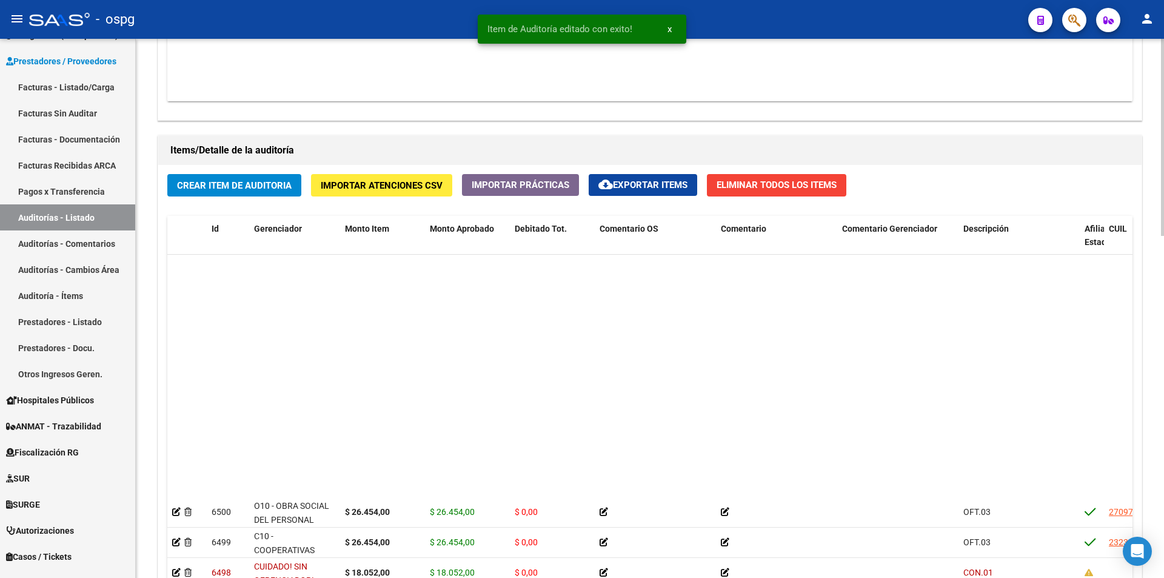
scroll to position [1394, 0]
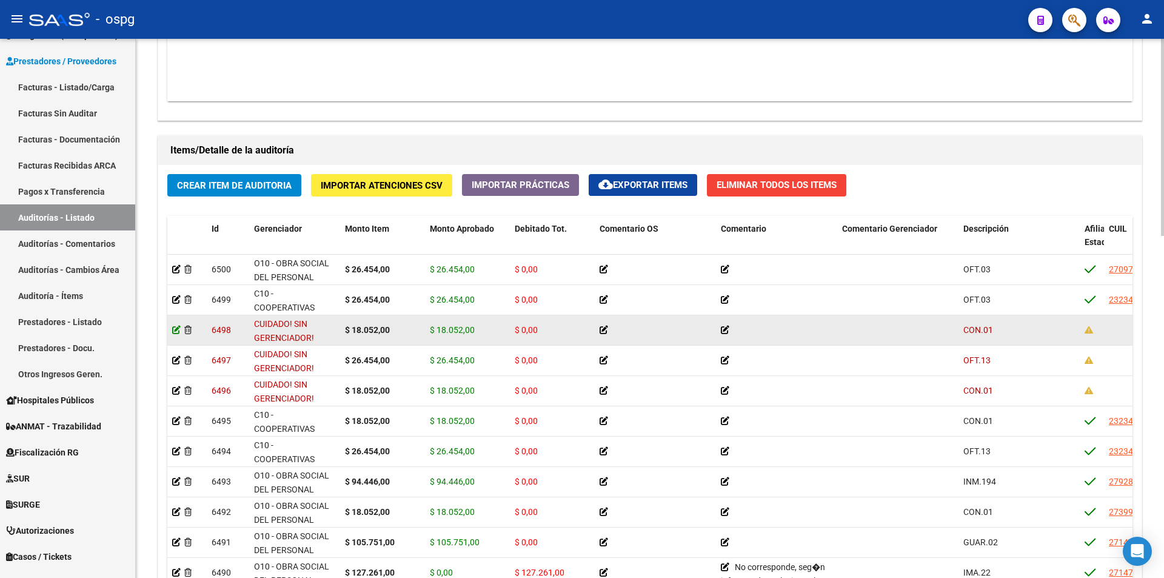
click at [175, 332] on icon at bounding box center [176, 330] width 8 height 8
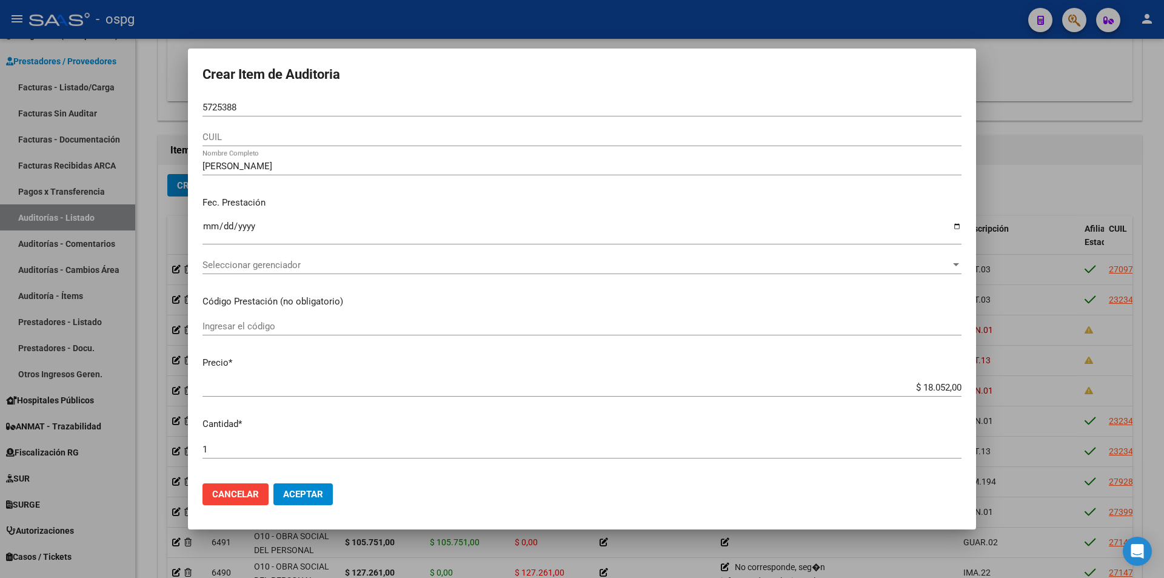
click at [201, 107] on mat-dialog-content "5725388 Nro Documento CUIL [PERSON_NAME] Nombre Completo Fec. Prestación [DATE]…" at bounding box center [582, 285] width 788 height 375
click at [204, 109] on input "5725388" at bounding box center [581, 107] width 759 height 11
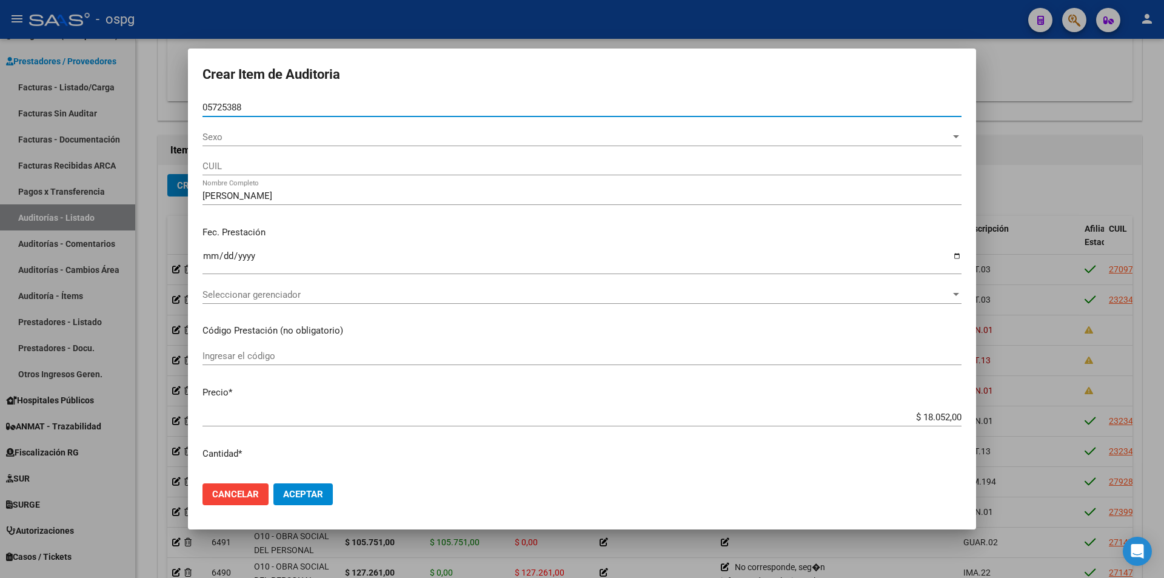
type input "05725388"
click at [232, 136] on span "Sexo" at bounding box center [576, 137] width 748 height 11
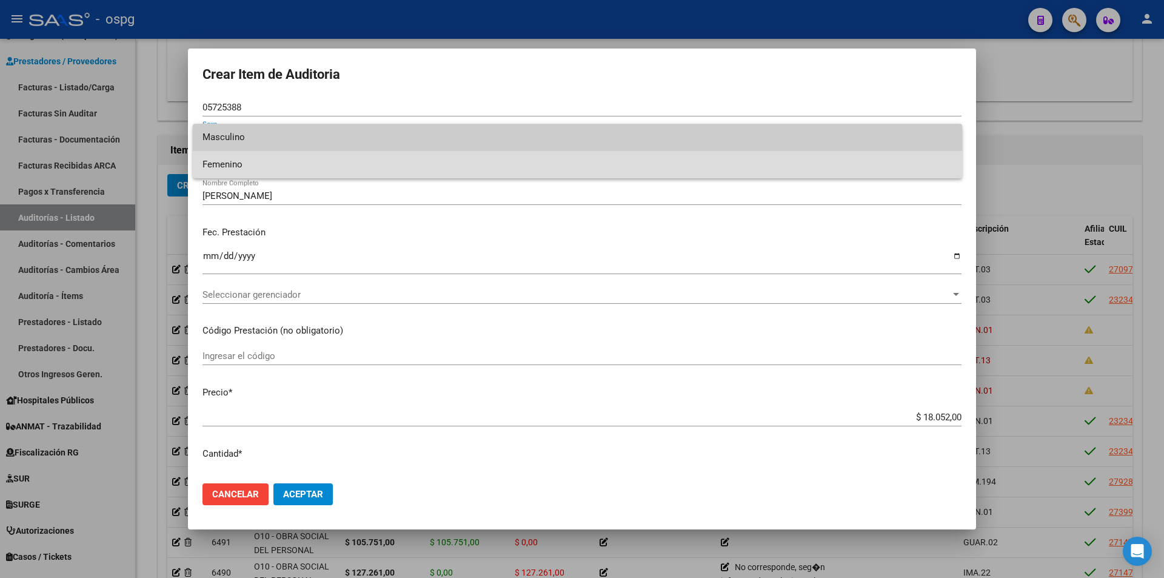
click at [237, 164] on span "Femenino" at bounding box center [577, 164] width 750 height 27
type input "27057253881"
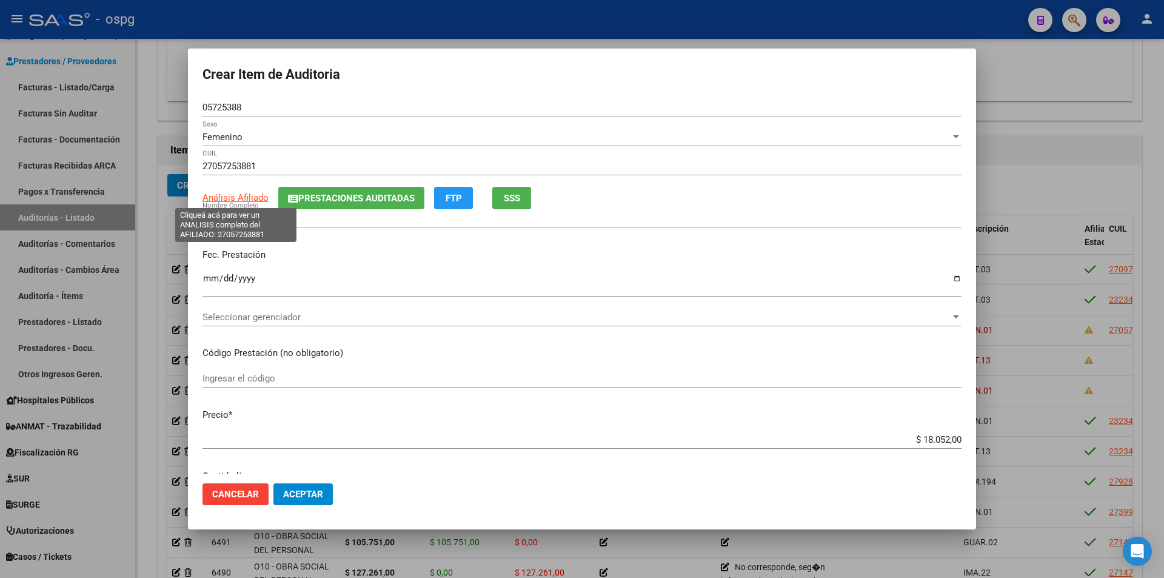
click at [241, 200] on span "Análisis Afiliado" at bounding box center [235, 197] width 66 height 11
type textarea "27057253881"
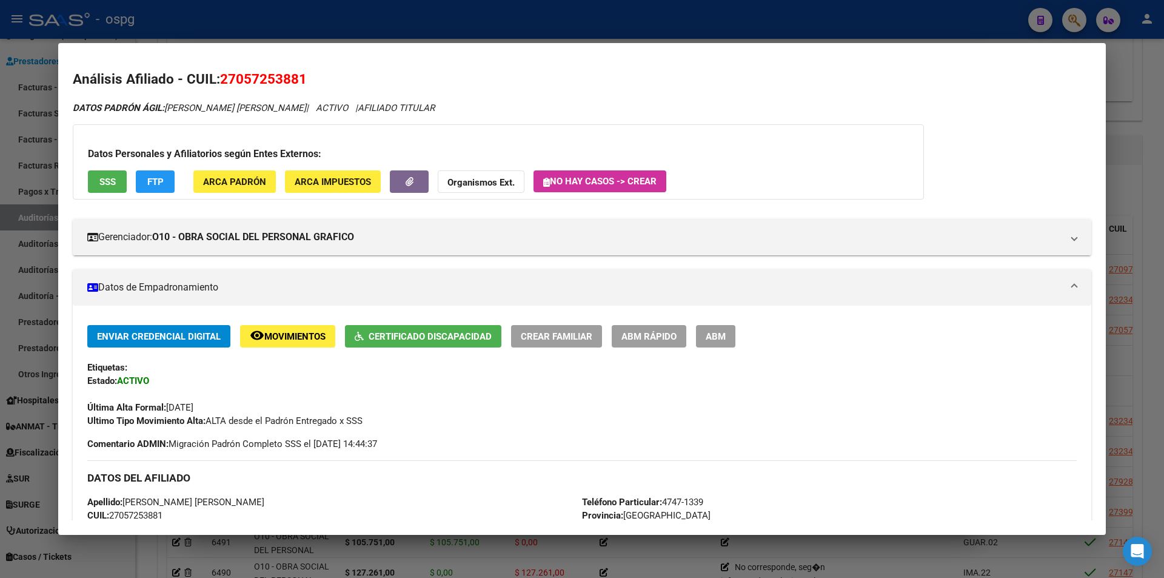
click at [375, 35] on div at bounding box center [582, 289] width 1164 height 578
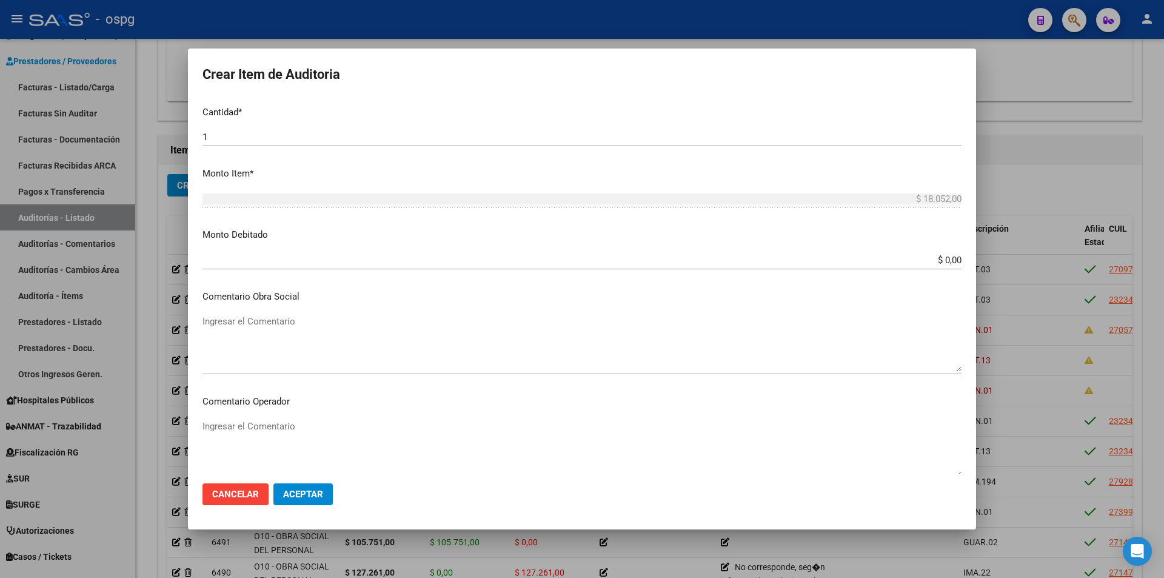
scroll to position [714, 0]
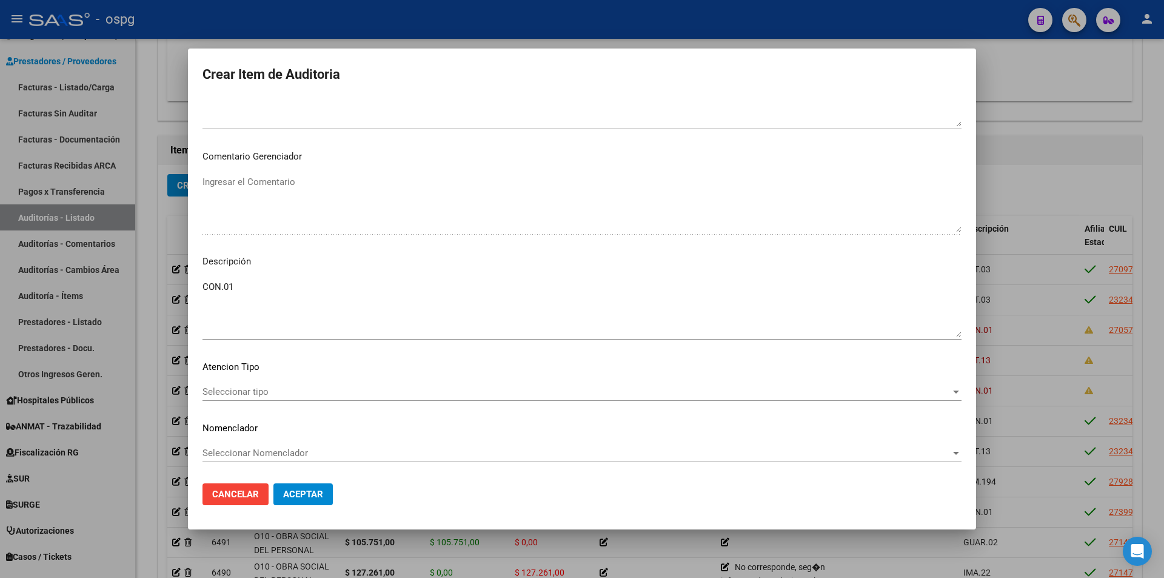
click at [257, 398] on div "Seleccionar tipo Seleccionar tipo" at bounding box center [581, 392] width 759 height 18
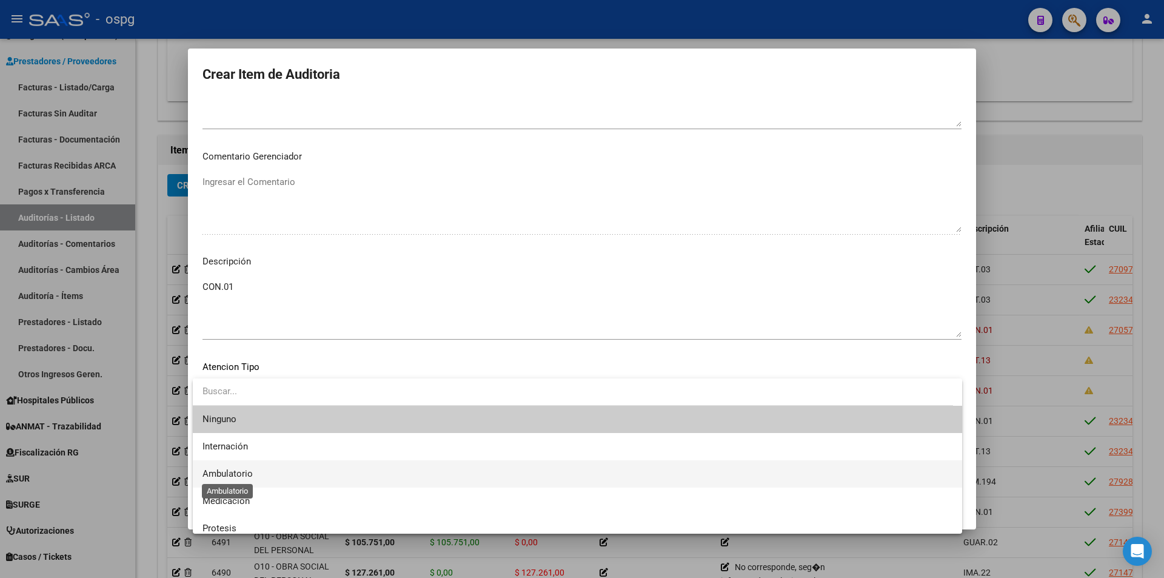
click at [244, 469] on span "Ambulatorio" at bounding box center [227, 473] width 50 height 11
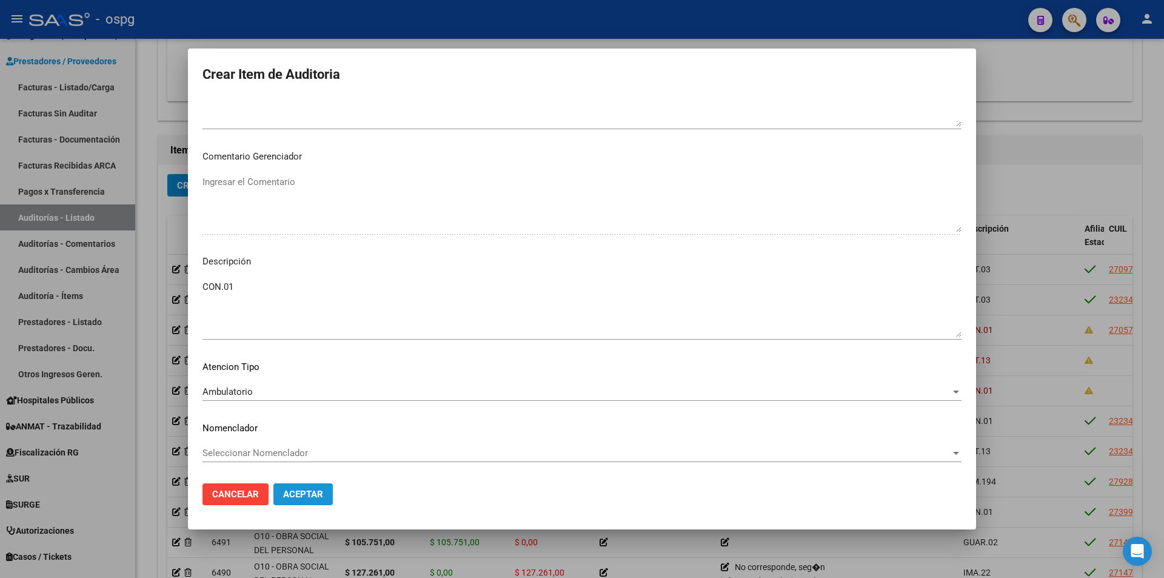
click at [302, 493] on span "Aceptar" at bounding box center [303, 494] width 40 height 11
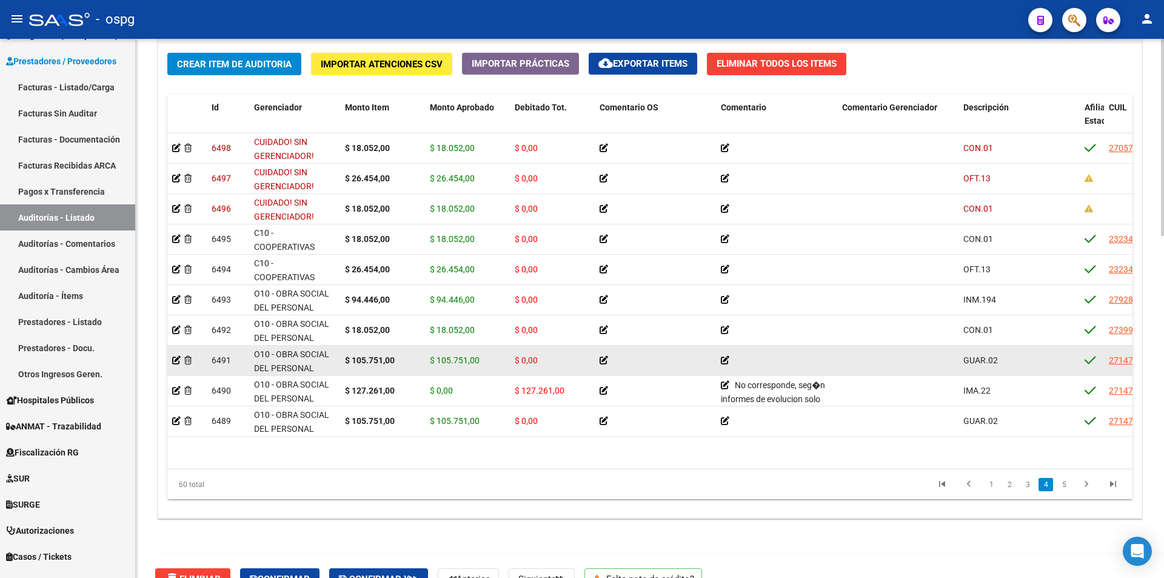
scroll to position [1334, 0]
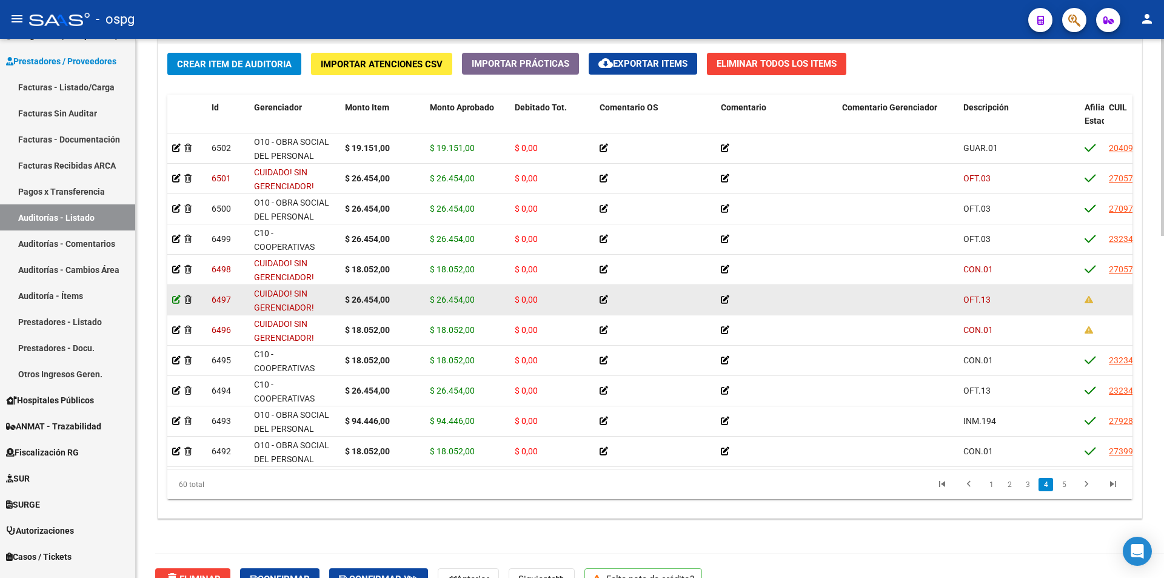
click at [176, 298] on icon at bounding box center [176, 299] width 8 height 8
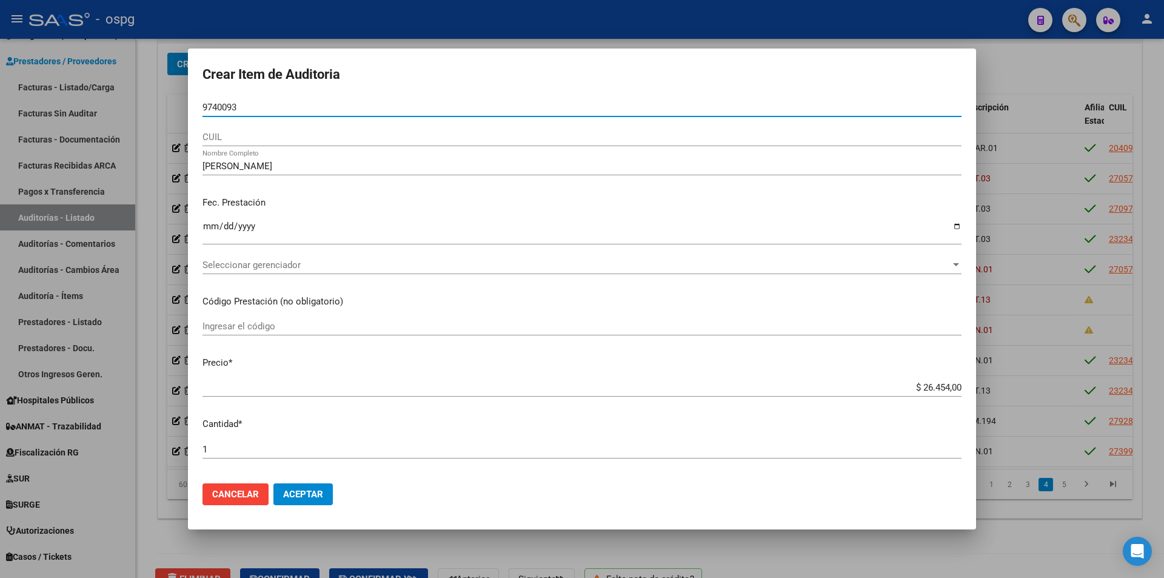
click at [201, 107] on mat-dialog-content "9740093 Nro Documento CUIL [PERSON_NAME] Nombre Completo Fec. Prestación [DATE]…" at bounding box center [582, 285] width 788 height 375
click at [202, 108] on input "9740093" at bounding box center [581, 107] width 759 height 11
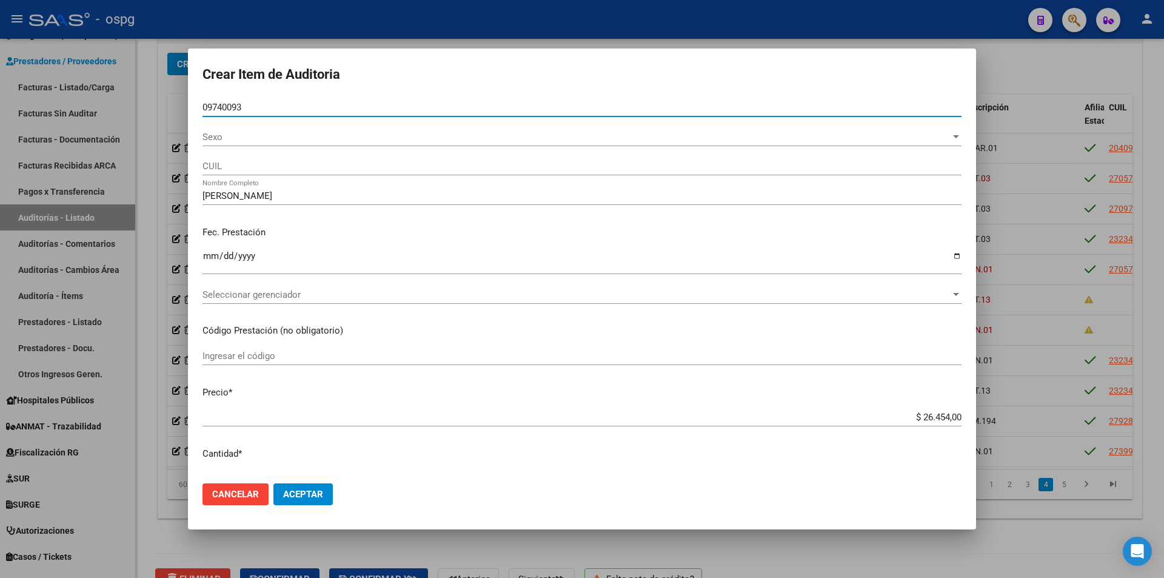
type input "09740093"
click at [238, 139] on span "Sexo" at bounding box center [576, 137] width 748 height 11
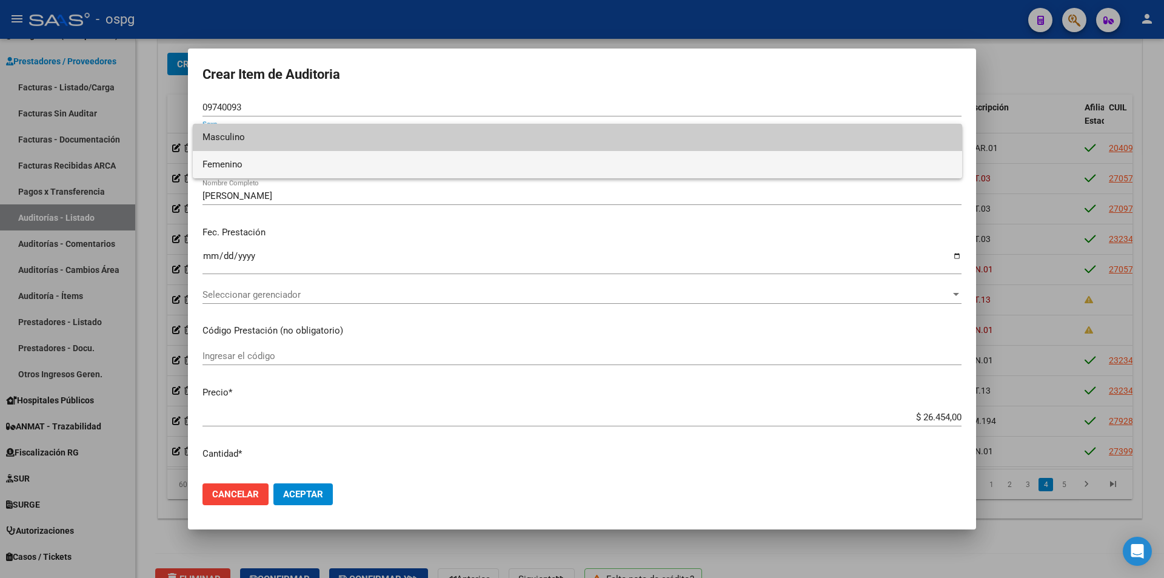
click at [238, 165] on span "Femenino" at bounding box center [577, 164] width 750 height 27
type input "27097400933"
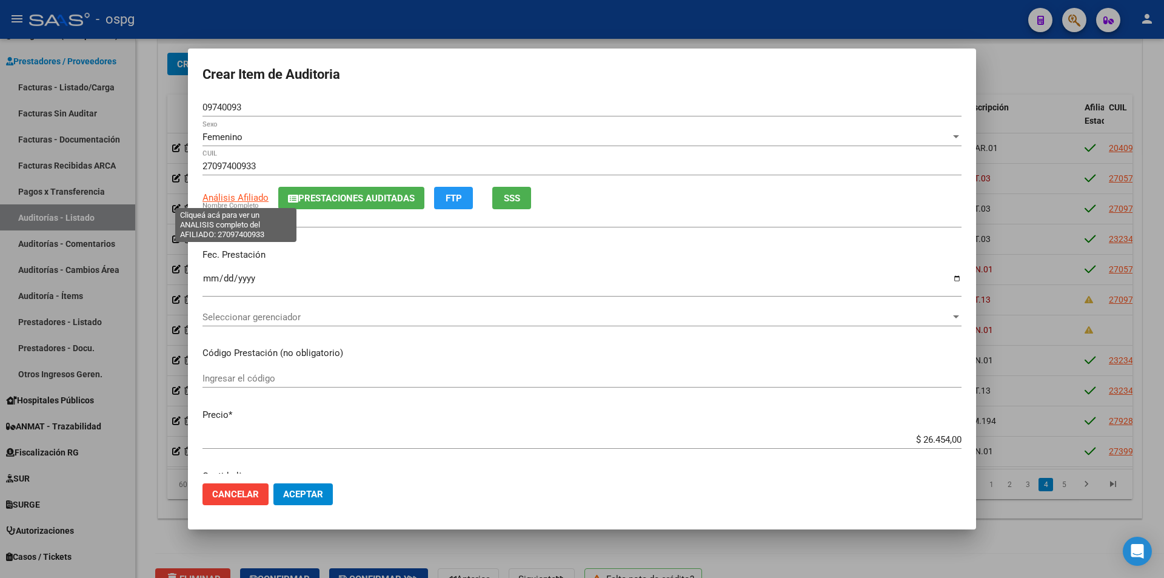
click at [247, 192] on span "Análisis Afiliado" at bounding box center [235, 197] width 66 height 11
type textarea "27097400933"
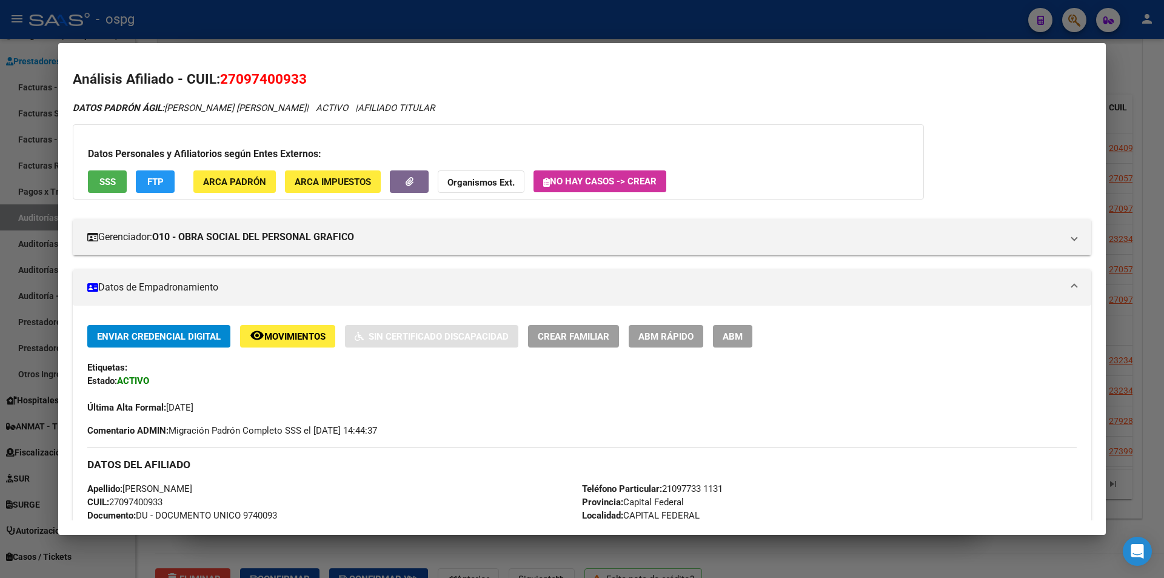
click at [346, 36] on div at bounding box center [582, 289] width 1164 height 578
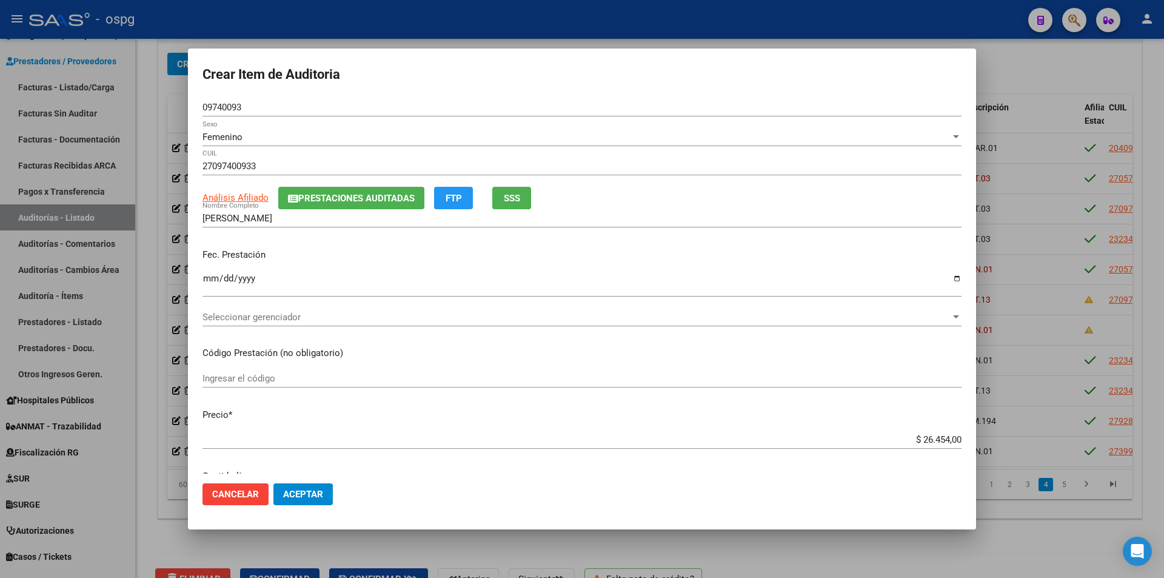
click at [316, 315] on span "Seleccionar gerenciador" at bounding box center [576, 317] width 748 height 11
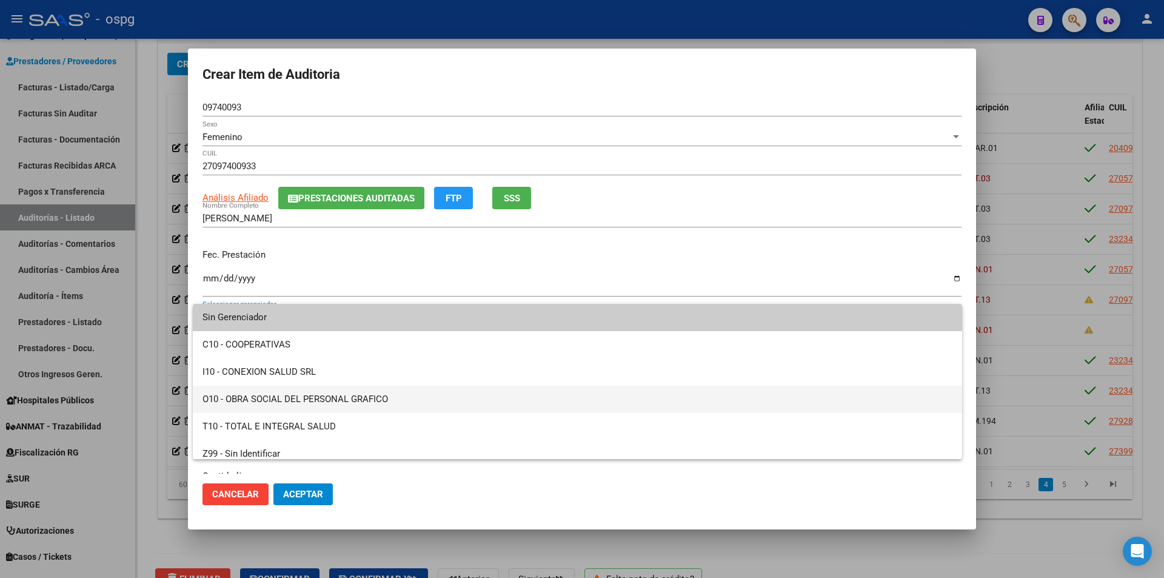
click at [285, 398] on span "O10 - OBRA SOCIAL DEL PERSONAL GRAFICO" at bounding box center [577, 399] width 750 height 27
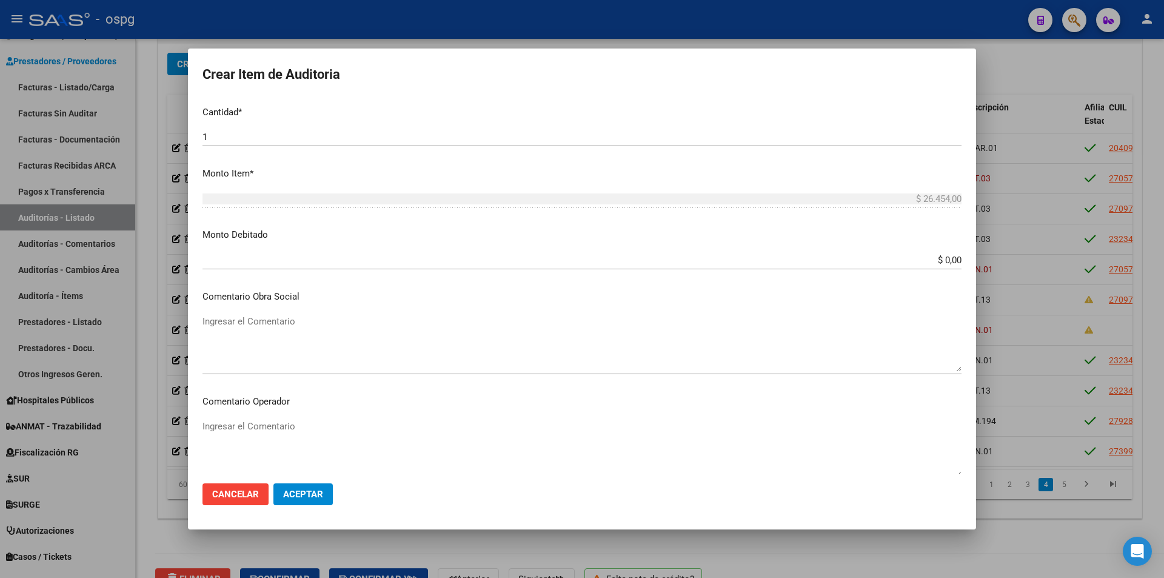
scroll to position [714, 0]
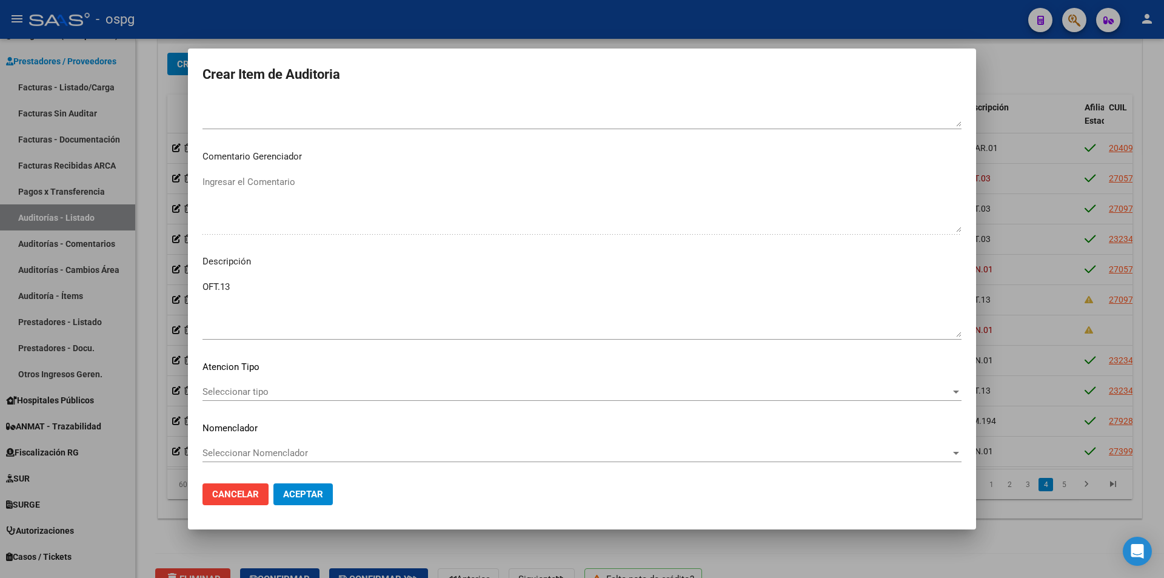
click at [299, 392] on span "Seleccionar tipo" at bounding box center [576, 391] width 748 height 11
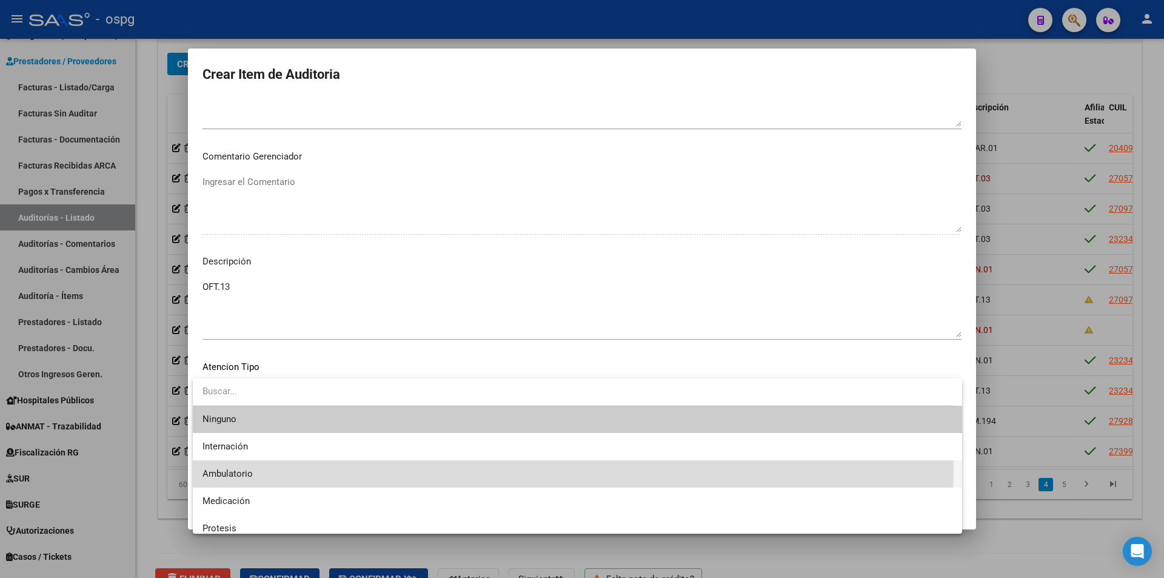
click at [250, 465] on span "Ambulatorio" at bounding box center [577, 473] width 750 height 27
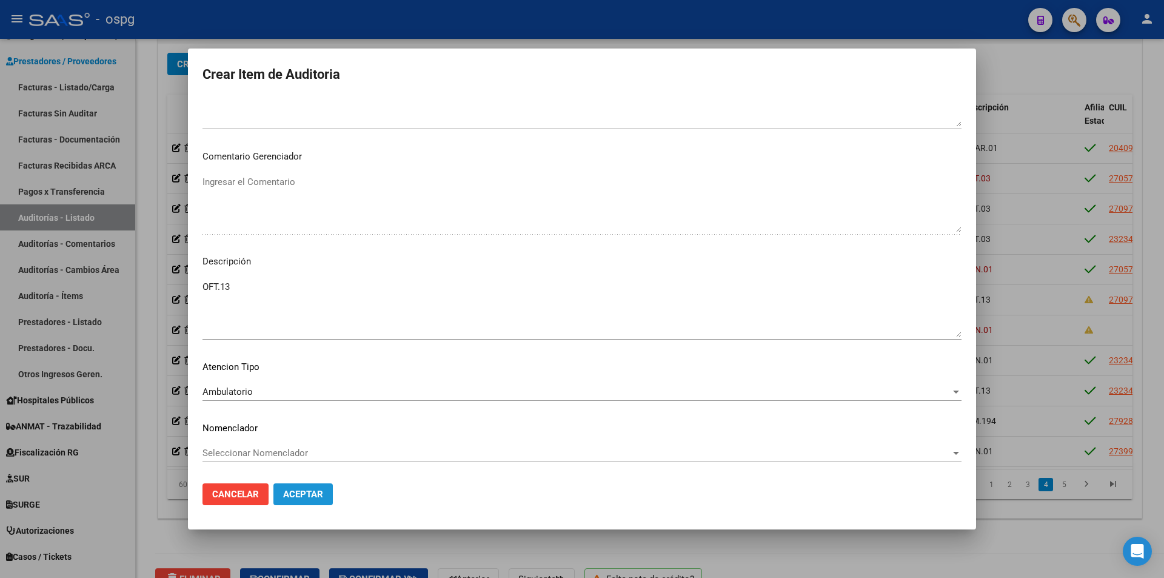
click at [314, 495] on span "Aceptar" at bounding box center [303, 494] width 40 height 11
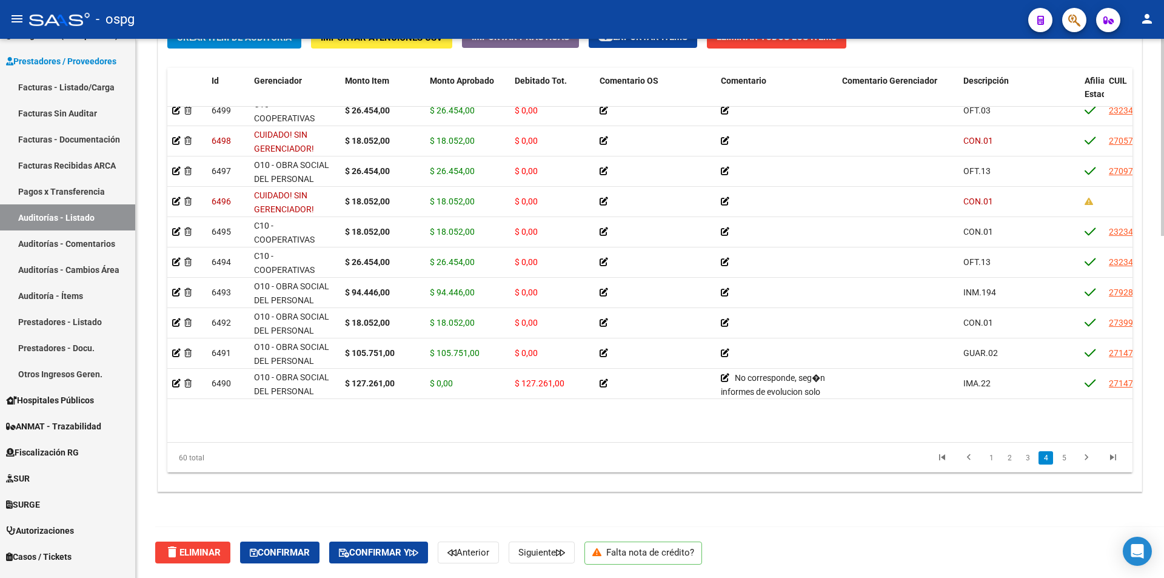
scroll to position [1375, 0]
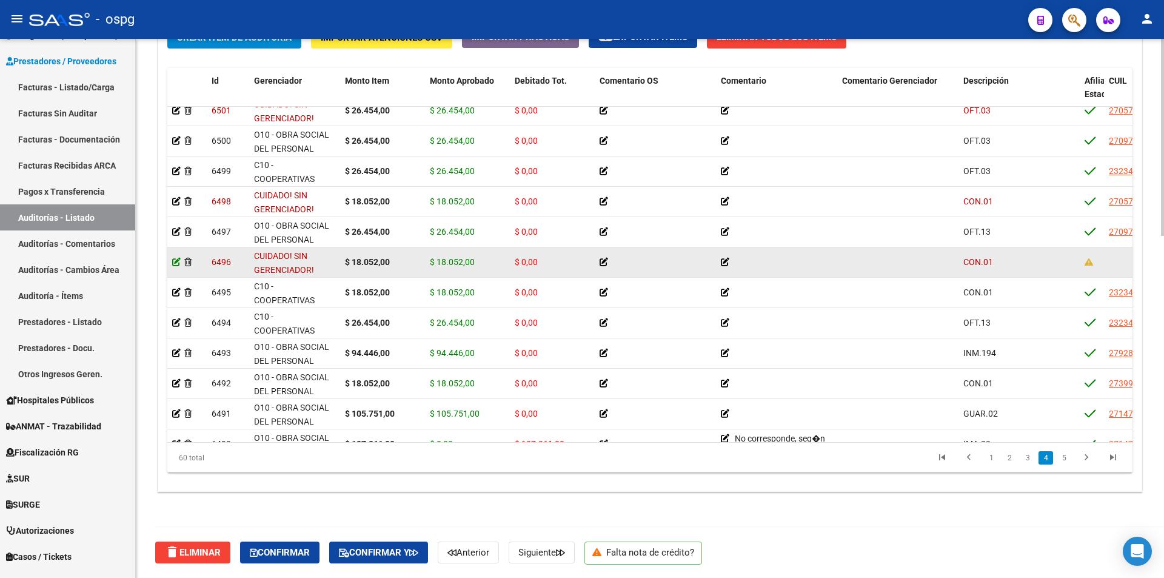
click at [176, 261] on icon at bounding box center [176, 262] width 8 height 8
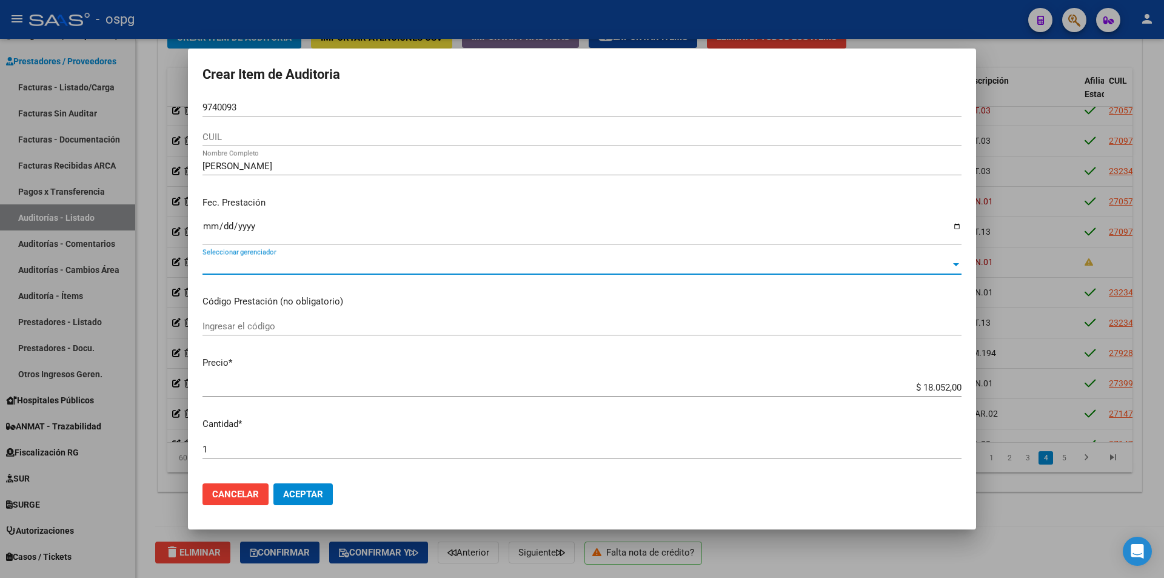
click at [258, 264] on span "Seleccionar gerenciador" at bounding box center [576, 264] width 748 height 11
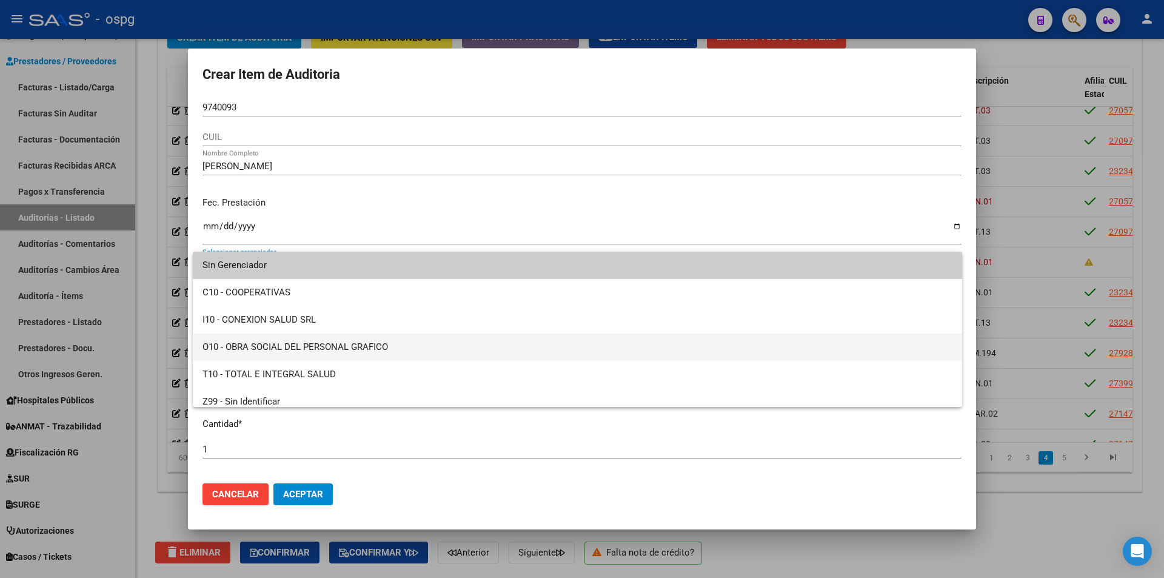
click at [276, 349] on span "O10 - OBRA SOCIAL DEL PERSONAL GRAFICO" at bounding box center [577, 346] width 750 height 27
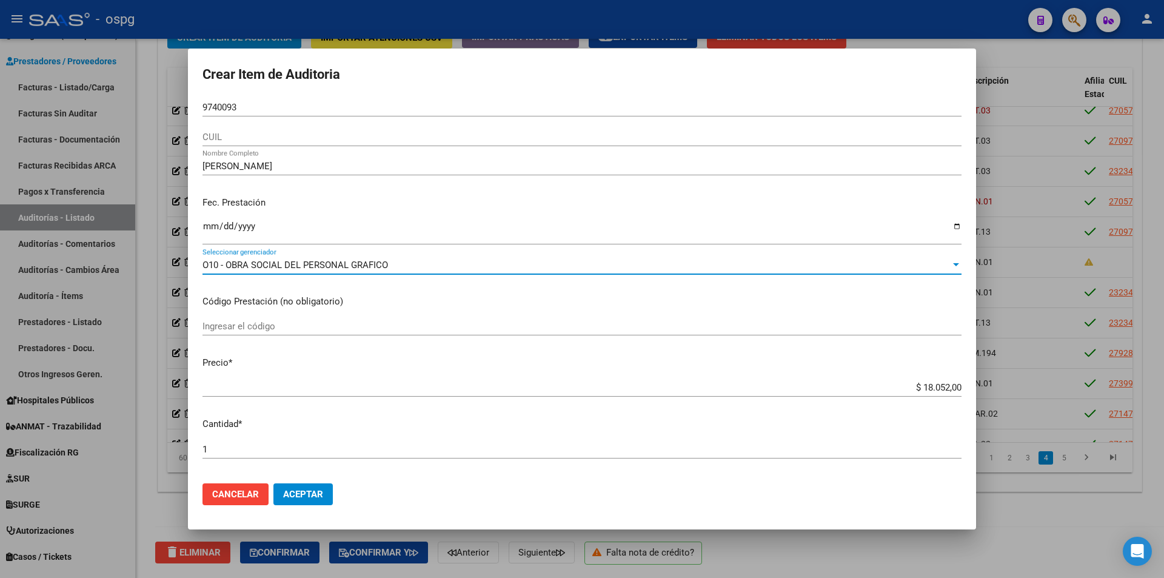
scroll to position [243, 0]
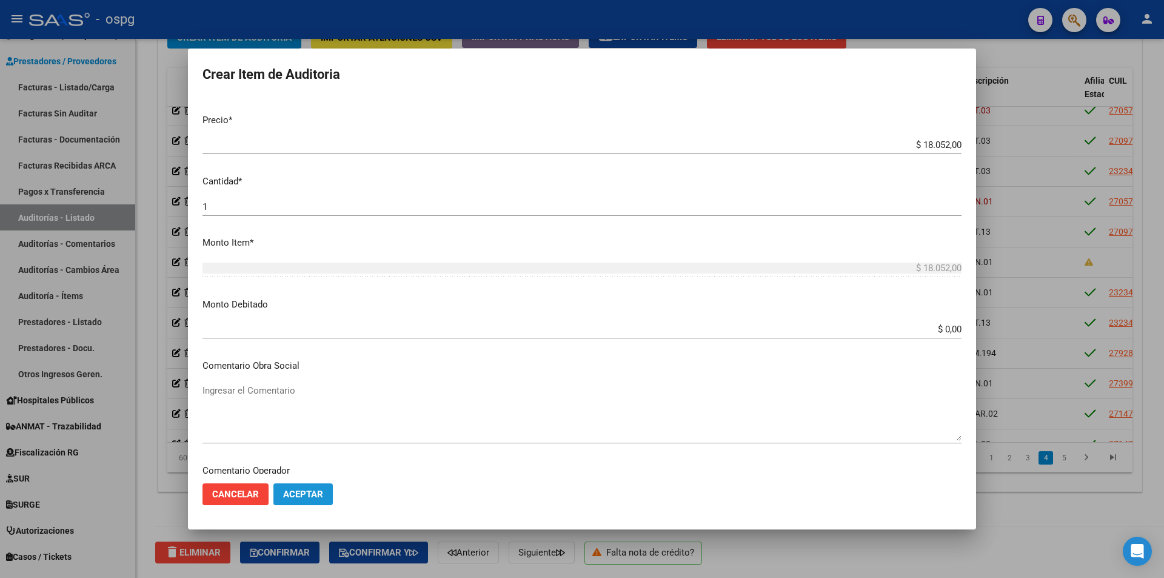
click at [309, 490] on span "Aceptar" at bounding box center [303, 494] width 40 height 11
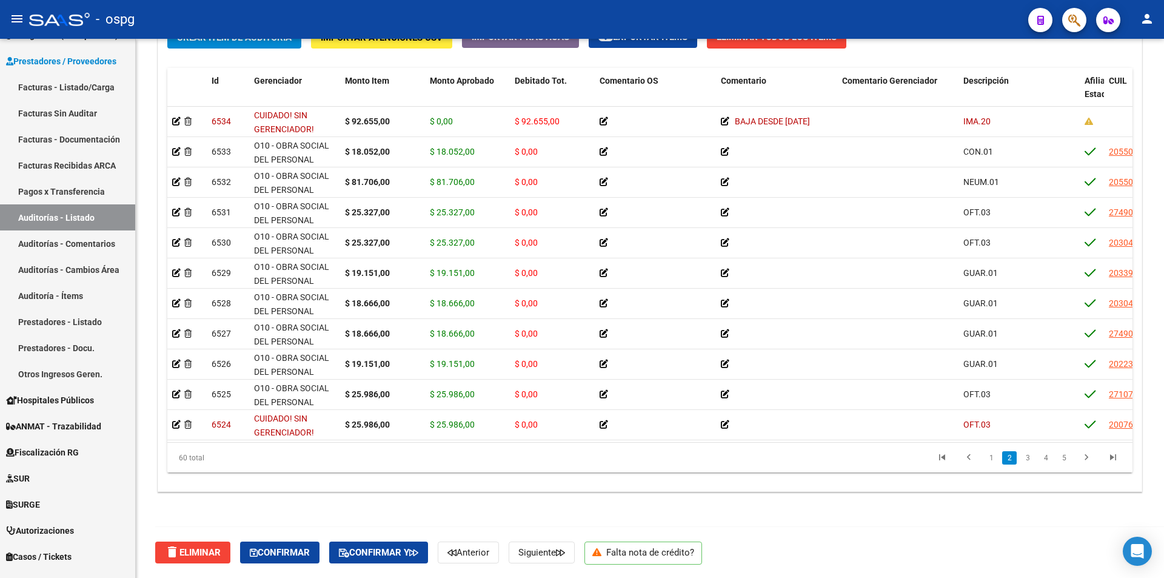
scroll to position [485, 0]
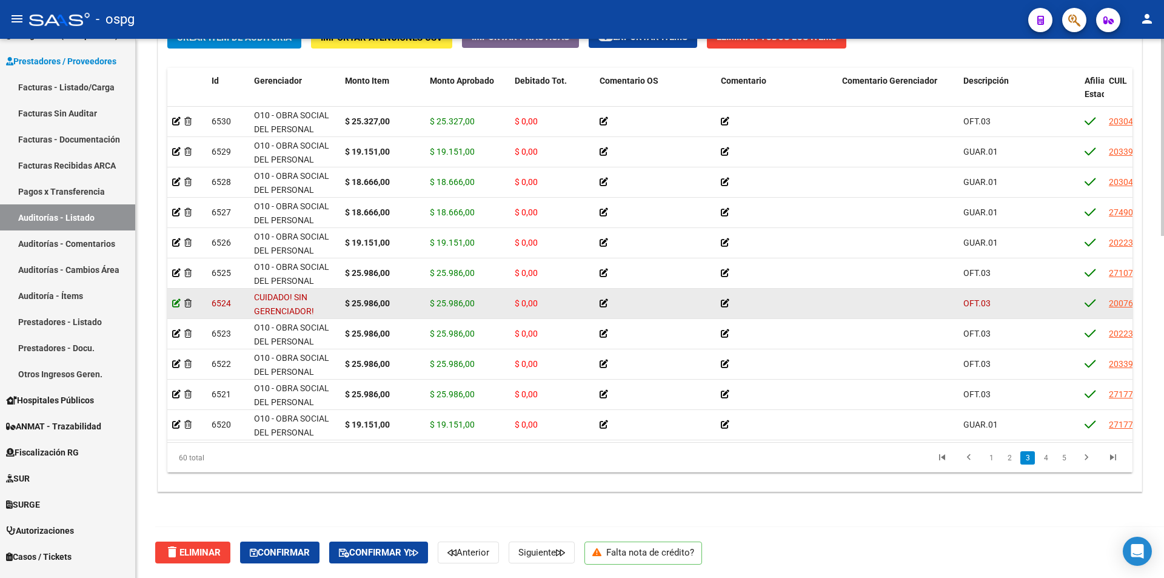
click at [178, 305] on icon at bounding box center [176, 303] width 8 height 8
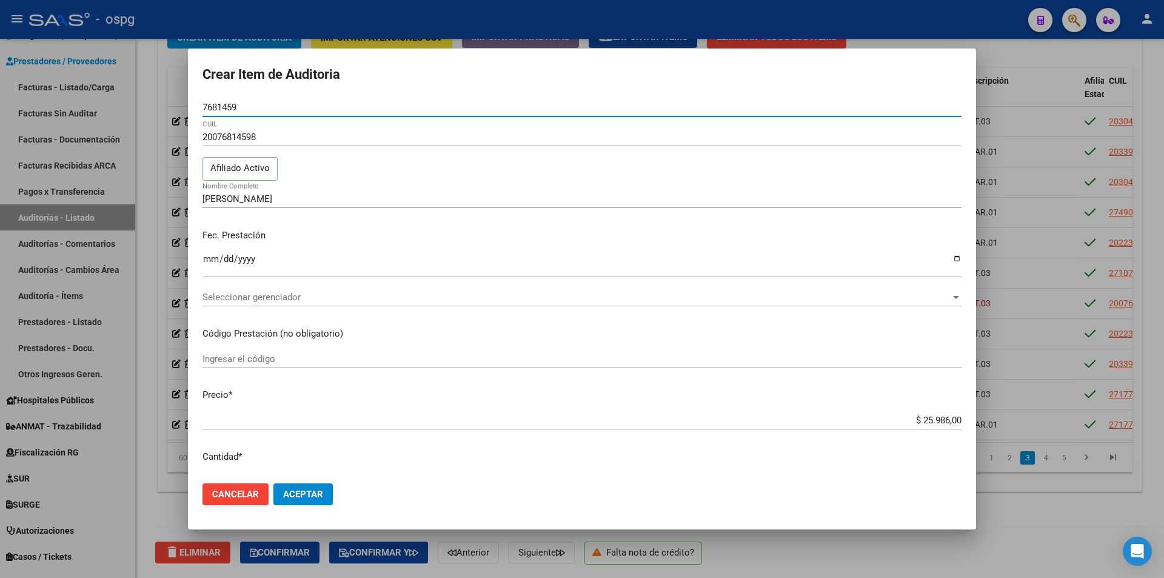
click at [295, 298] on span "Seleccionar gerenciador" at bounding box center [576, 297] width 748 height 11
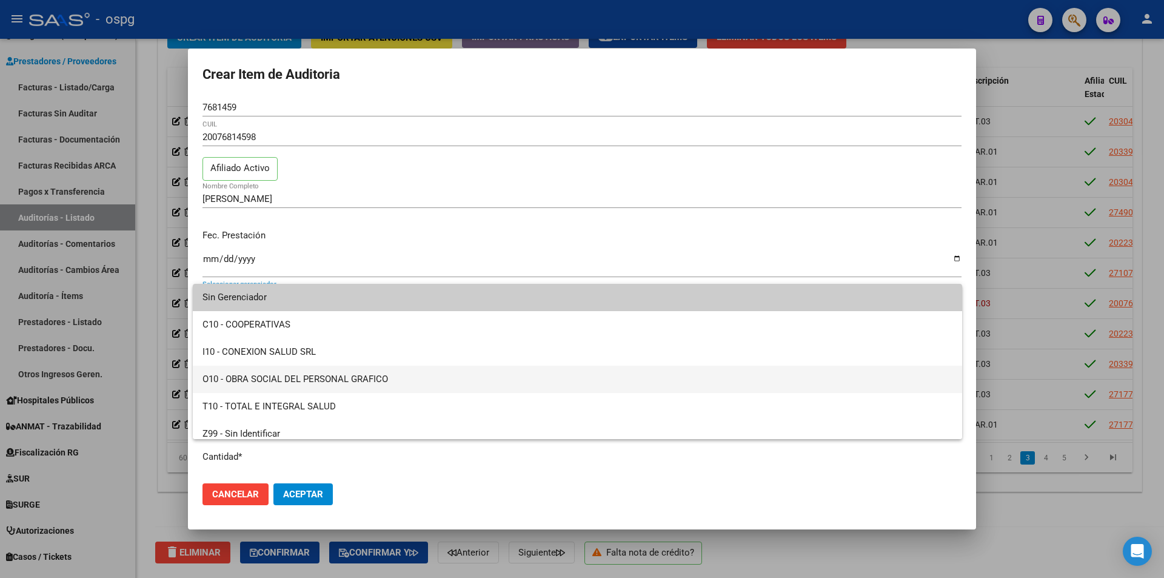
click at [301, 372] on span "O10 - OBRA SOCIAL DEL PERSONAL GRAFICO" at bounding box center [577, 379] width 750 height 27
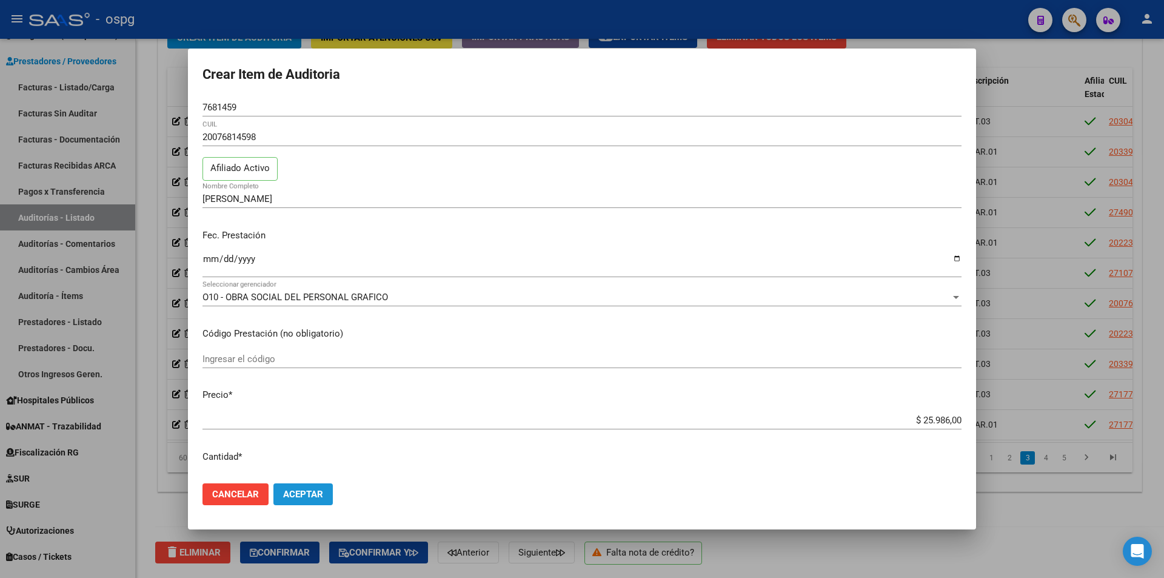
click at [301, 496] on span "Aceptar" at bounding box center [303, 494] width 40 height 11
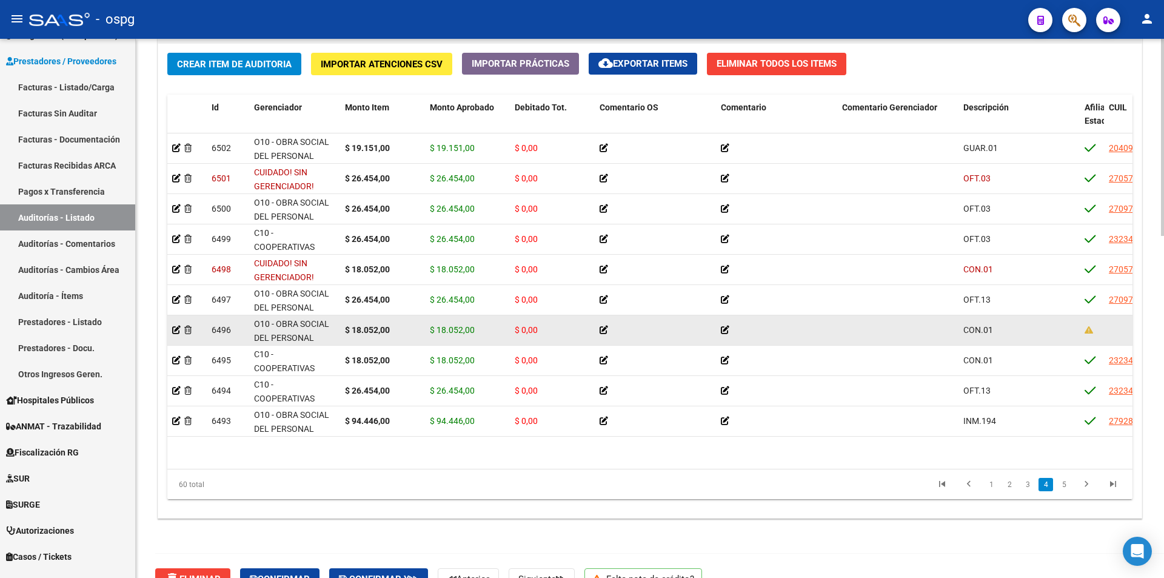
scroll to position [1273, 0]
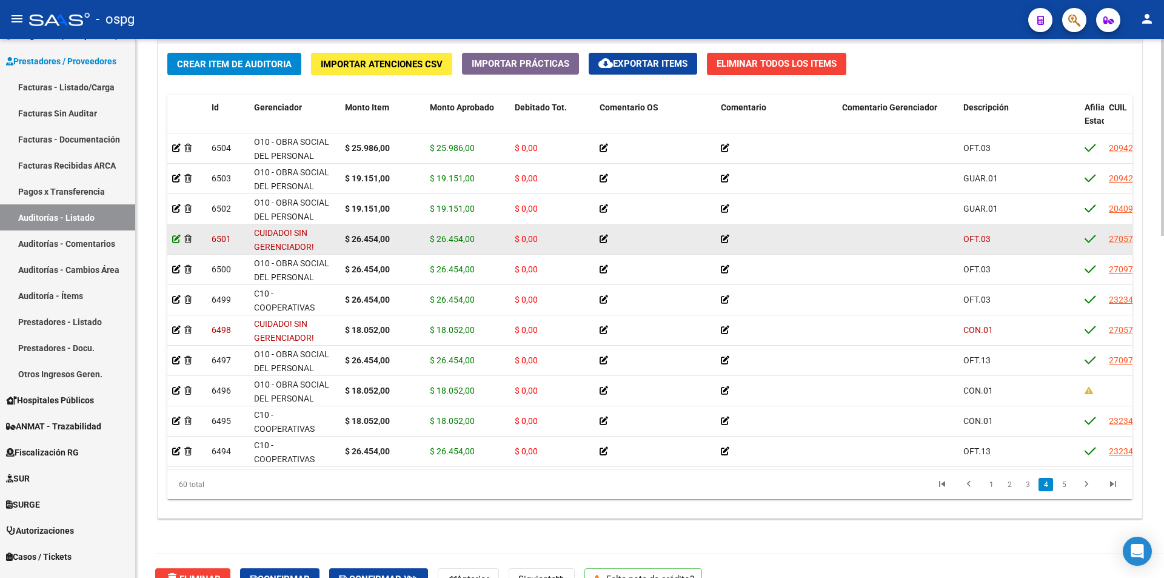
click at [180, 240] on icon at bounding box center [176, 239] width 8 height 8
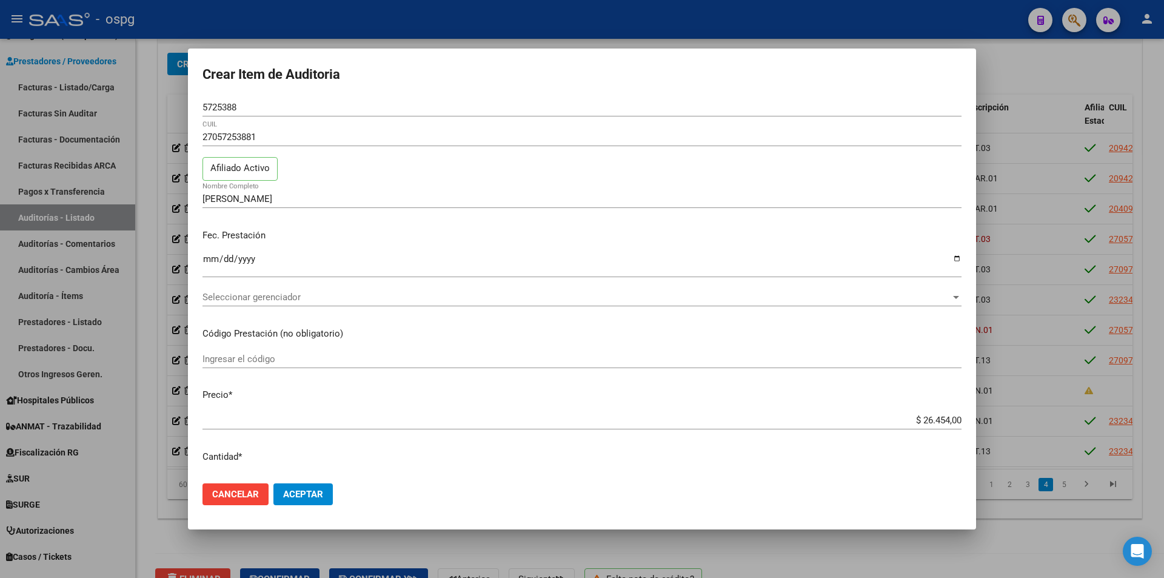
click at [287, 289] on div "Seleccionar gerenciador Seleccionar gerenciador" at bounding box center [581, 297] width 759 height 18
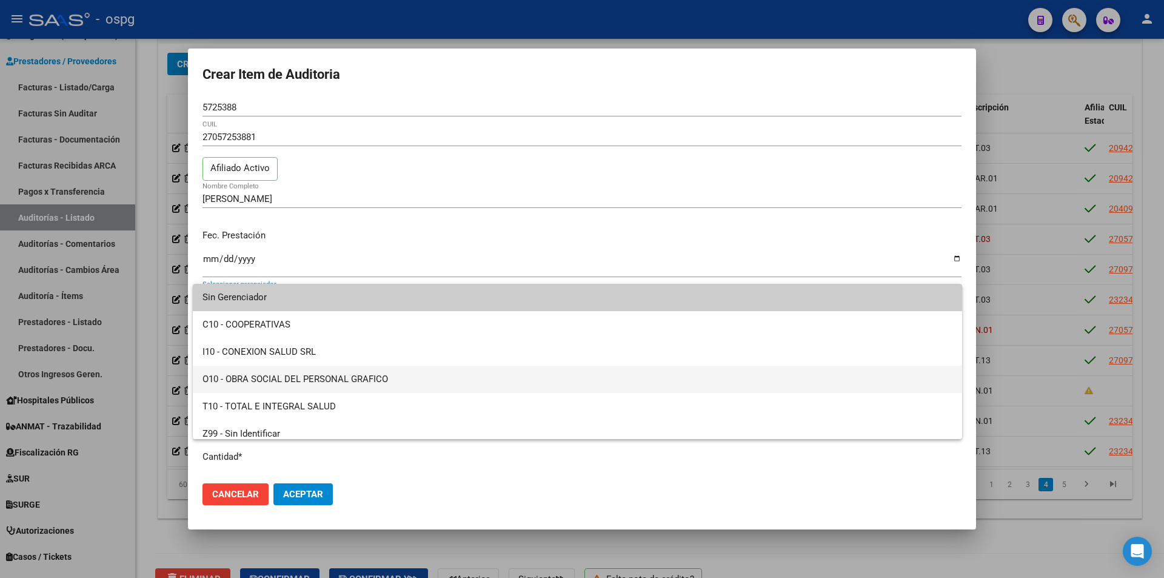
click at [276, 375] on span "O10 - OBRA SOCIAL DEL PERSONAL GRAFICO" at bounding box center [577, 379] width 750 height 27
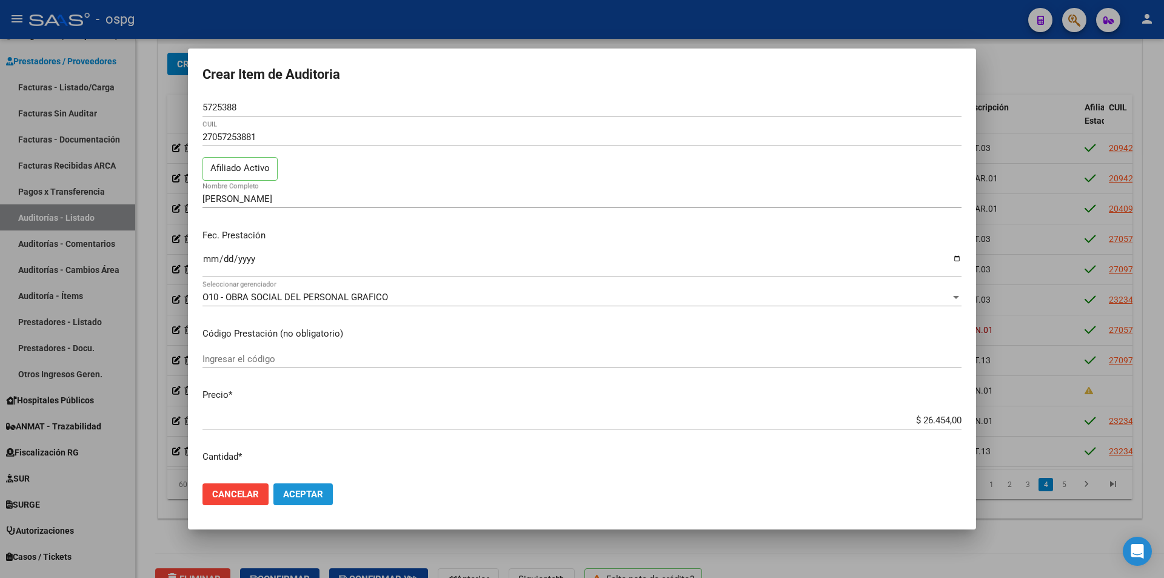
click at [312, 491] on span "Aceptar" at bounding box center [303, 494] width 40 height 11
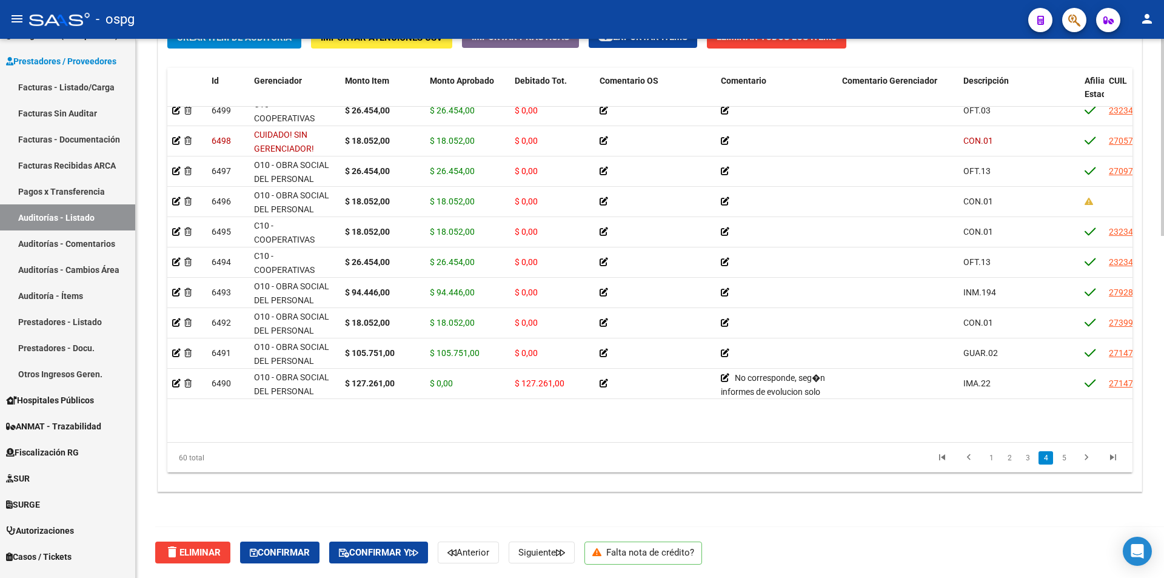
scroll to position [1375, 0]
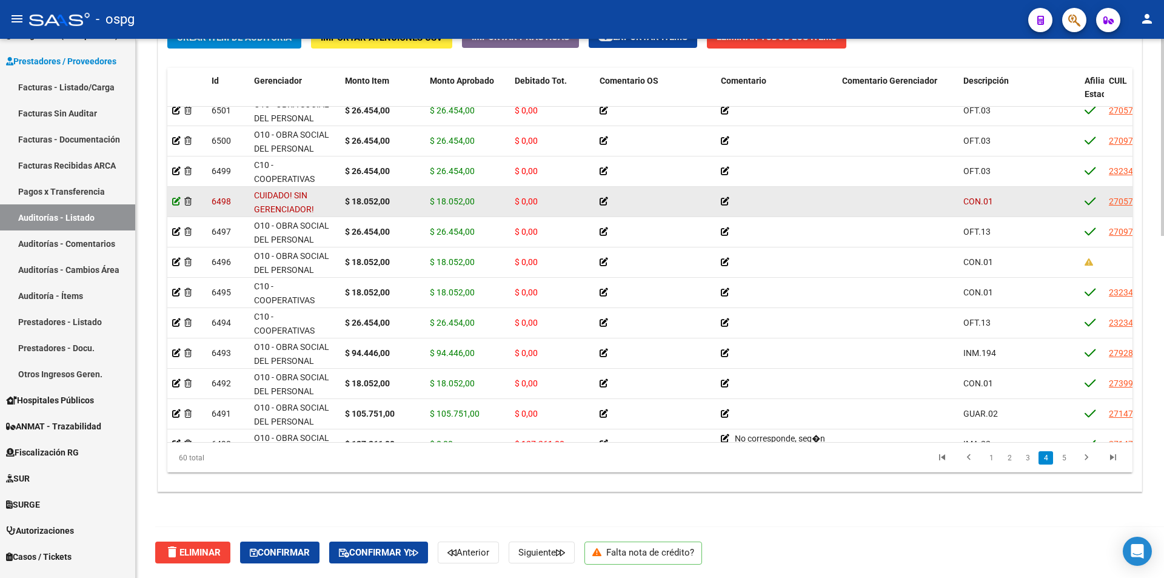
click at [175, 201] on icon at bounding box center [176, 201] width 8 height 8
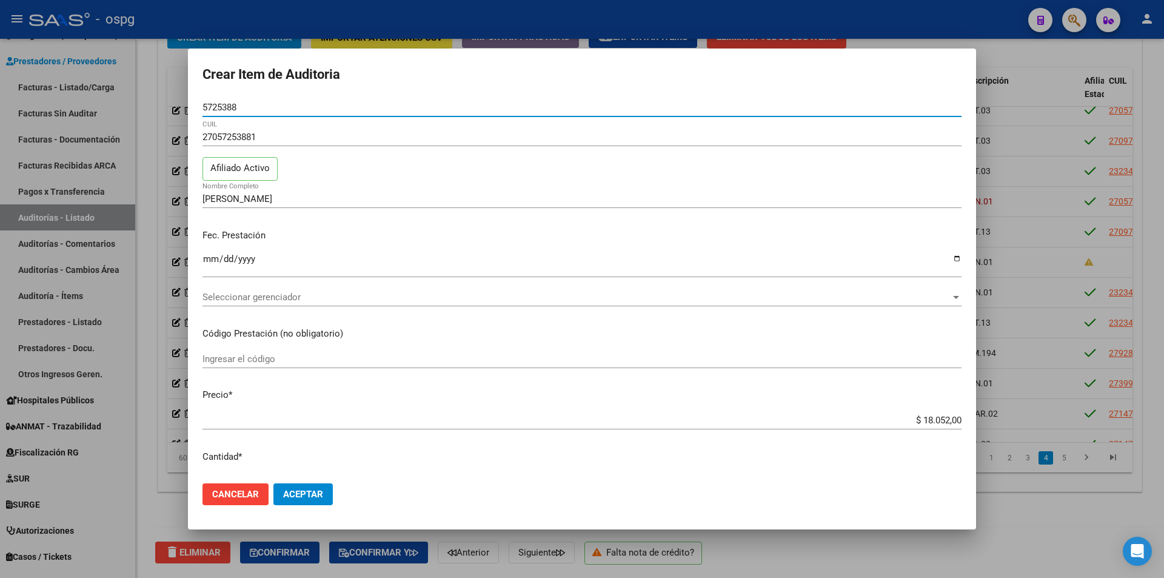
click at [267, 295] on span "Seleccionar gerenciador" at bounding box center [576, 297] width 748 height 11
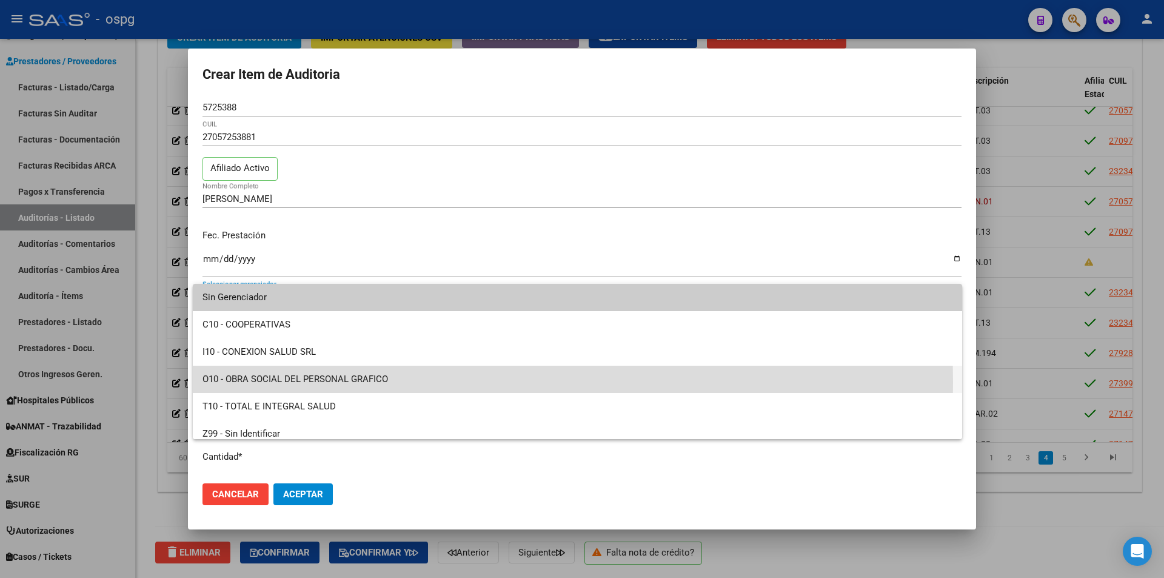
click at [281, 383] on span "O10 - OBRA SOCIAL DEL PERSONAL GRAFICO" at bounding box center [577, 379] width 750 height 27
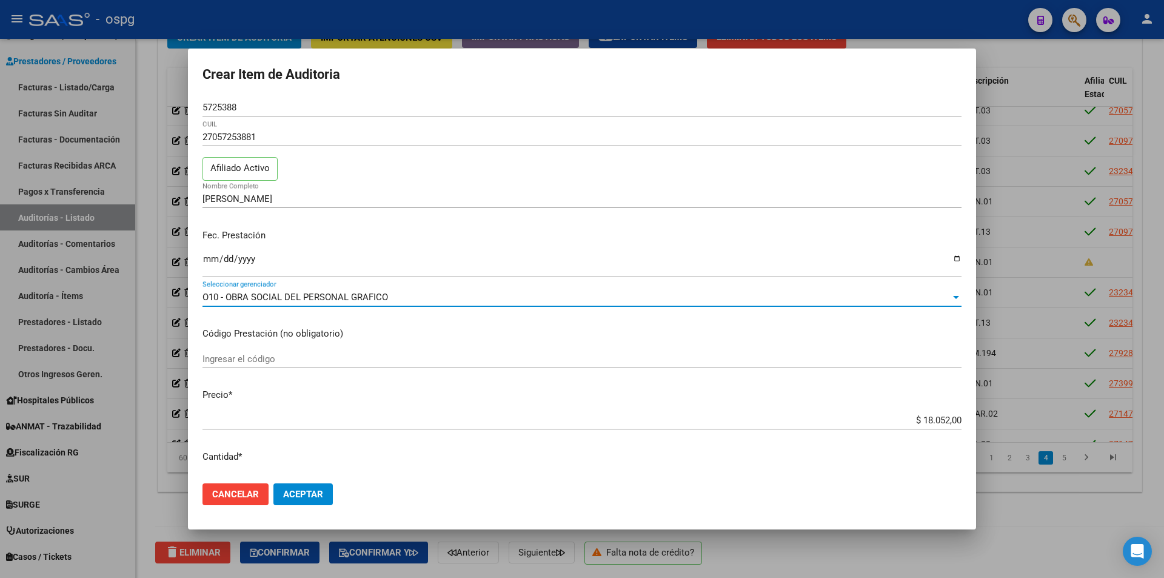
click at [308, 497] on span "Aceptar" at bounding box center [303, 494] width 40 height 11
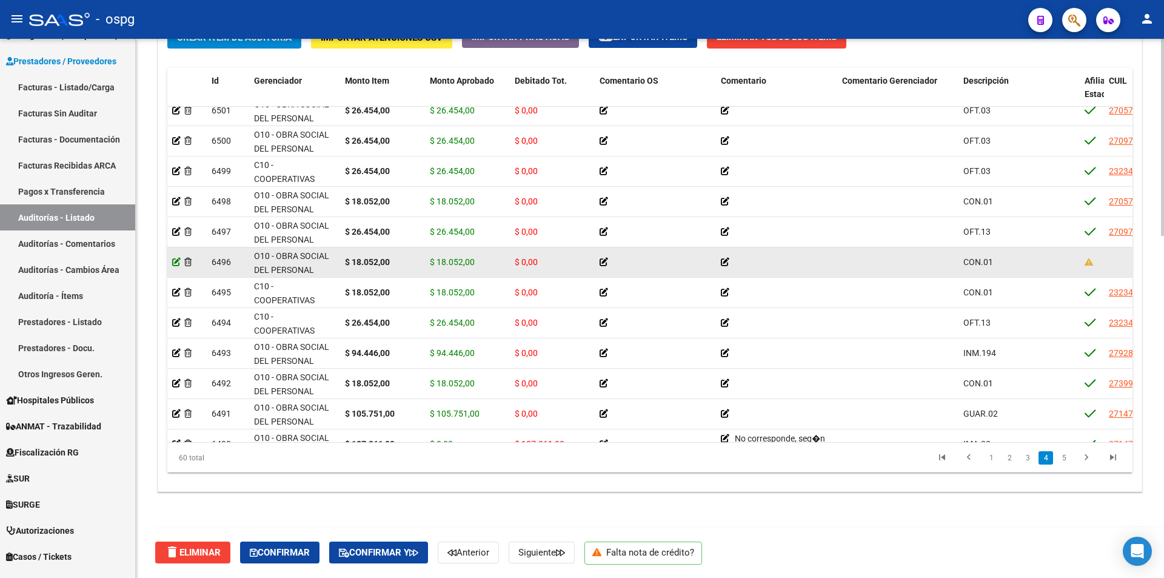
click at [175, 264] on icon at bounding box center [176, 262] width 8 height 8
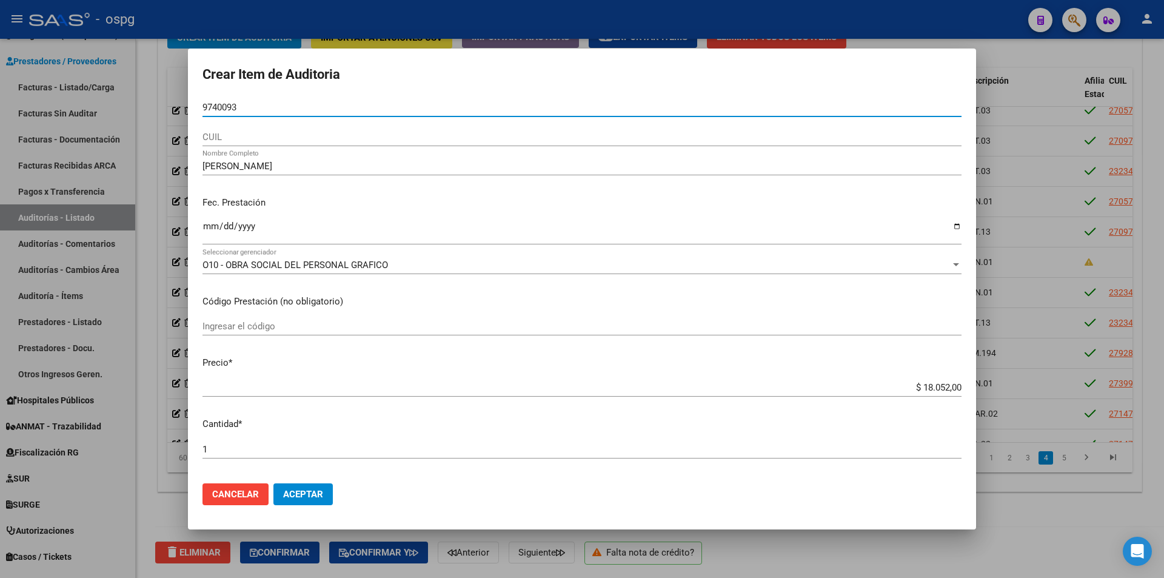
click at [205, 109] on input "9740093" at bounding box center [581, 107] width 759 height 11
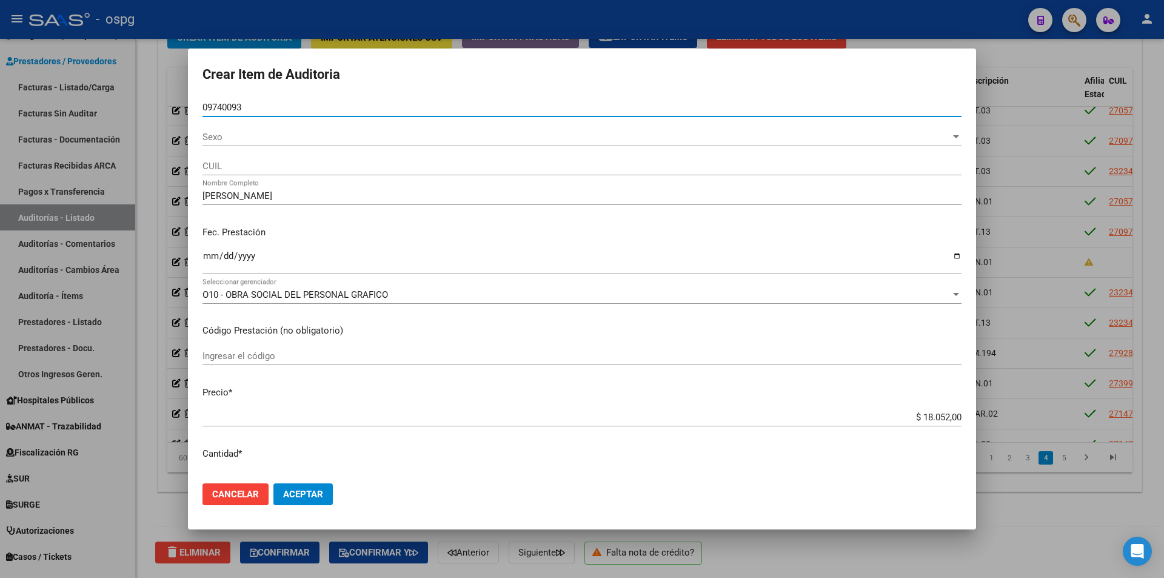
type input "09740093"
click at [253, 145] on div "Sexo Sexo" at bounding box center [581, 137] width 759 height 18
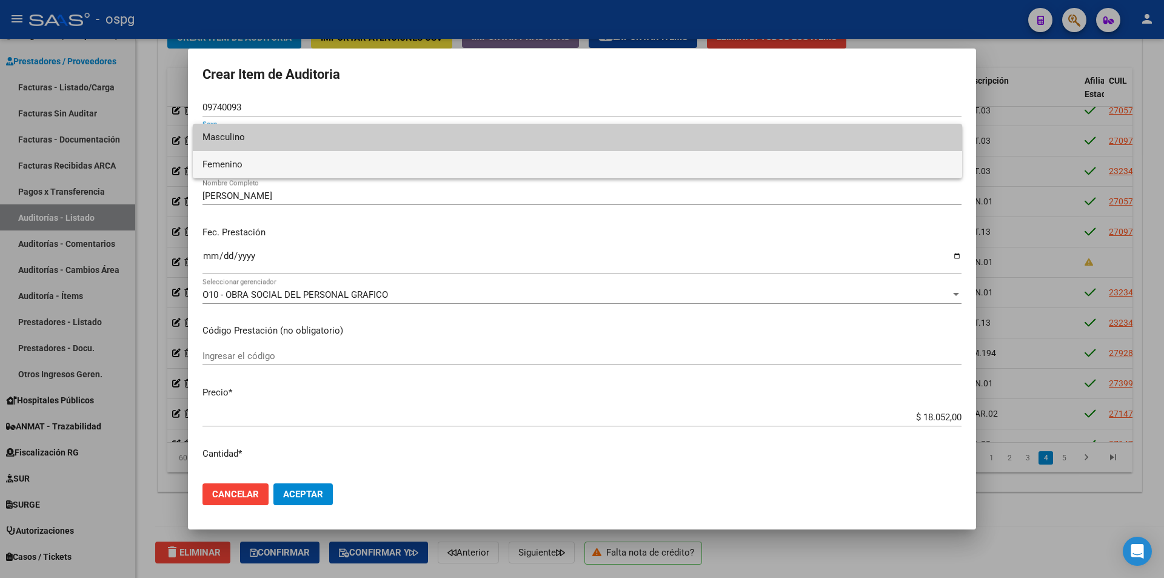
click at [250, 166] on span "Femenino" at bounding box center [577, 164] width 750 height 27
type input "27097400933"
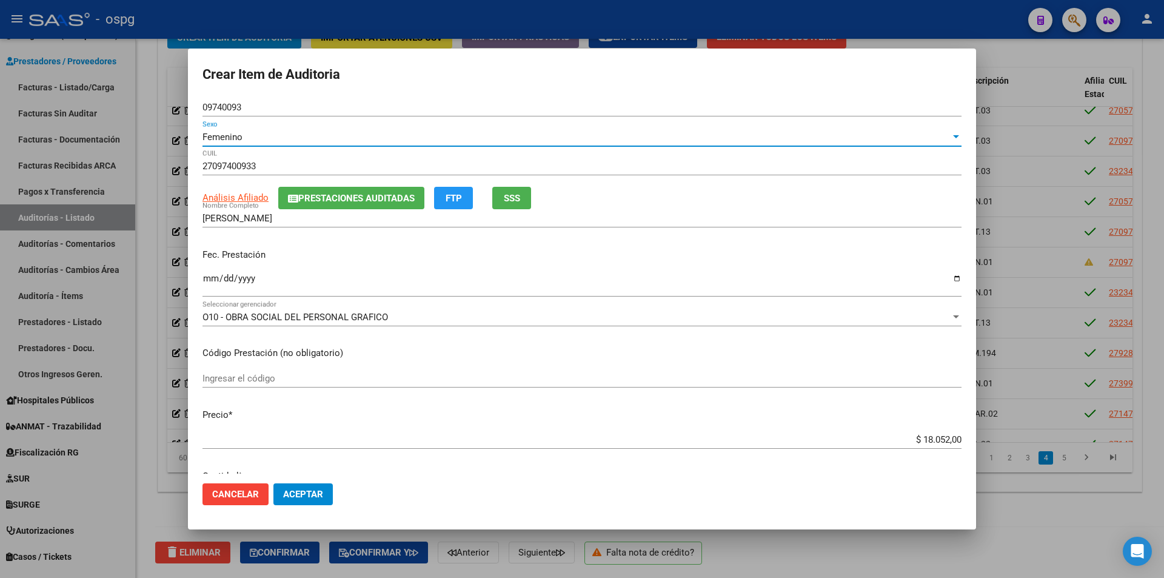
click at [241, 198] on span "Análisis Afiliado" at bounding box center [235, 197] width 66 height 11
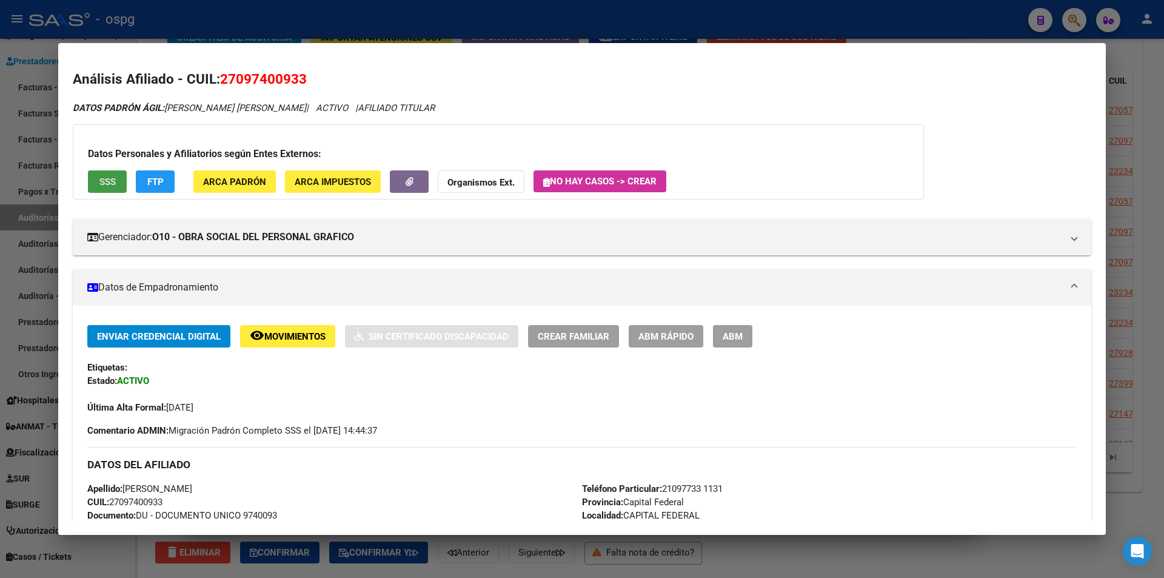
click at [433, 35] on div at bounding box center [582, 289] width 1164 height 578
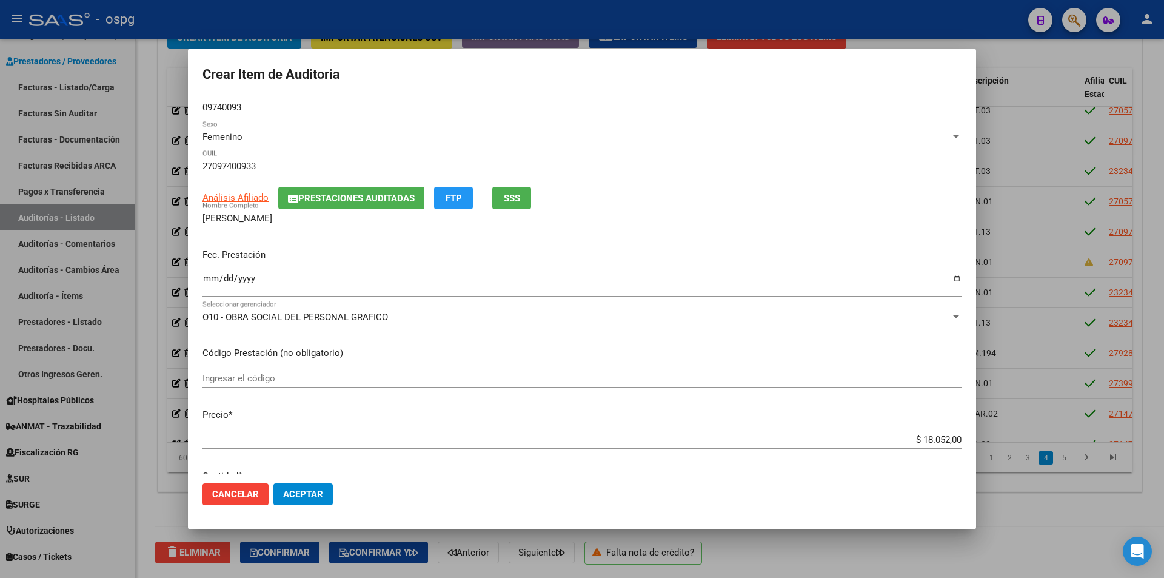
scroll to position [243, 0]
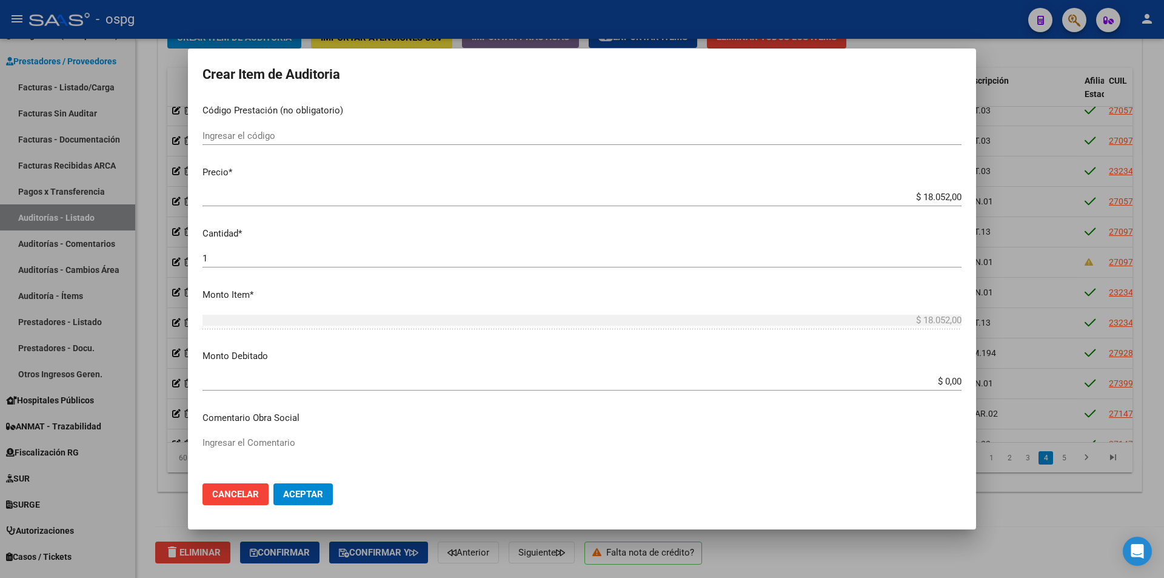
click at [310, 497] on span "Aceptar" at bounding box center [303, 494] width 40 height 11
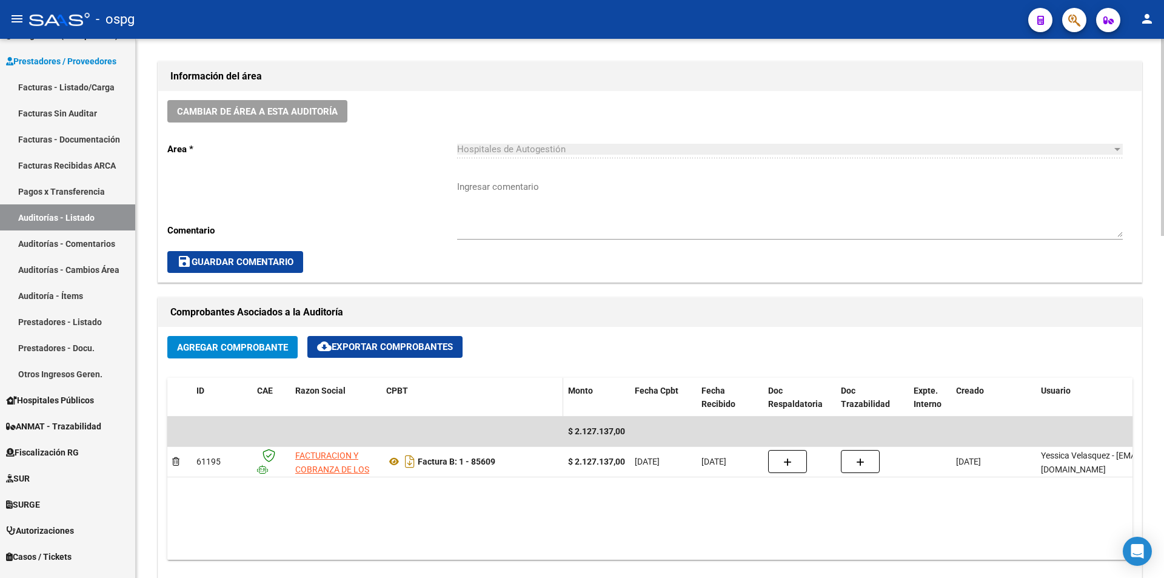
scroll to position [27, 0]
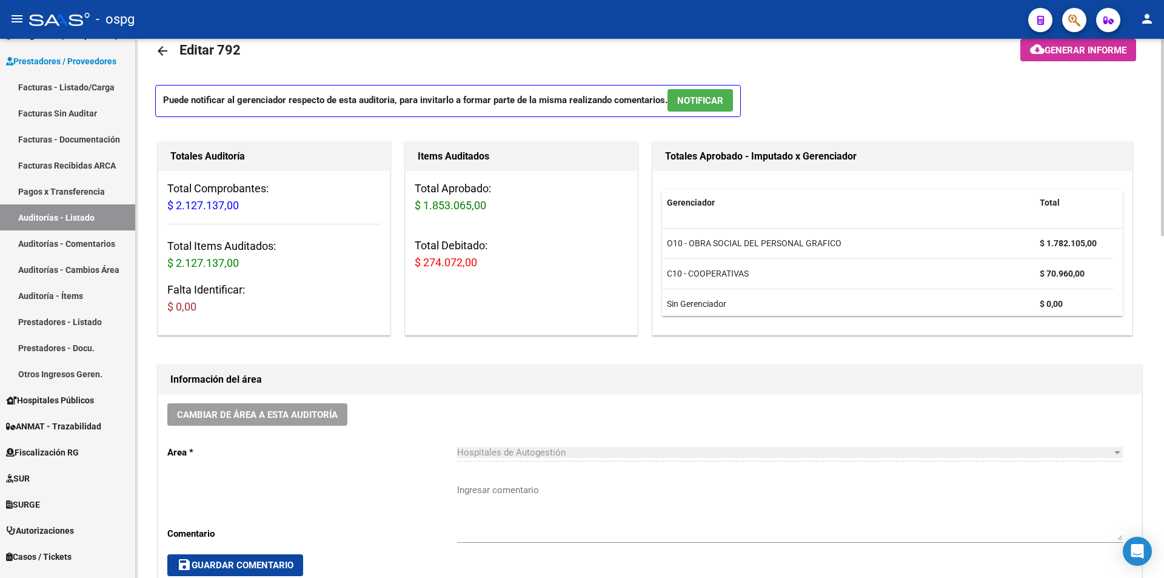
click at [1094, 47] on span "Generar informe" at bounding box center [1086, 50] width 82 height 11
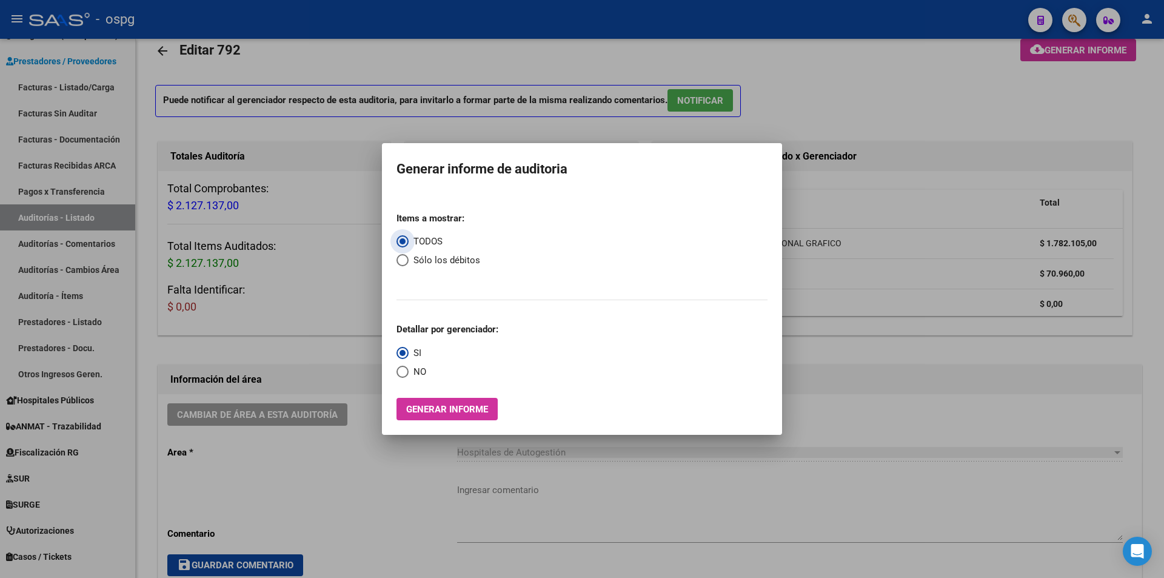
click at [432, 254] on span "Sólo los débitos" at bounding box center [445, 260] width 72 height 14
click at [409, 254] on input "Sólo los débitos" at bounding box center [402, 260] width 12 height 12
radio input "true"
click at [415, 368] on span "NO" at bounding box center [418, 372] width 18 height 14
click at [409, 368] on input "NO" at bounding box center [402, 372] width 12 height 12
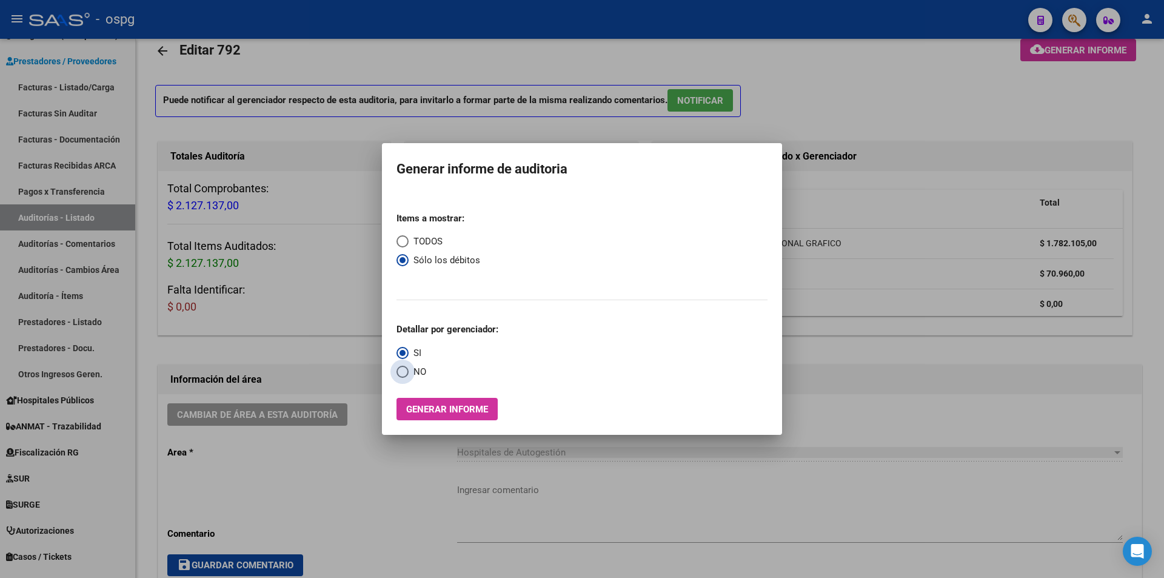
radio input "true"
click at [437, 399] on button "Generar informe" at bounding box center [446, 409] width 101 height 22
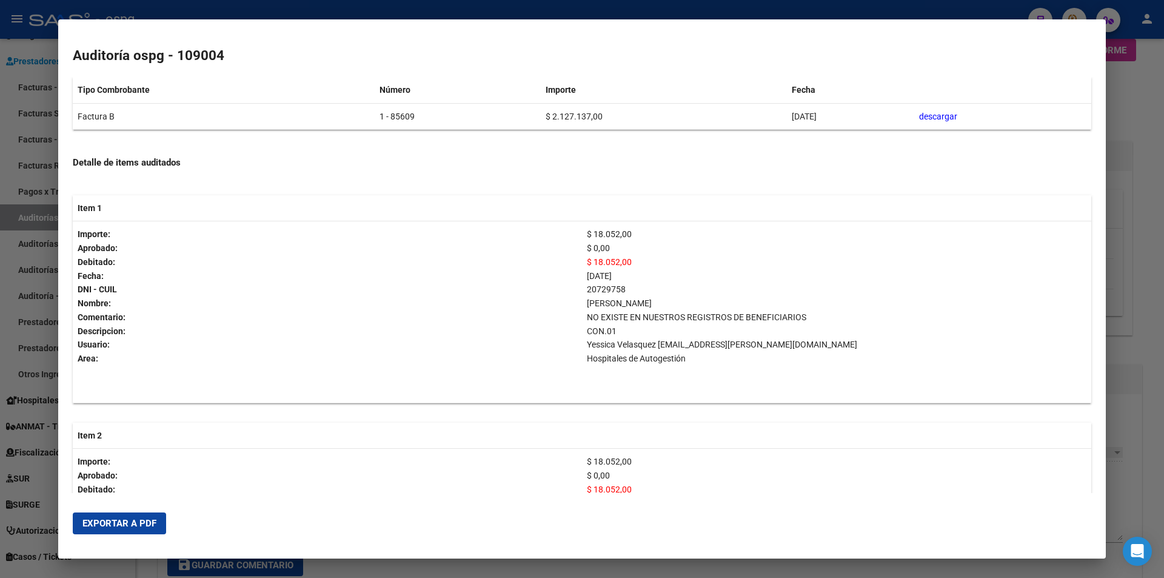
scroll to position [243, 0]
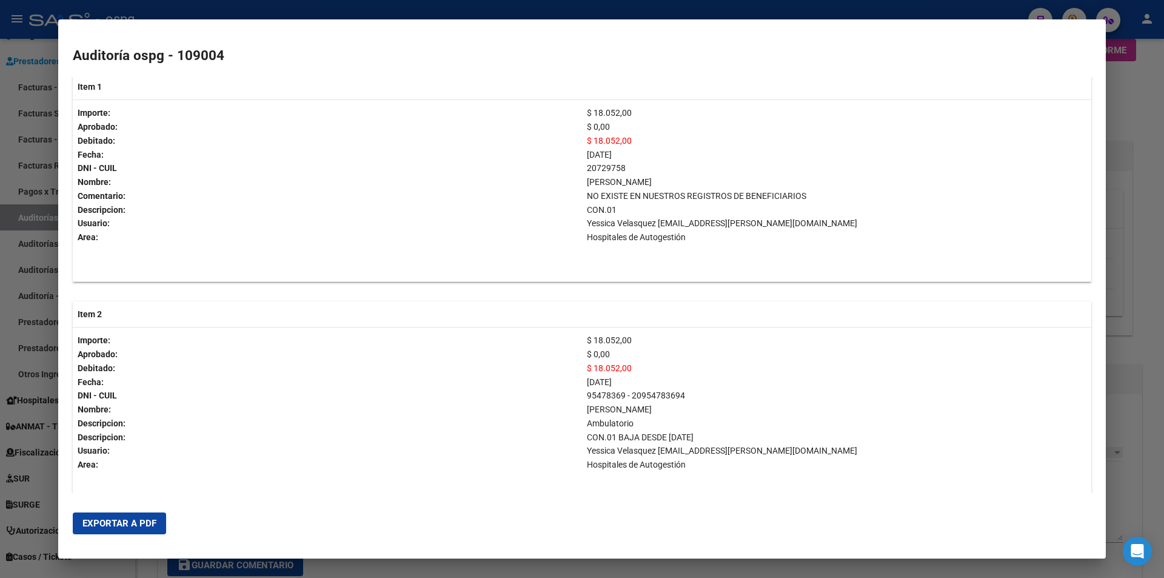
click at [898, 13] on div at bounding box center [582, 289] width 1164 height 578
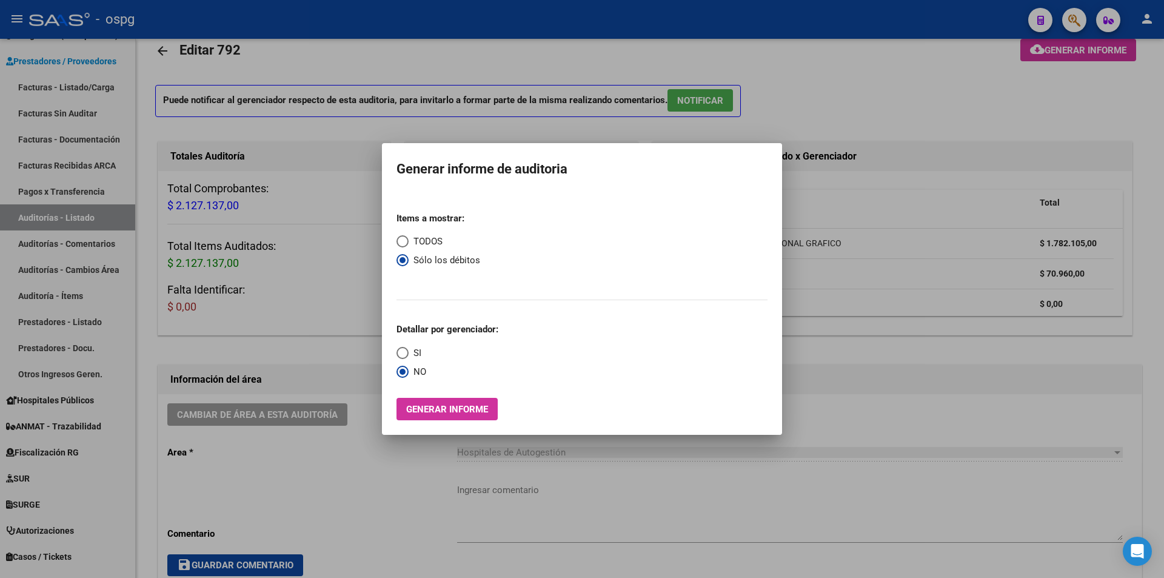
click at [891, 318] on div at bounding box center [582, 289] width 1164 height 578
